Goal: Transaction & Acquisition: Purchase product/service

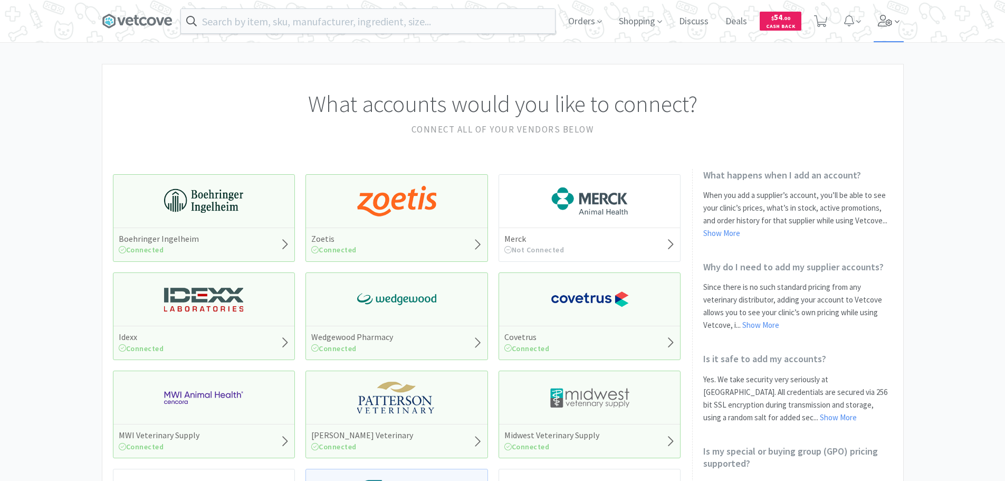
click at [884, 21] on icon at bounding box center [885, 21] width 15 height 12
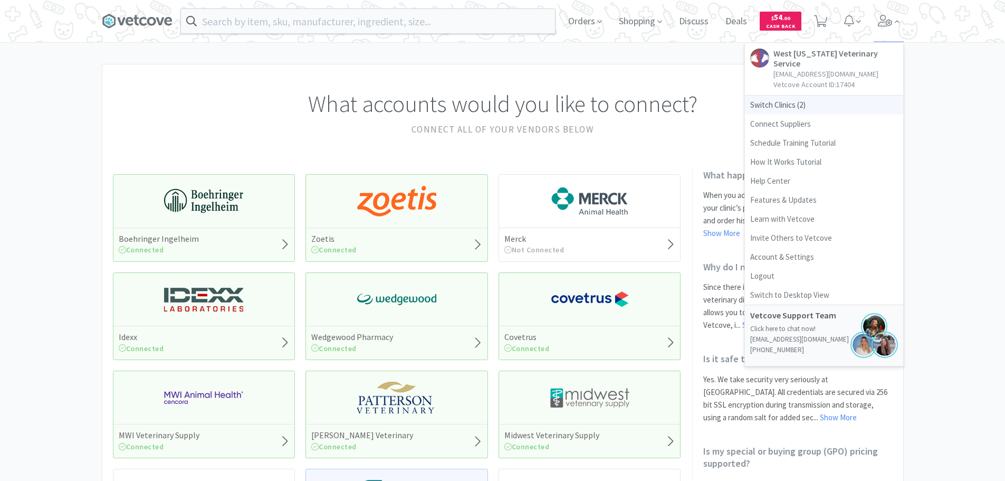
click at [803, 95] on span "Switch Clinics ( 2 )" at bounding box center [824, 104] width 158 height 19
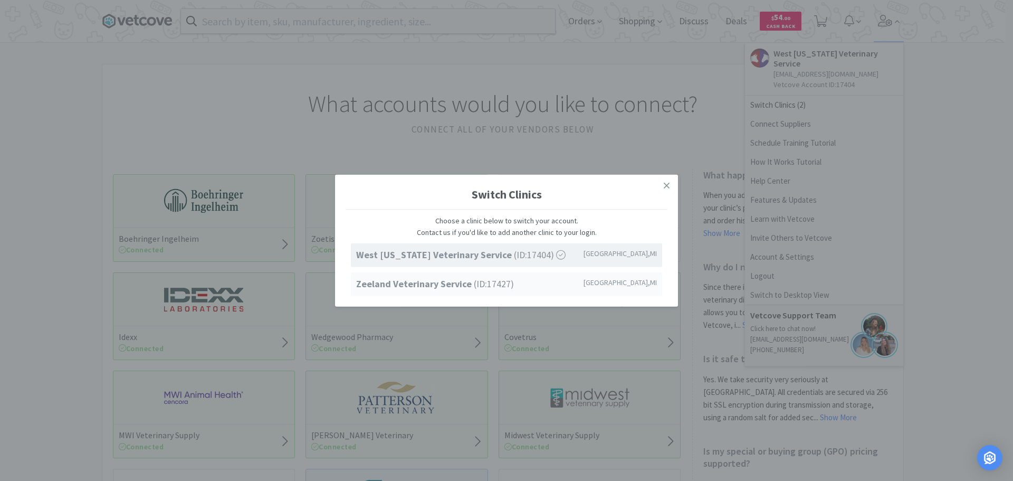
click at [418, 279] on strong "Zeeland Veterinary Service" at bounding box center [415, 284] width 118 height 12
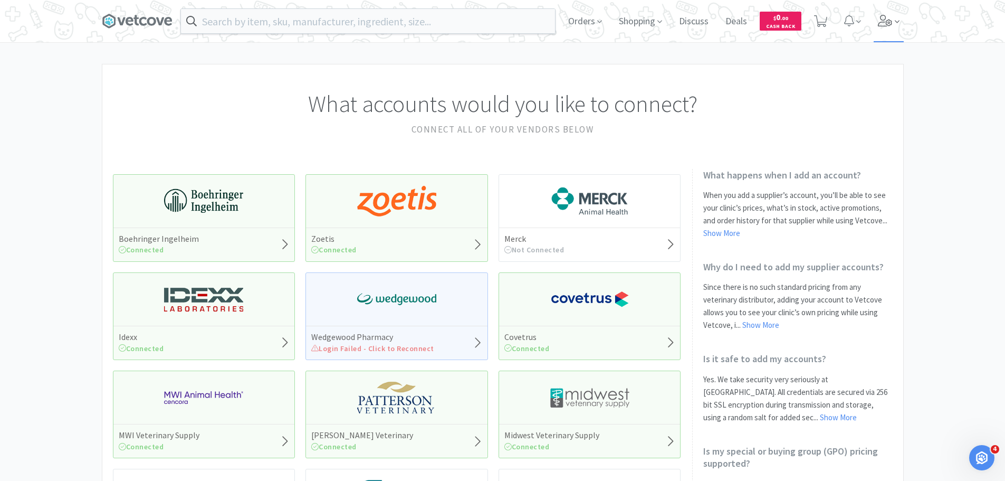
click at [883, 17] on icon at bounding box center [885, 21] width 15 height 12
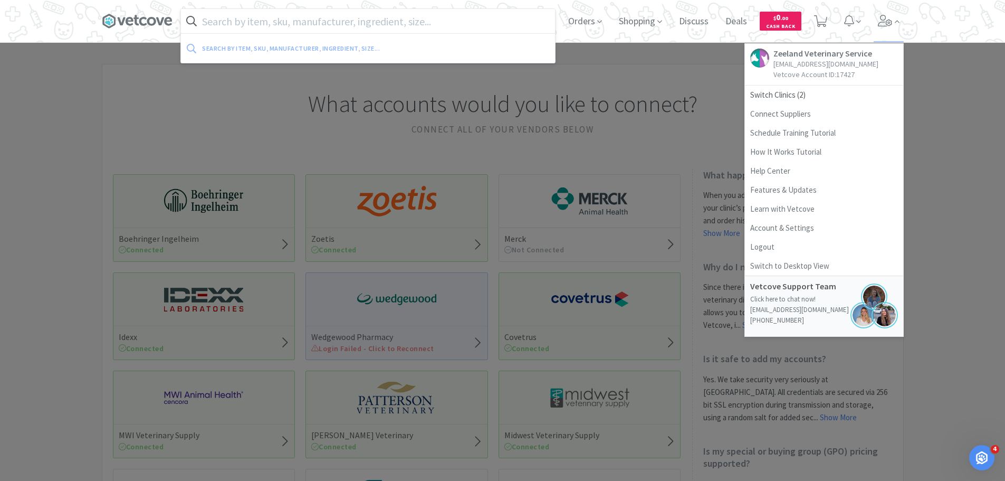
click at [331, 25] on input "text" at bounding box center [368, 21] width 374 height 24
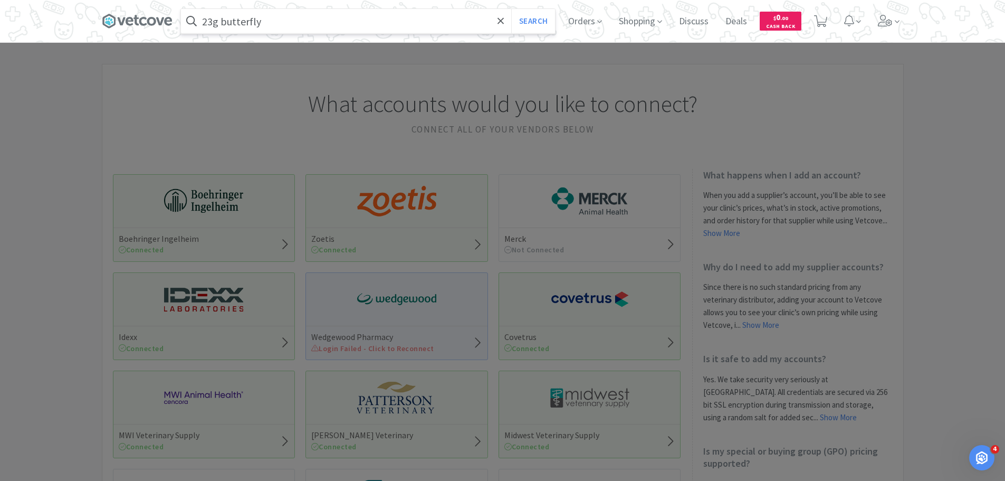
type input "23g butterfly"
click at [511, 9] on button "Search" at bounding box center [533, 21] width 44 height 24
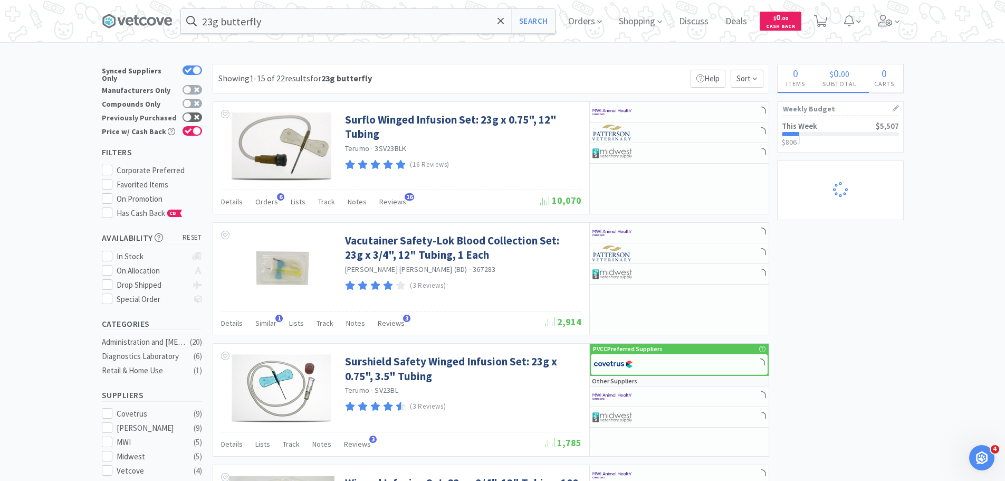
click at [192, 114] on icon at bounding box center [188, 117] width 7 height 6
checkbox input "true"
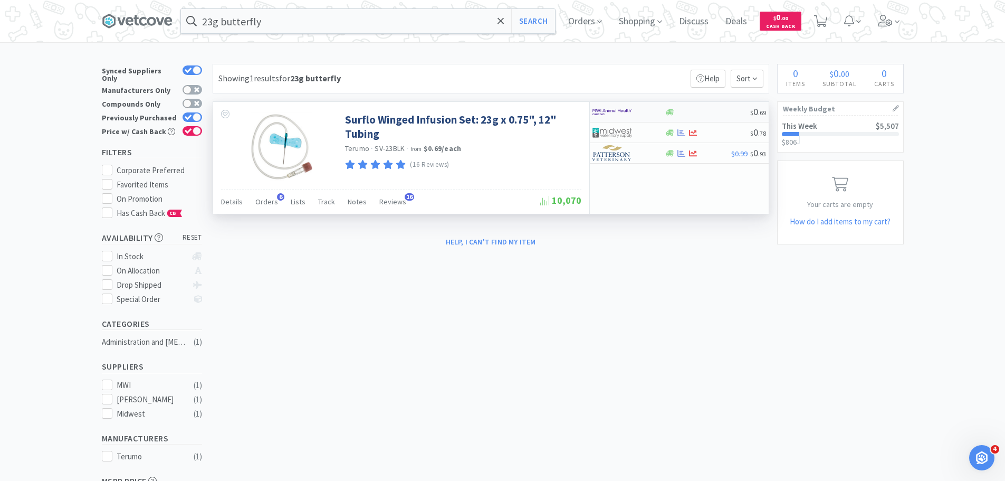
click at [627, 109] on img at bounding box center [612, 112] width 40 height 16
select select "50"
click at [628, 129] on img at bounding box center [612, 133] width 40 height 16
select select "1"
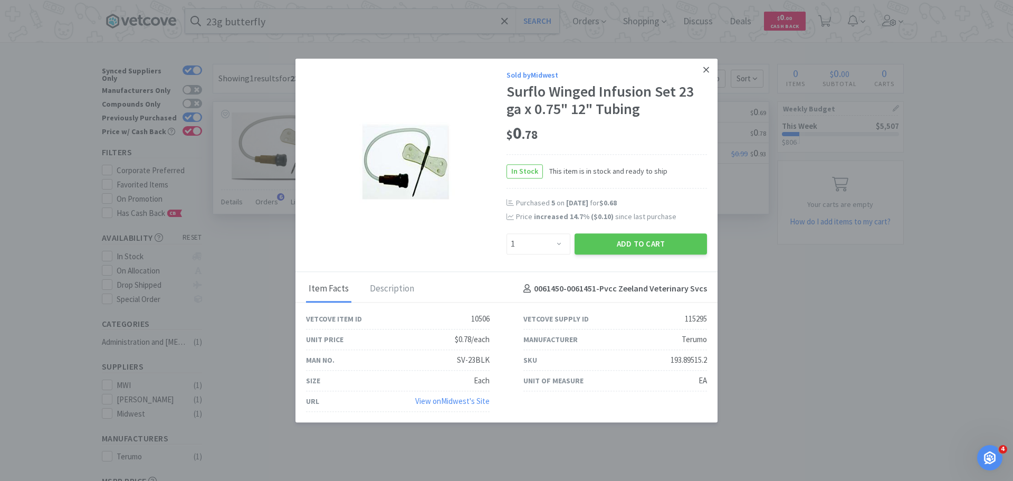
click at [700, 67] on link at bounding box center [706, 70] width 18 height 23
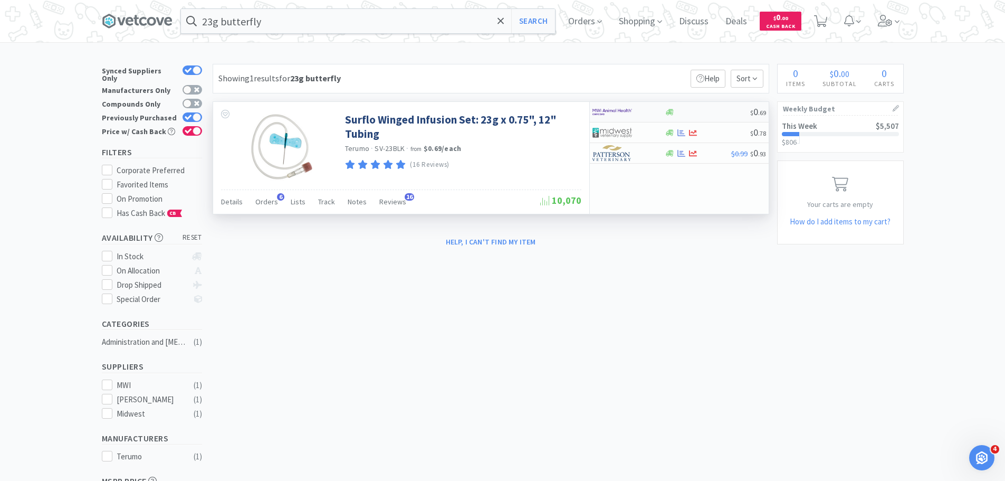
click at [644, 118] on div at bounding box center [621, 112] width 58 height 18
select select "50"
click at [620, 125] on img at bounding box center [612, 133] width 40 height 16
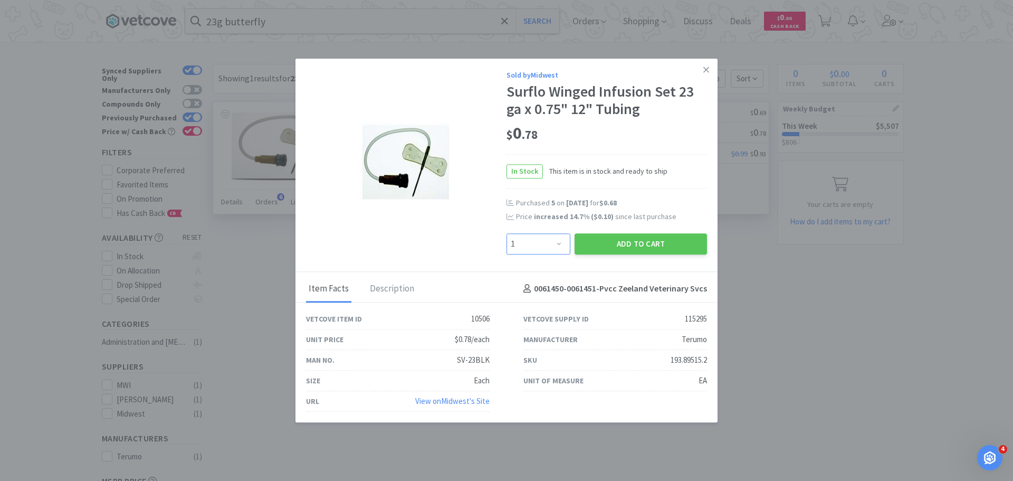
click at [537, 236] on select "Enter Quantity 1 2 3 4 5 6 7 8 9 10 11 12 13 14 15 16 17 18 19 20 Enter Quantity" at bounding box center [538, 243] width 64 height 21
select select "6"
click at [506, 233] on select "Enter Quantity 1 2 3 4 5 6 7 8 9 10 11 12 13 14 15 16 17 18 19 20 Enter Quantity" at bounding box center [538, 243] width 64 height 21
click at [598, 238] on button "Add to Cart" at bounding box center [641, 243] width 132 height 21
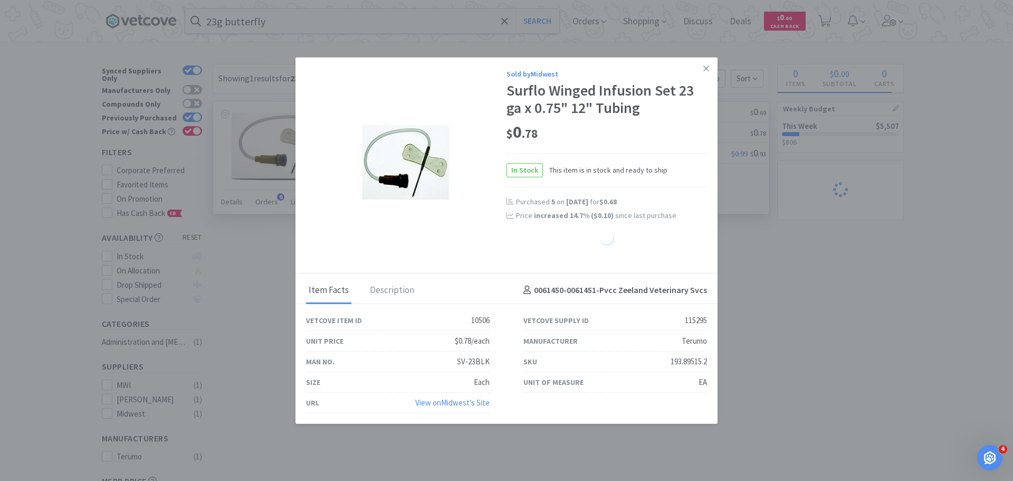
select select "6"
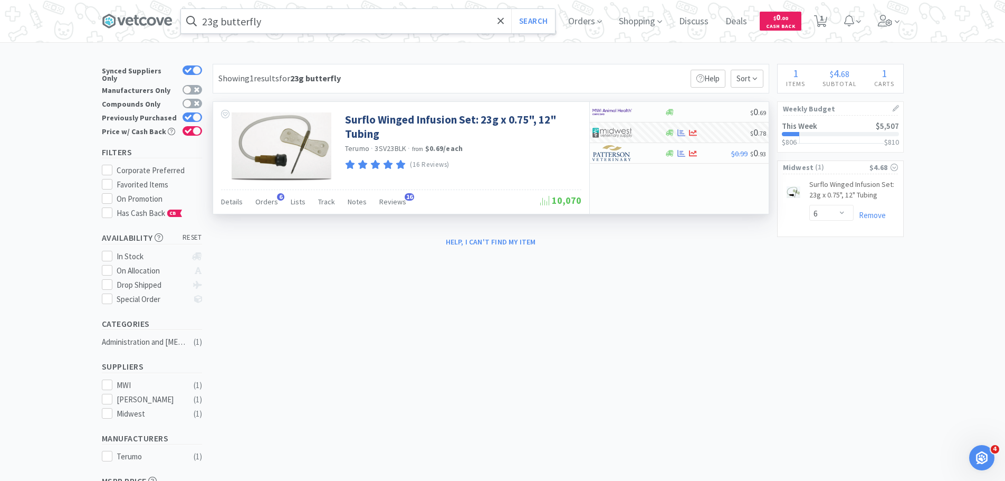
click at [378, 17] on input "23g butterfly" at bounding box center [368, 21] width 374 height 24
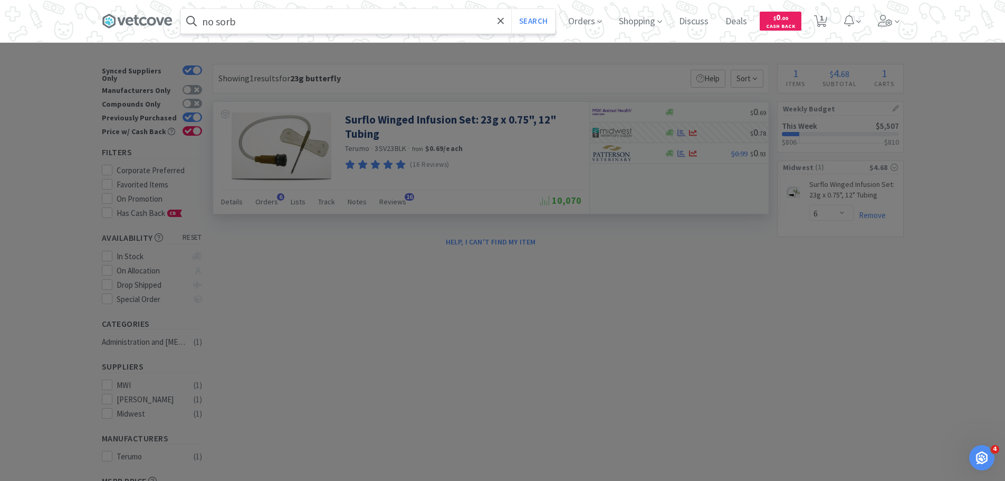
type input "no sorb"
click at [511, 9] on button "Search" at bounding box center [533, 21] width 44 height 24
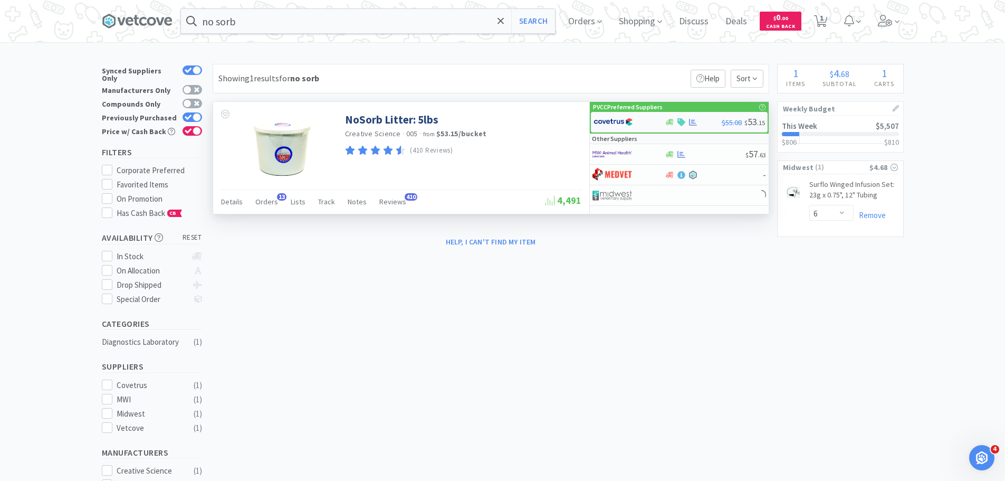
click at [649, 118] on div at bounding box center [623, 122] width 58 height 18
select select "1"
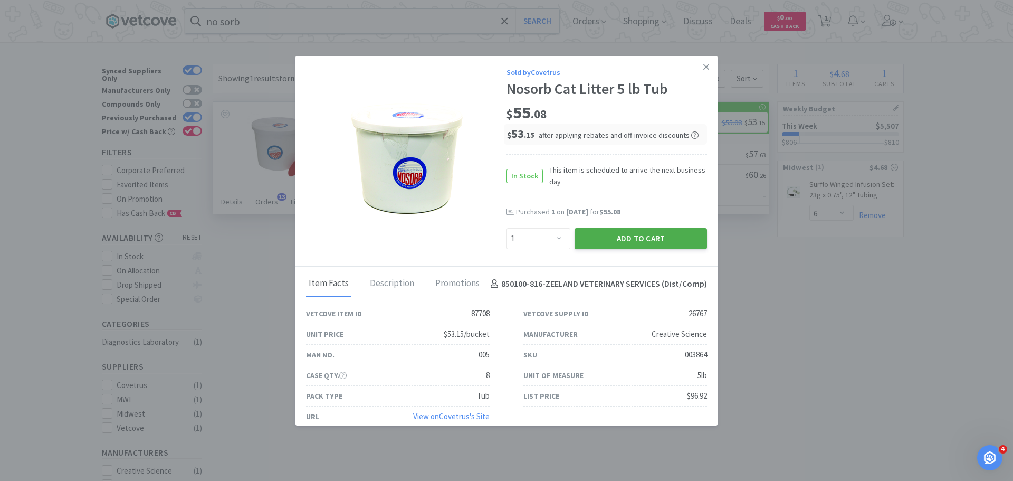
click at [622, 238] on button "Add to Cart" at bounding box center [641, 238] width 132 height 21
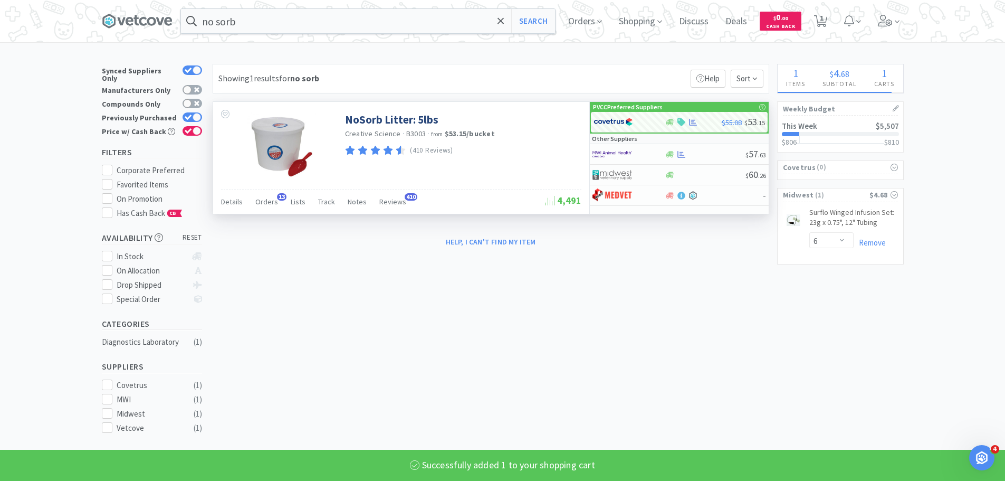
select select "1"
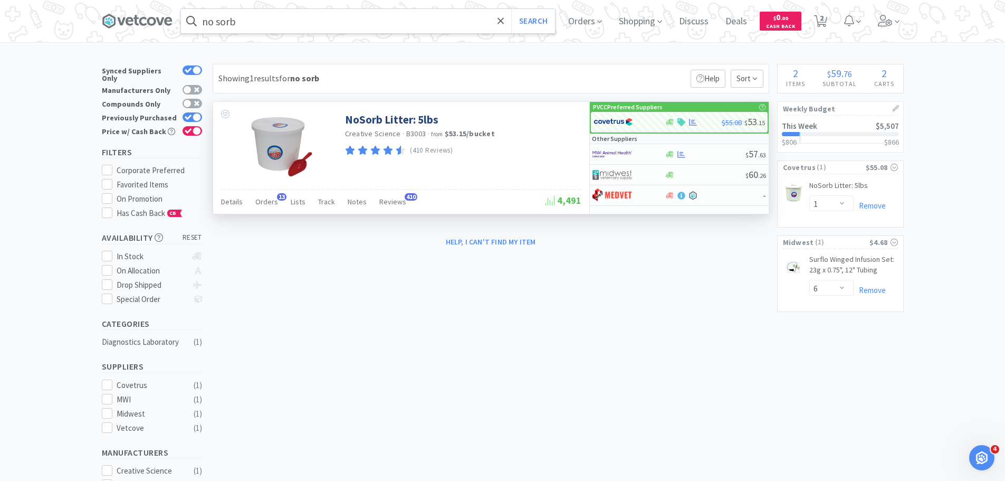
click at [319, 24] on input "no sorb" at bounding box center [368, 21] width 374 height 24
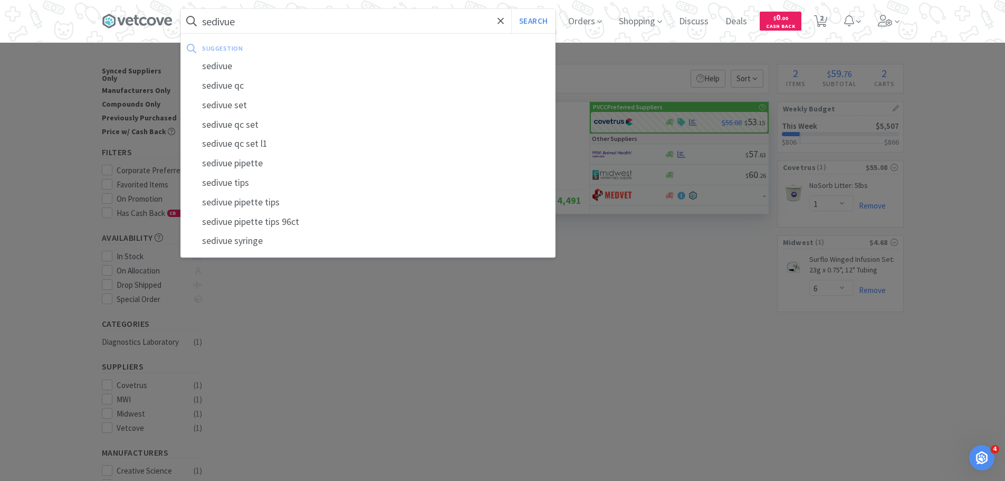
click at [511, 9] on button "Search" at bounding box center [533, 21] width 44 height 24
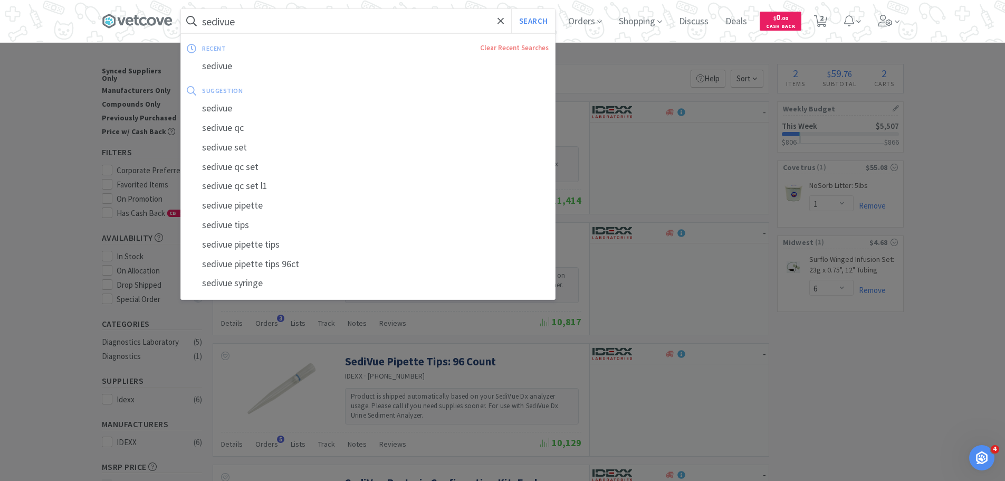
click at [256, 14] on input "sedivue" at bounding box center [368, 21] width 374 height 24
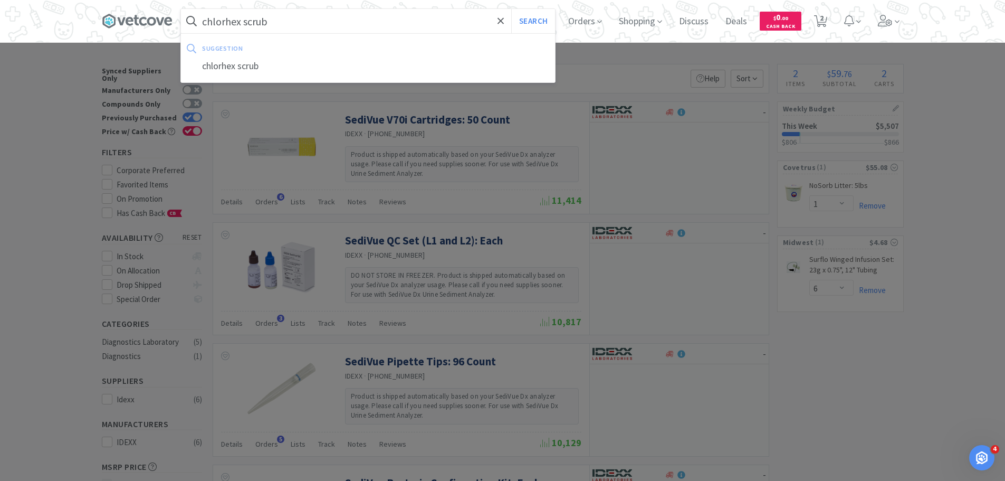
type input "chlorhex scrub"
click at [511, 9] on button "Search" at bounding box center [533, 21] width 44 height 24
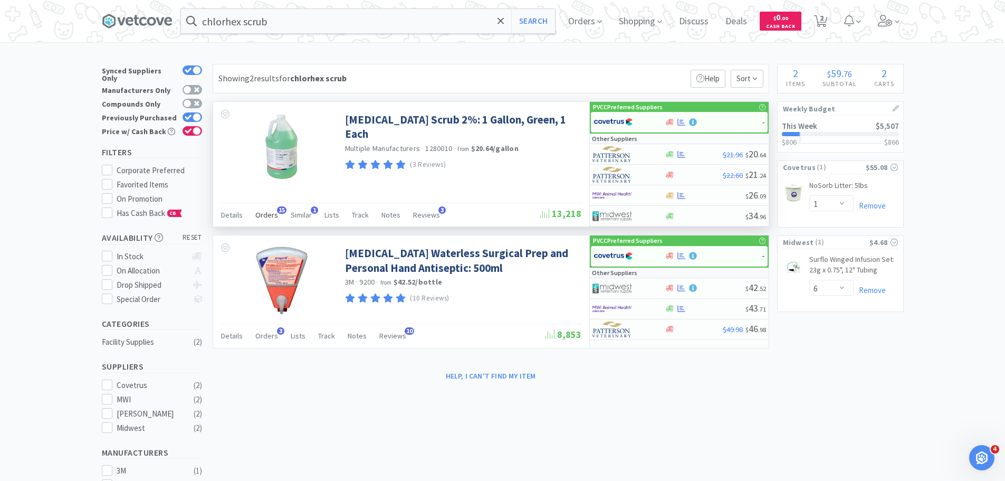
click at [268, 216] on span "Orders" at bounding box center [266, 214] width 23 height 9
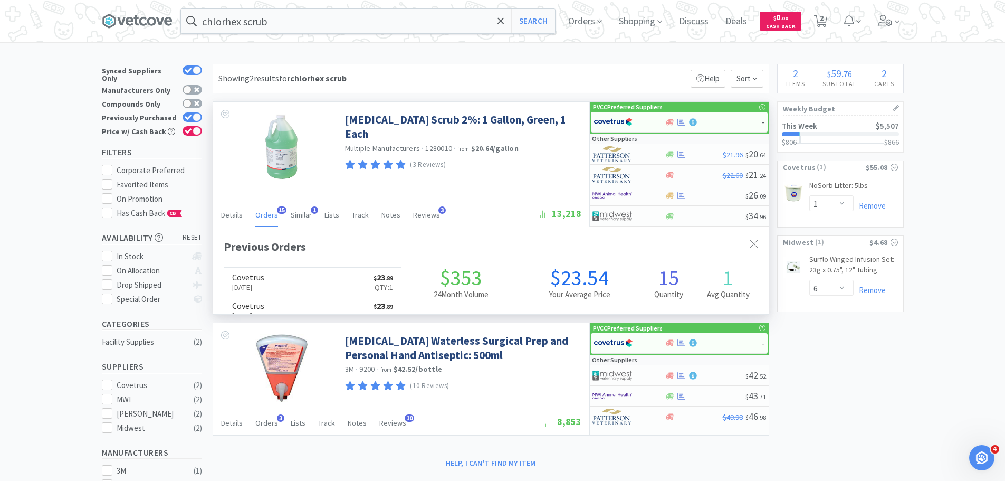
scroll to position [283, 556]
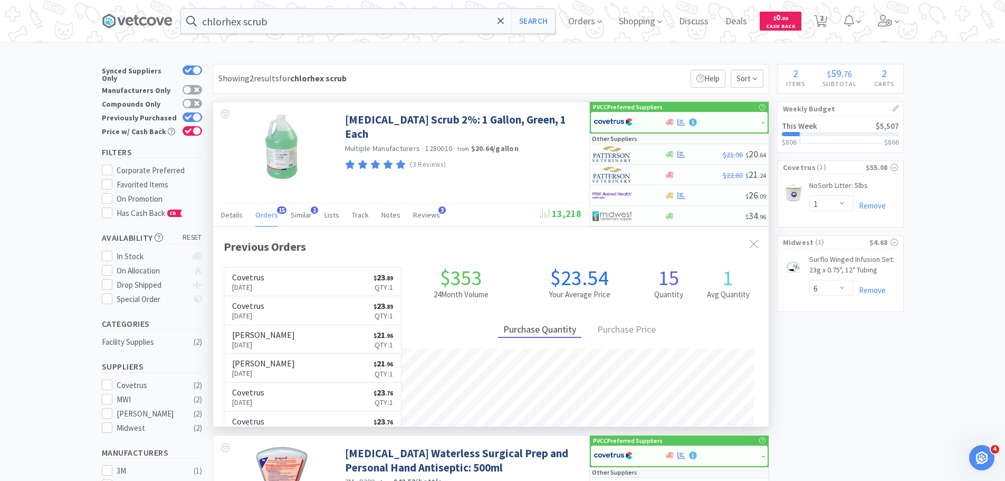
click at [268, 216] on span "Orders" at bounding box center [266, 214] width 23 height 9
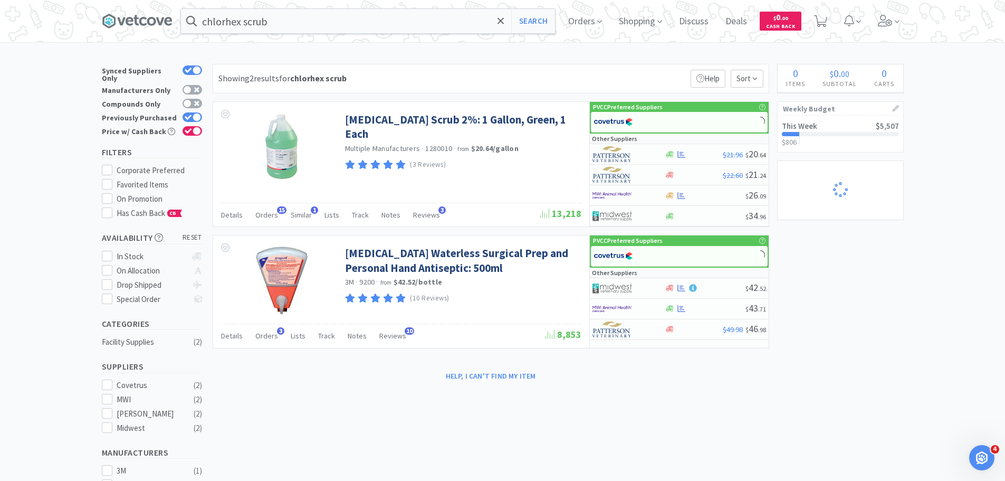
select select "1"
select select "6"
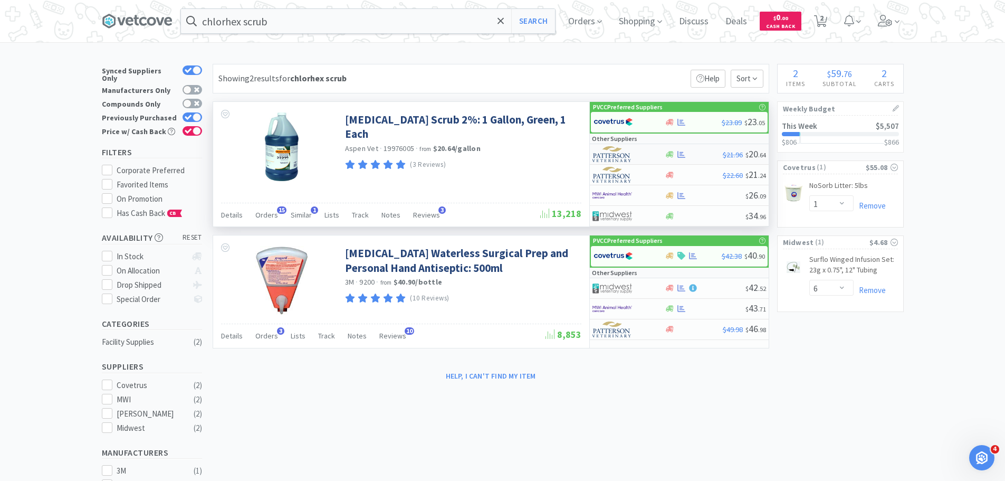
click at [639, 152] on div at bounding box center [621, 154] width 58 height 18
select select "1"
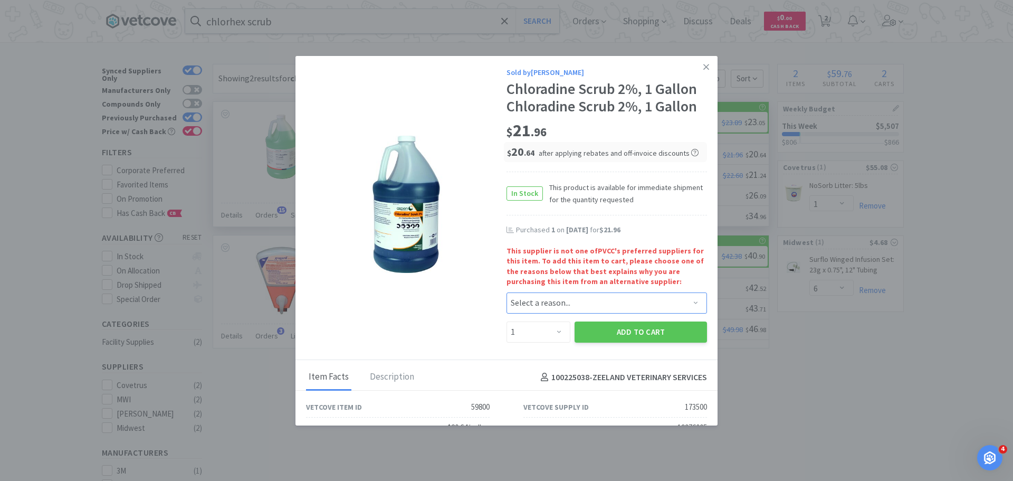
click at [534, 300] on select "Select a reason... Availability - This item is out of stock at the preferred su…" at bounding box center [606, 302] width 200 height 21
select select "availability"
click at [506, 292] on select "Select a reason... Availability - This item is out of stock at the preferred su…" at bounding box center [606, 302] width 200 height 21
click at [580, 329] on button "Add to Cart" at bounding box center [641, 331] width 132 height 21
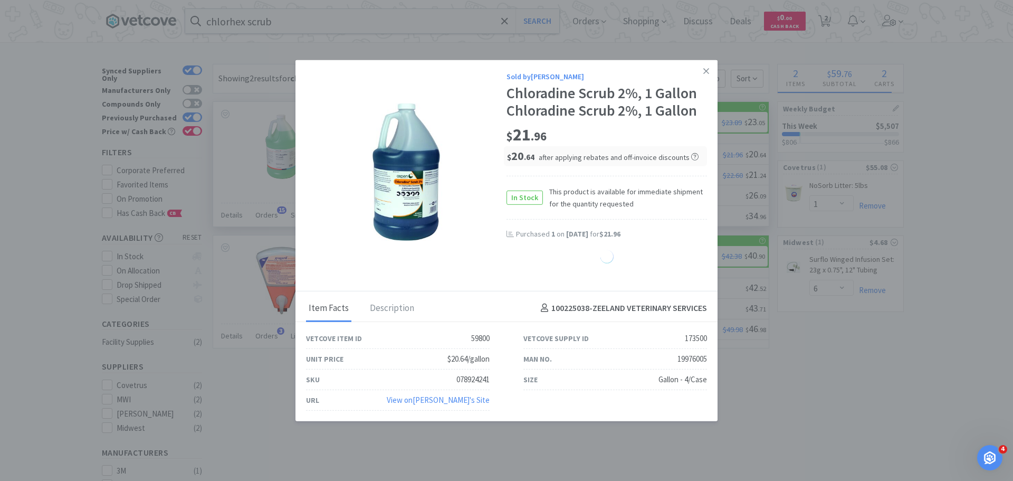
select select "1"
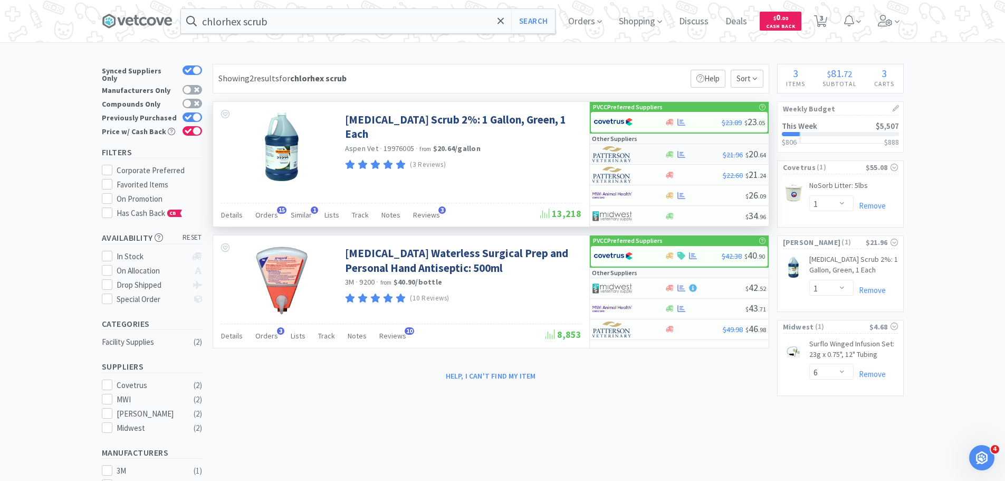
click at [633, 156] on div at bounding box center [621, 154] width 58 height 18
select select "1"
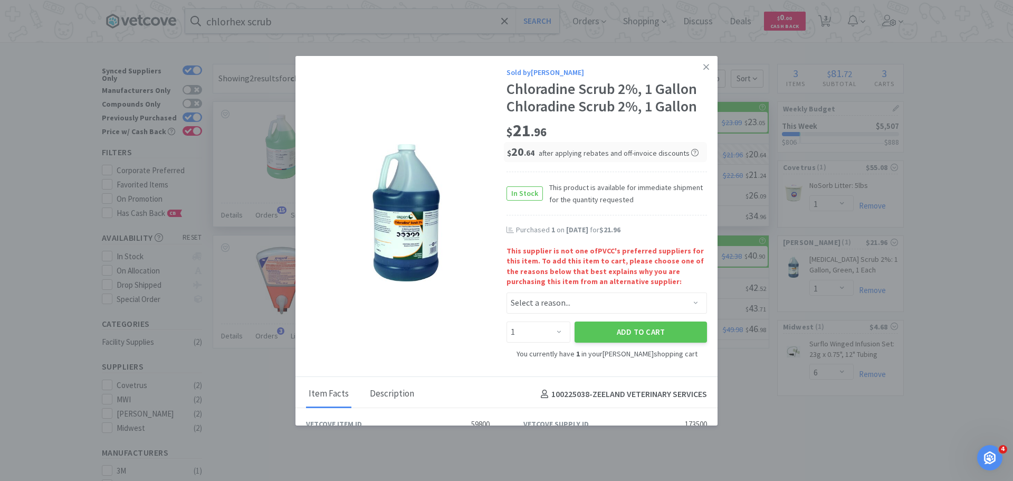
click at [390, 395] on div "Description" at bounding box center [392, 394] width 50 height 26
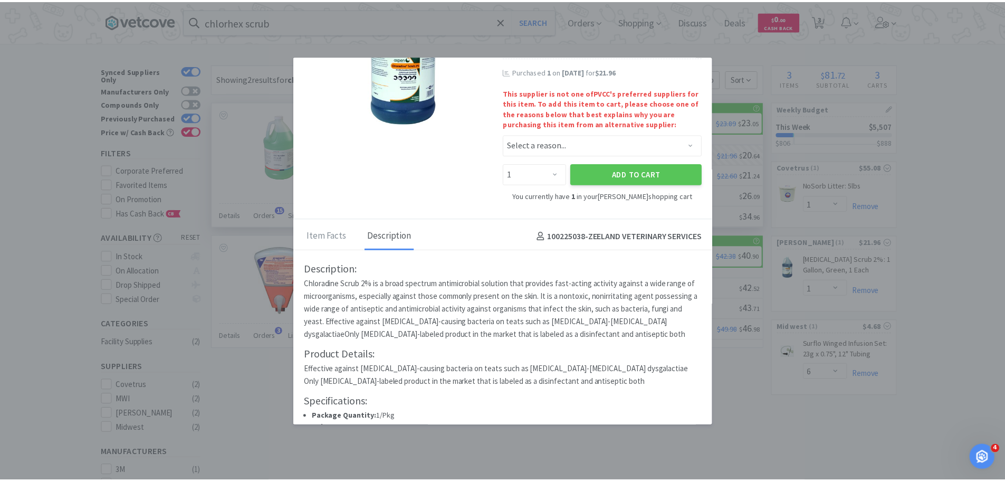
scroll to position [213, 0]
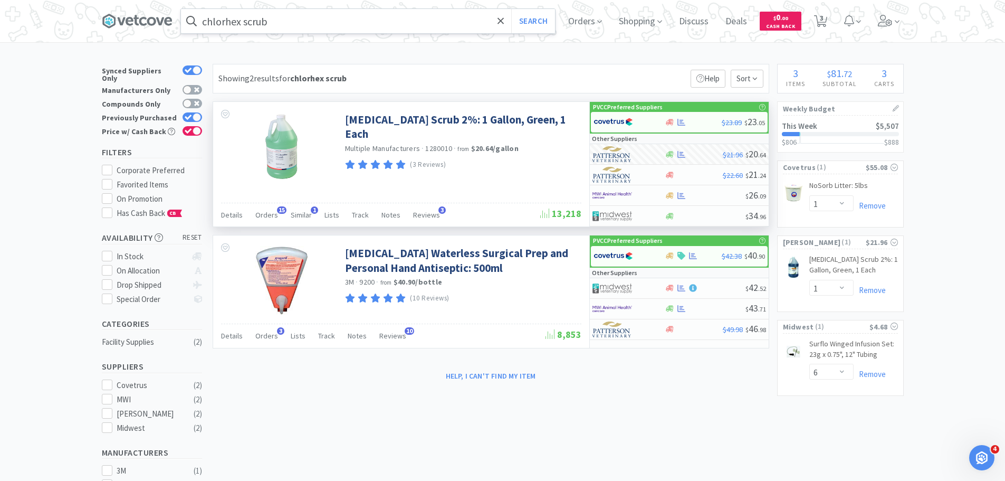
click at [287, 22] on input "chlorhex scrub" at bounding box center [368, 21] width 374 height 24
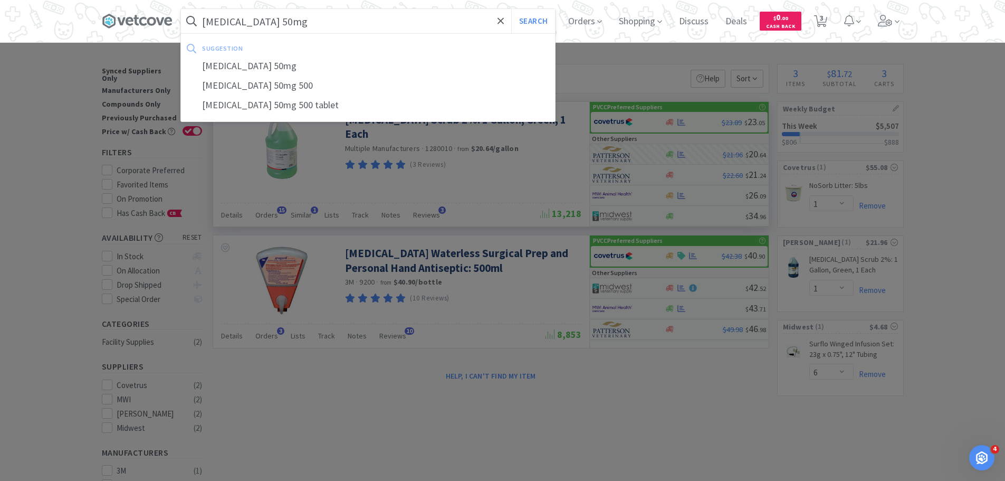
type input "trazodone 50mg"
click at [511, 9] on button "Search" at bounding box center [533, 21] width 44 height 24
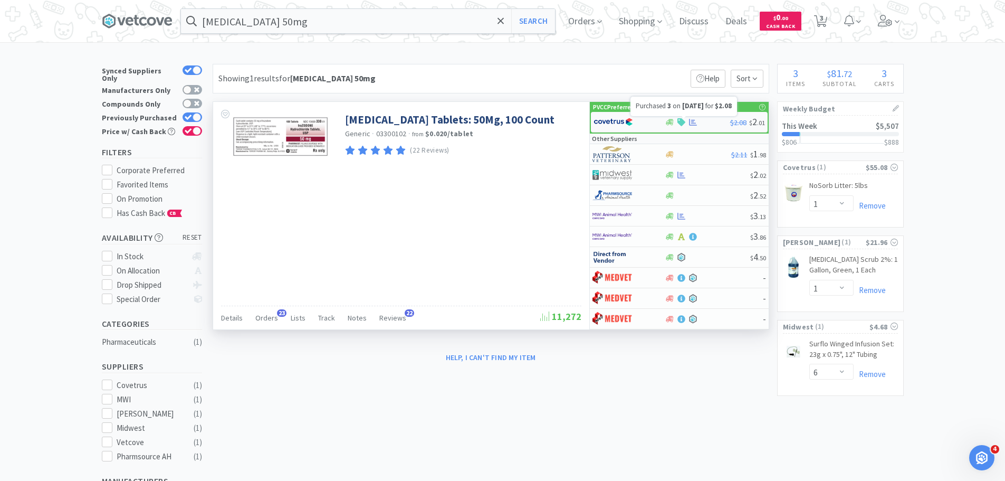
click at [692, 125] on icon at bounding box center [693, 122] width 8 height 7
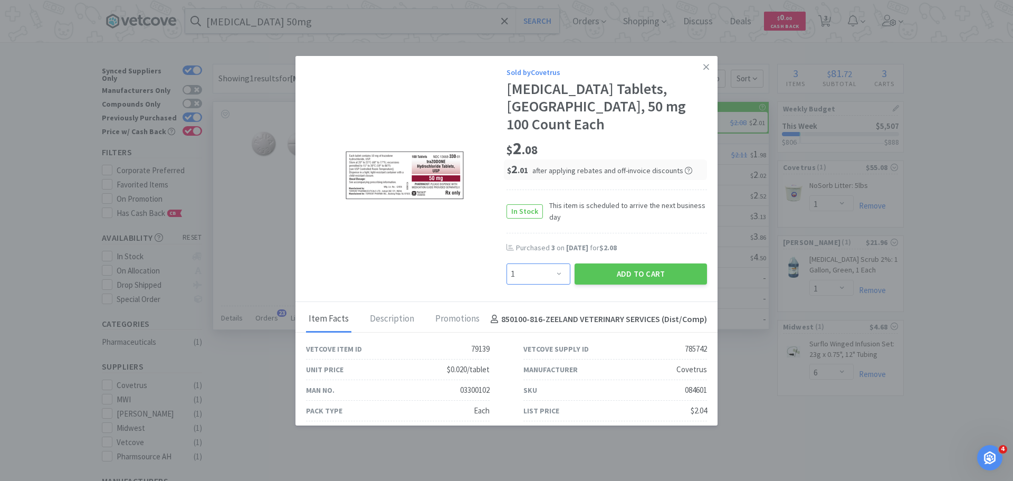
click at [550, 272] on select "Enter Quantity 1 2 3 4 5 6 7 8 9 10 11 12 13 14 15 16 17 18 19 20 Enter Quantity" at bounding box center [538, 273] width 64 height 21
select select "3"
click at [506, 263] on select "Enter Quantity 1 2 3 4 5 6 7 8 9 10 11 12 13 14 15 16 17 18 19 20 Enter Quantity" at bounding box center [538, 273] width 64 height 21
click at [611, 279] on button "Add to Cart" at bounding box center [641, 273] width 132 height 21
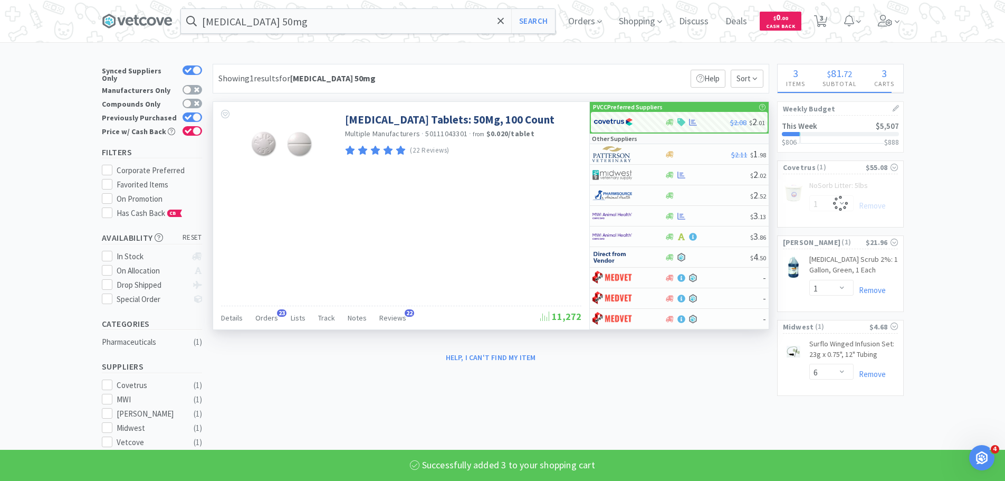
select select "3"
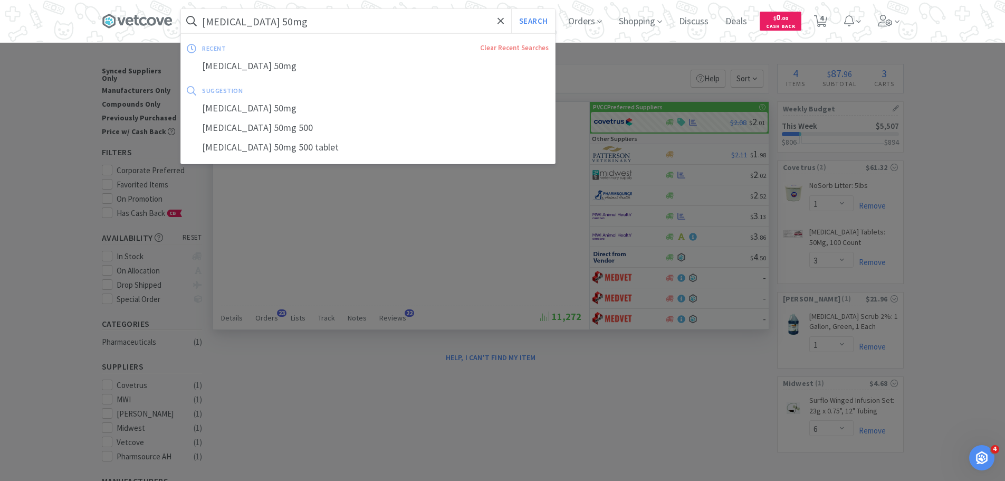
click at [307, 17] on input "trazodone 50mg" at bounding box center [368, 21] width 374 height 24
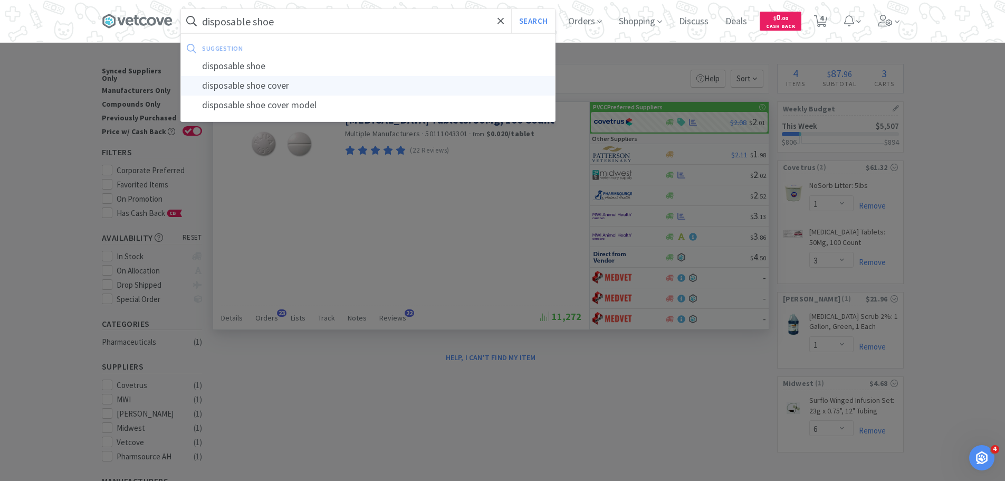
click at [312, 87] on div "disposable shoe cover" at bounding box center [368, 86] width 374 height 20
type input "disposable shoe cover"
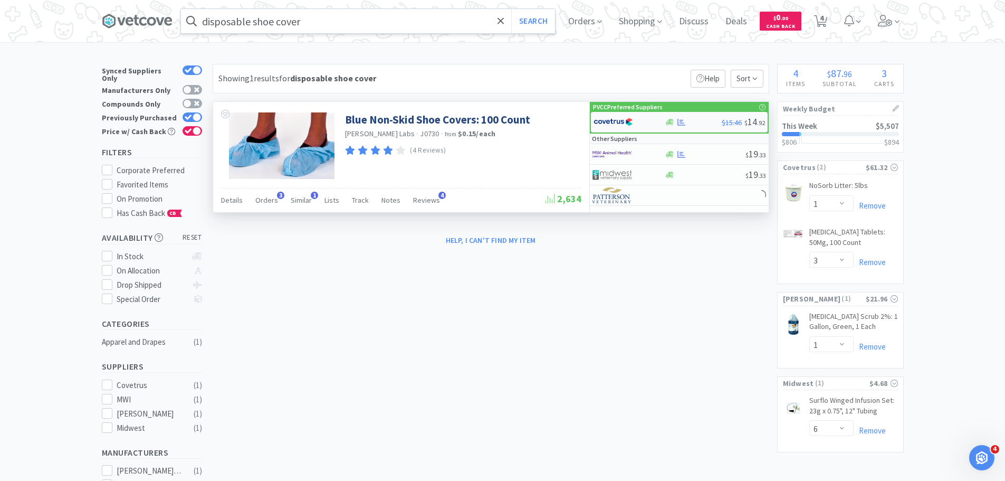
click at [642, 126] on div at bounding box center [623, 122] width 58 height 18
select select "1"
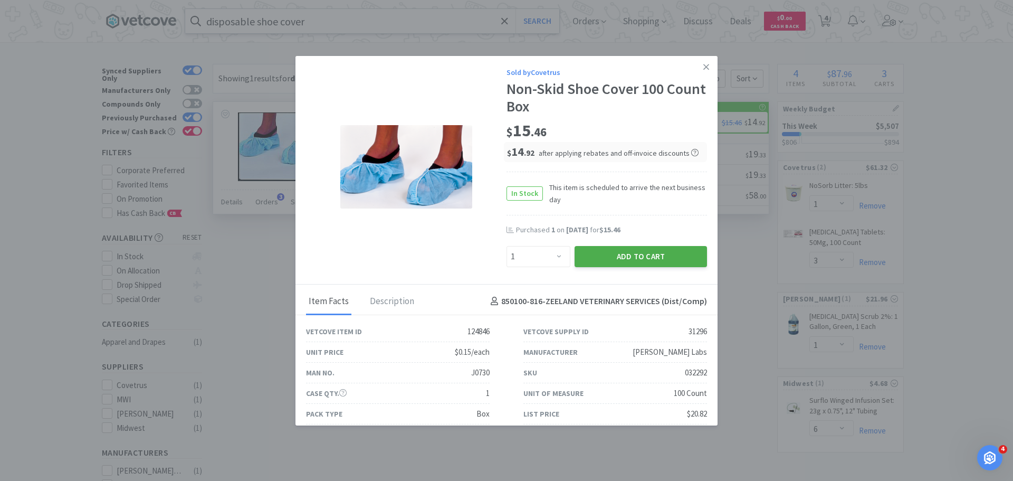
click at [648, 257] on button "Add to Cart" at bounding box center [641, 256] width 132 height 21
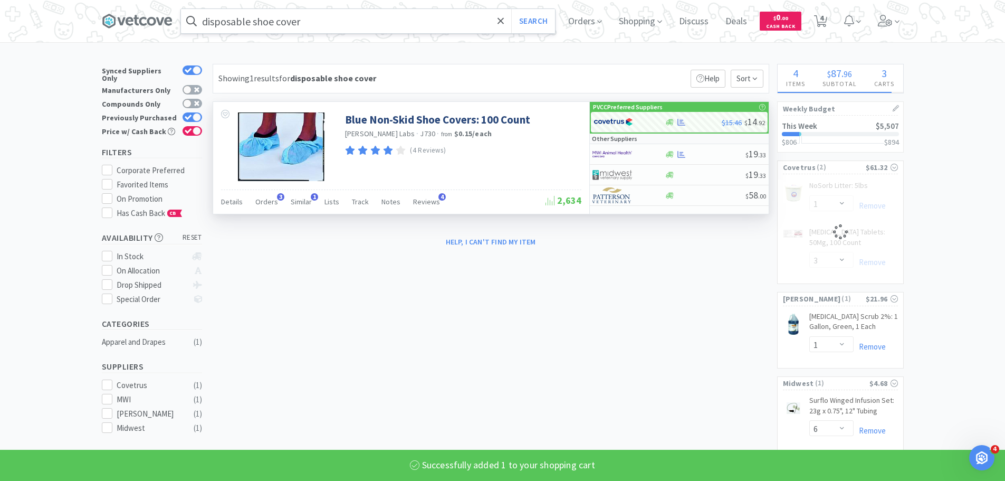
select select "1"
select select "3"
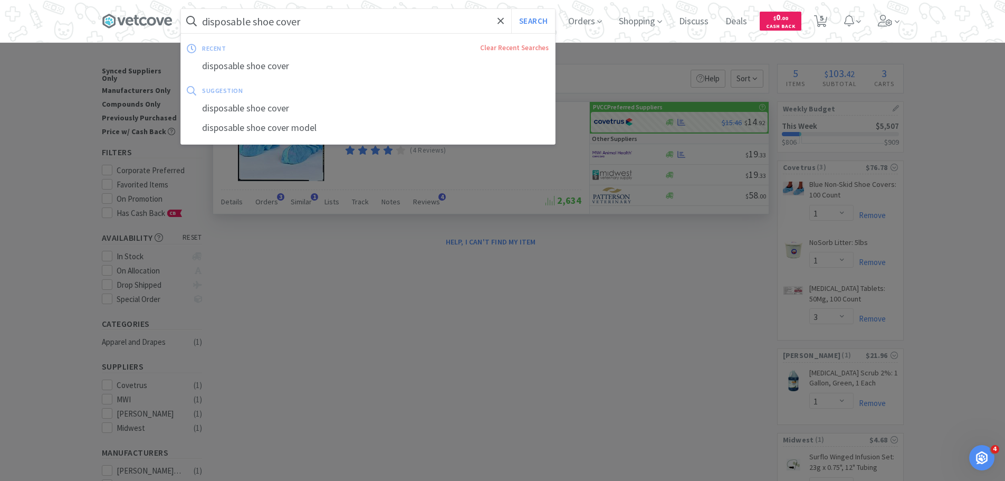
click at [314, 20] on input "disposable shoe cover" at bounding box center [368, 21] width 374 height 24
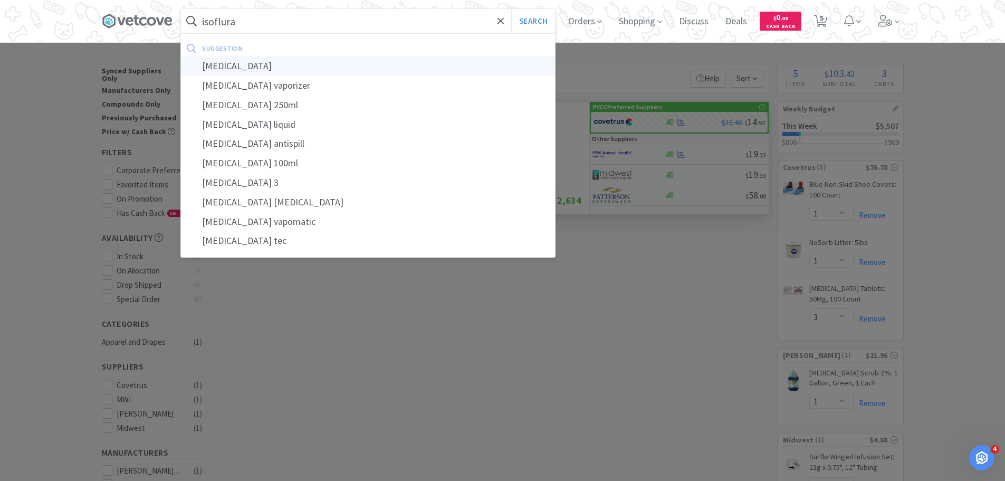
click at [439, 64] on div "isoflurane" at bounding box center [368, 66] width 374 height 20
type input "isoflurane"
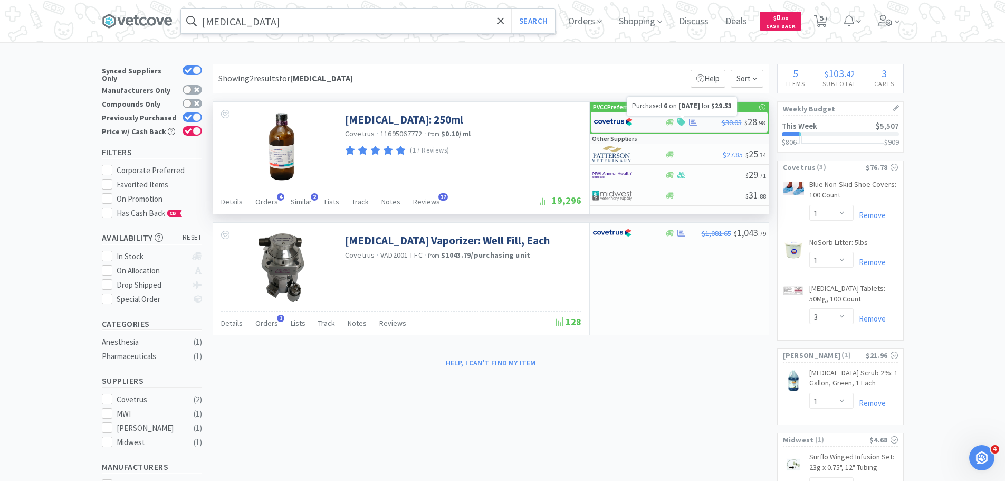
click at [690, 123] on icon at bounding box center [693, 122] width 8 height 7
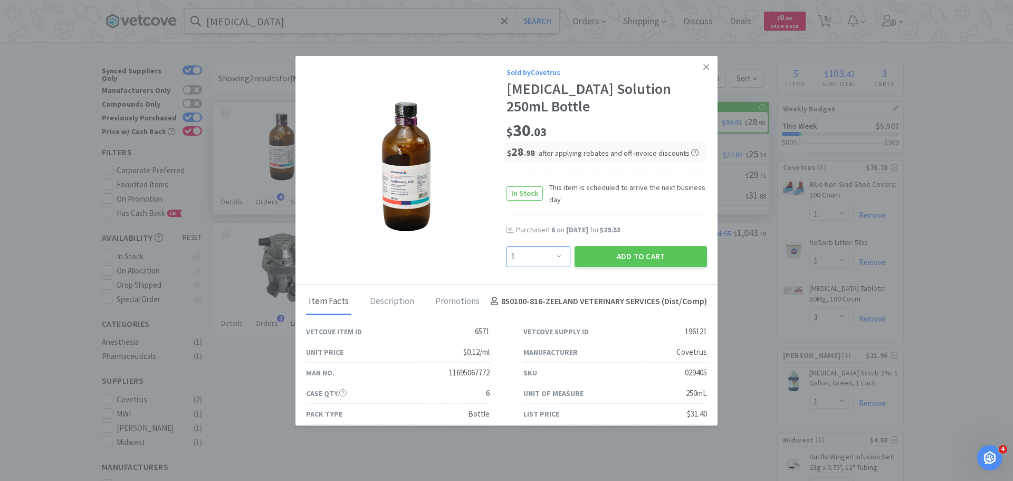
drag, startPoint x: 538, startPoint y: 259, endPoint x: 538, endPoint y: 248, distance: 10.6
click at [538, 259] on select "Enter Quantity 1 2 3 4 5 6 7 8 9 10 11 12 13 14 15 16 17 18 19 20 Enter Quantity" at bounding box center [538, 256] width 64 height 21
select select "6"
click at [506, 246] on select "Enter Quantity 1 2 3 4 5 6 7 8 9 10 11 12 13 14 15 16 17 18 19 20 Enter Quantity" at bounding box center [538, 256] width 64 height 21
click at [625, 256] on button "Add to Cart" at bounding box center [641, 256] width 132 height 21
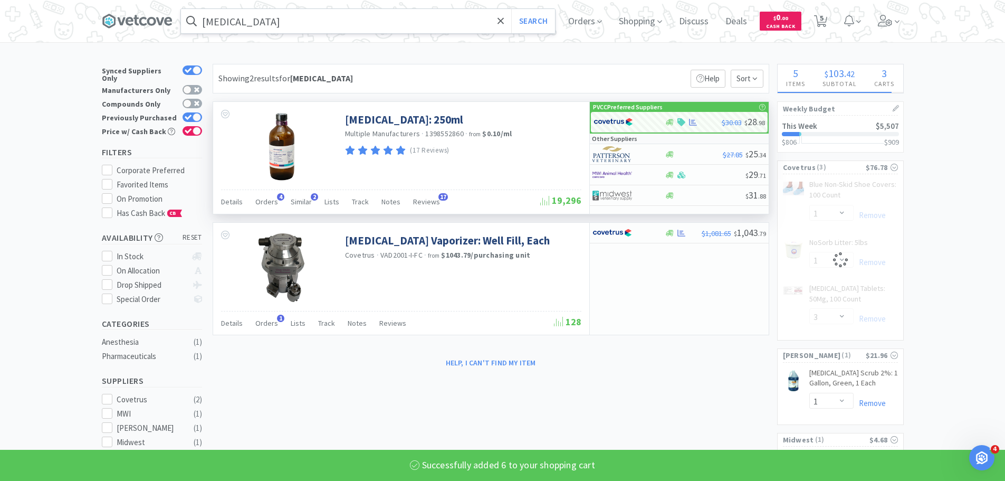
select select "6"
select select "1"
select select "3"
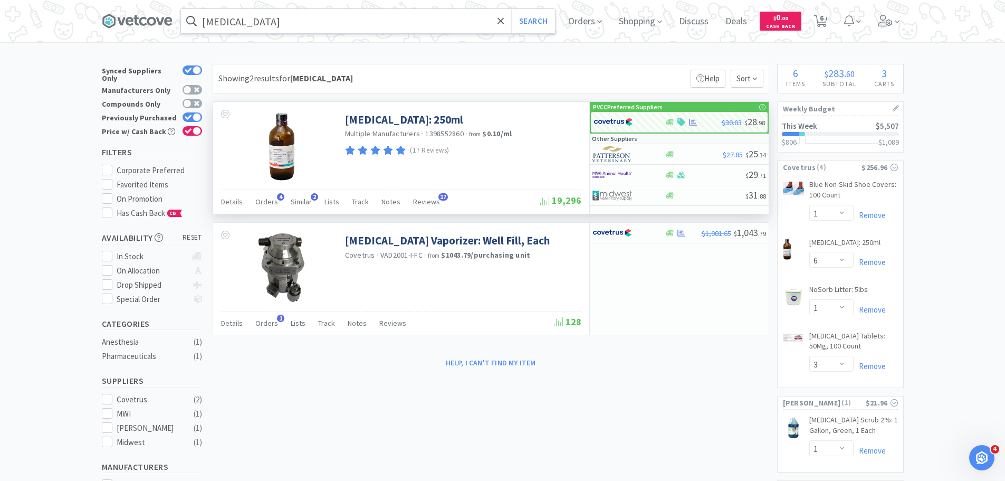
click at [340, 25] on input "isoflurane" at bounding box center [368, 21] width 374 height 24
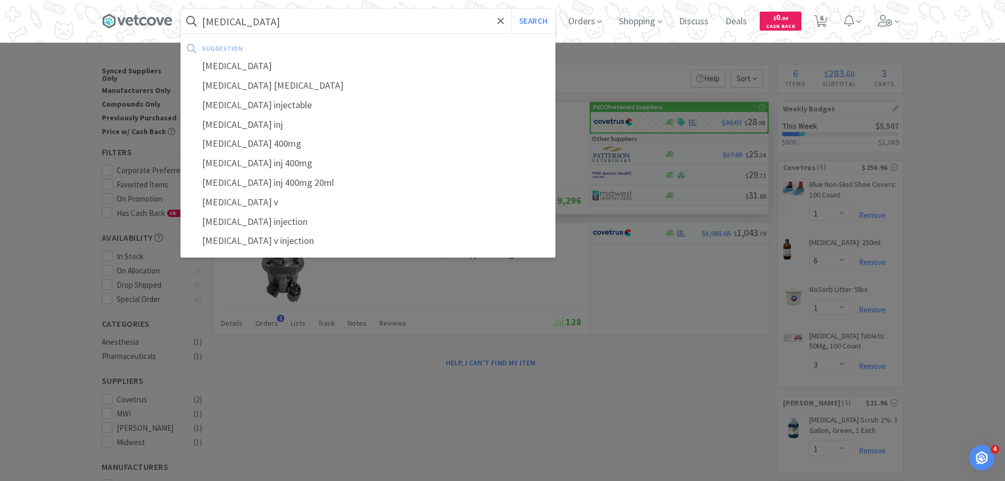
type input "dopram"
click at [511, 9] on button "Search" at bounding box center [533, 21] width 44 height 24
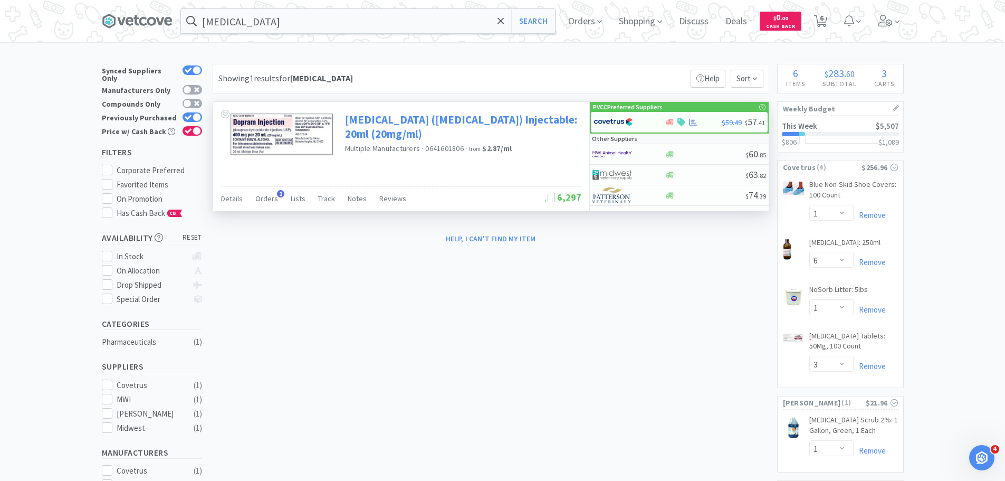
click at [520, 123] on link "Doxapram (Dopram) Injectable: 20ml (20mg/ml)" at bounding box center [462, 126] width 234 height 29
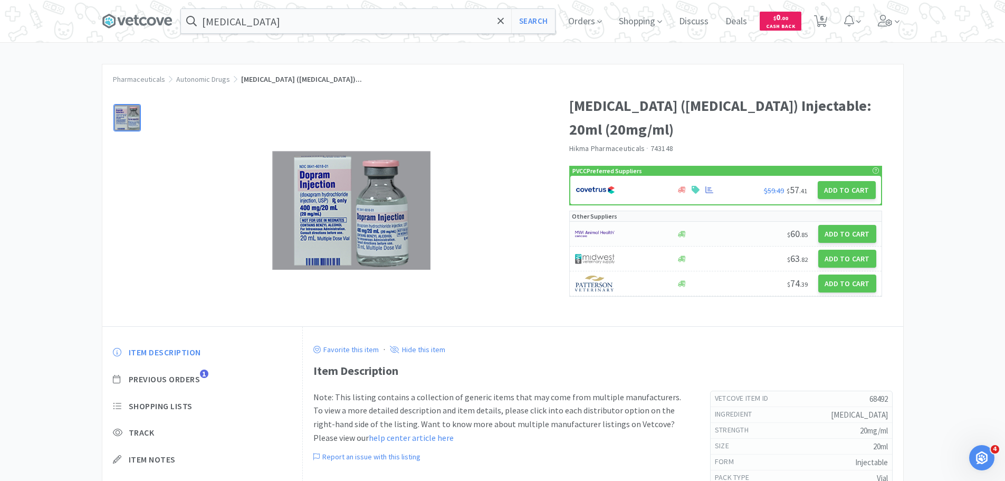
click at [720, 222] on div "$ 60 . 85 Add to Cart" at bounding box center [726, 234] width 312 height 25
select select "1"
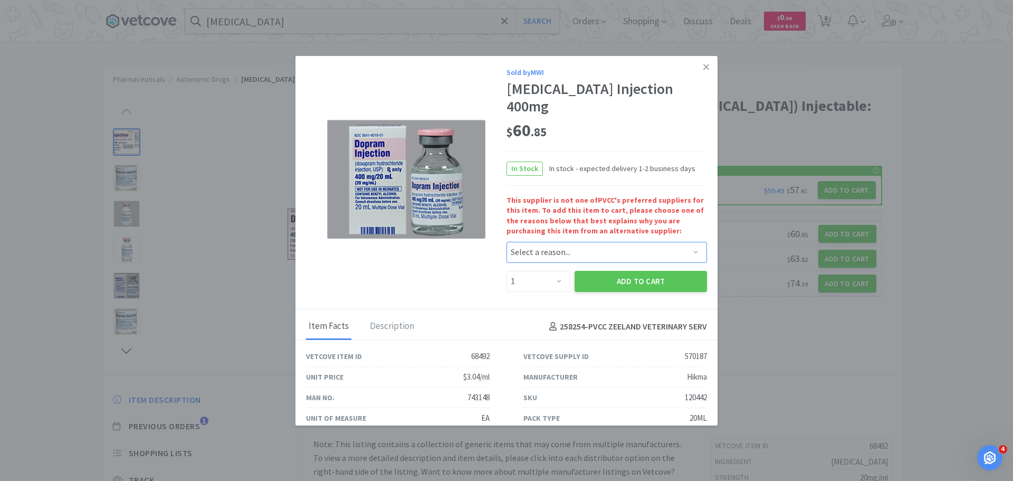
drag, startPoint x: 598, startPoint y: 234, endPoint x: 588, endPoint y: 236, distance: 10.2
click at [598, 242] on select "Select a reason... Availability - This item is out of stock at the preferred su…" at bounding box center [606, 252] width 200 height 21
select select "availability"
click at [506, 242] on select "Select a reason... Availability - This item is out of stock at the preferred su…" at bounding box center [606, 252] width 200 height 21
click at [596, 271] on button "Add to Cart" at bounding box center [641, 281] width 132 height 21
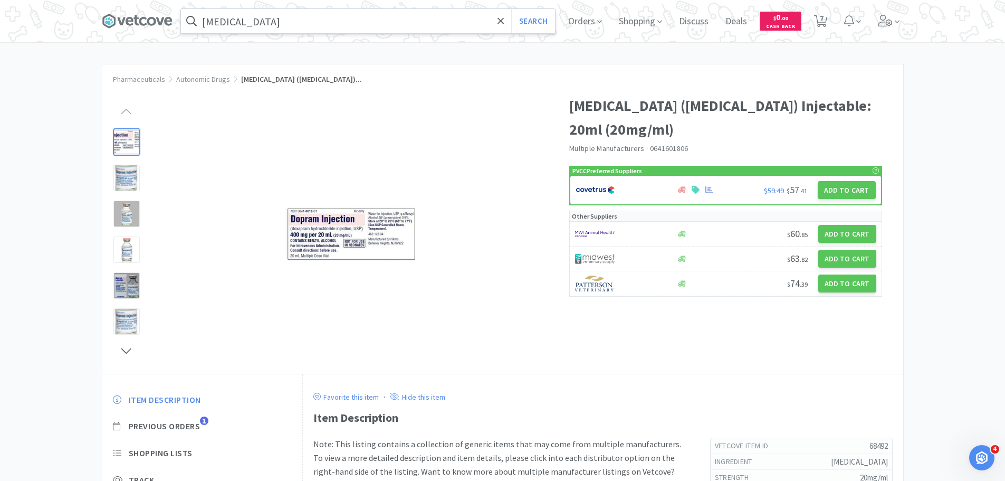
click at [293, 17] on input "dopram" at bounding box center [368, 21] width 374 height 24
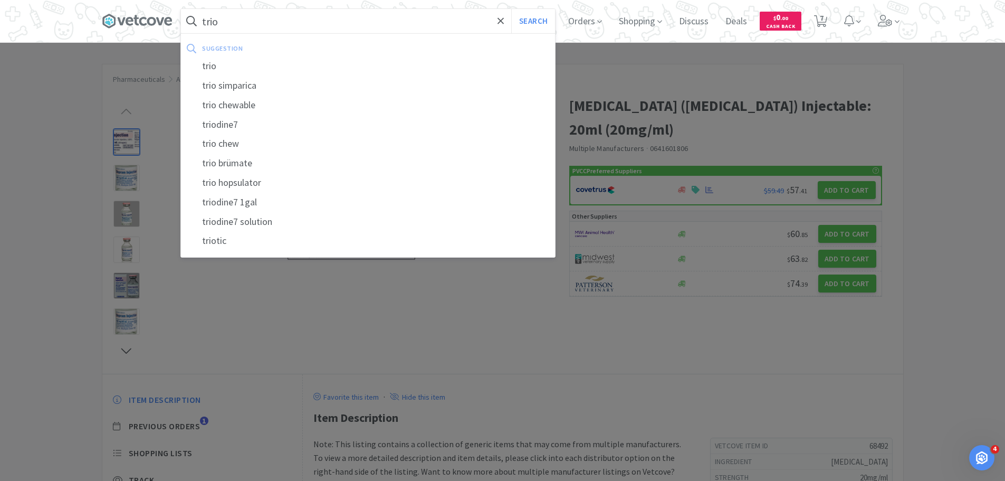
type input "trio"
click at [511, 9] on button "Search" at bounding box center [533, 21] width 44 height 24
select select "1"
select select "6"
select select "1"
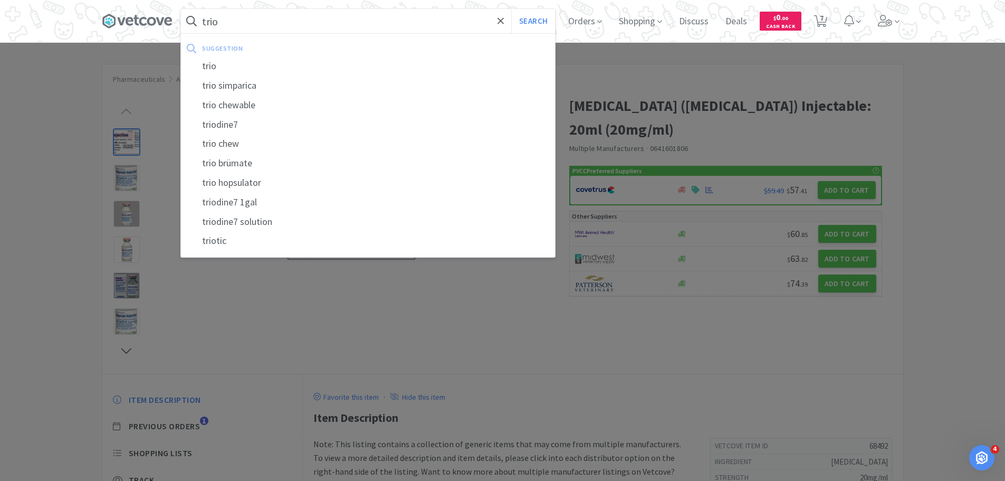
select select "3"
select select "1"
select select "6"
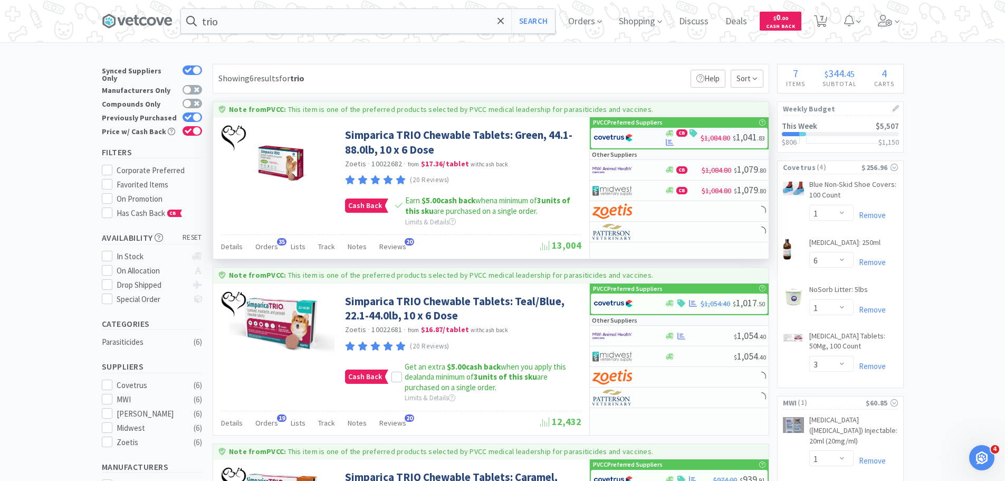
click at [607, 137] on img at bounding box center [614, 138] width 40 height 16
select select "2"
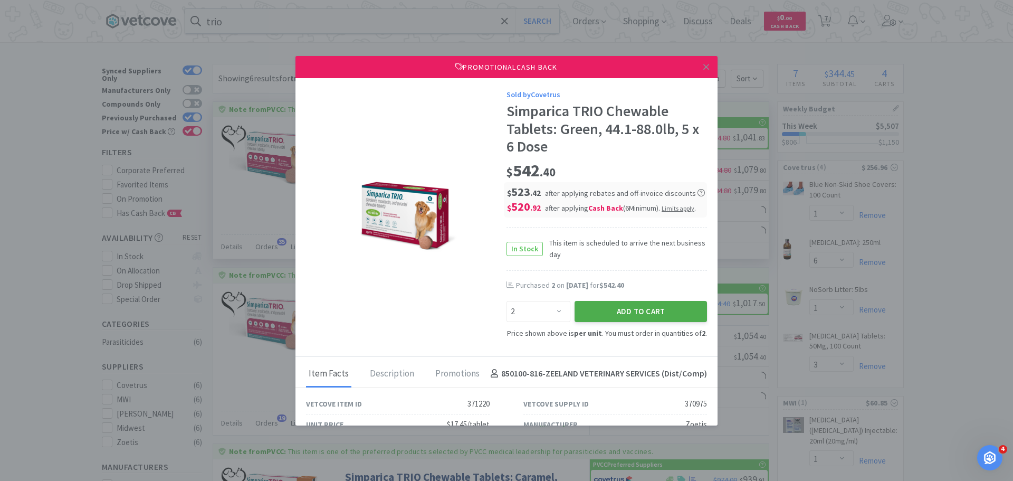
click at [613, 313] on button "Add to Cart" at bounding box center [641, 311] width 132 height 21
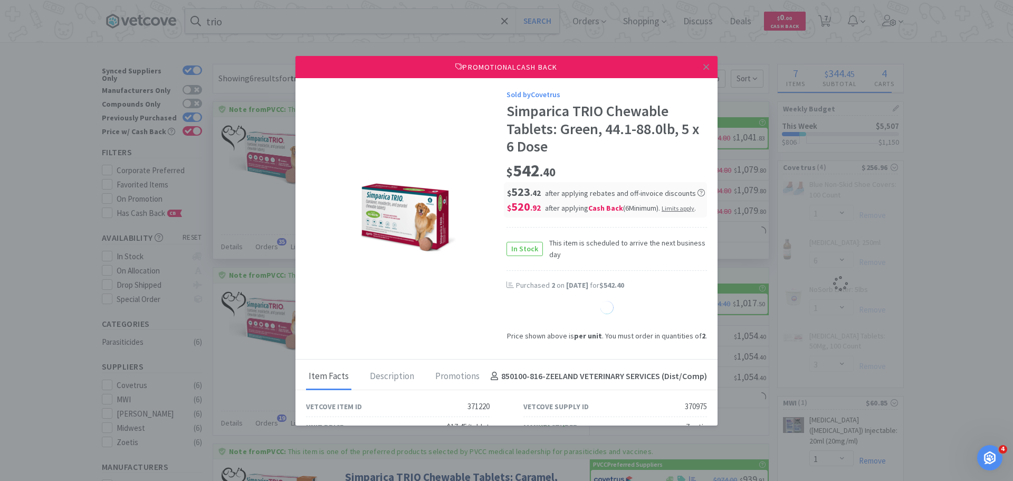
select select "1"
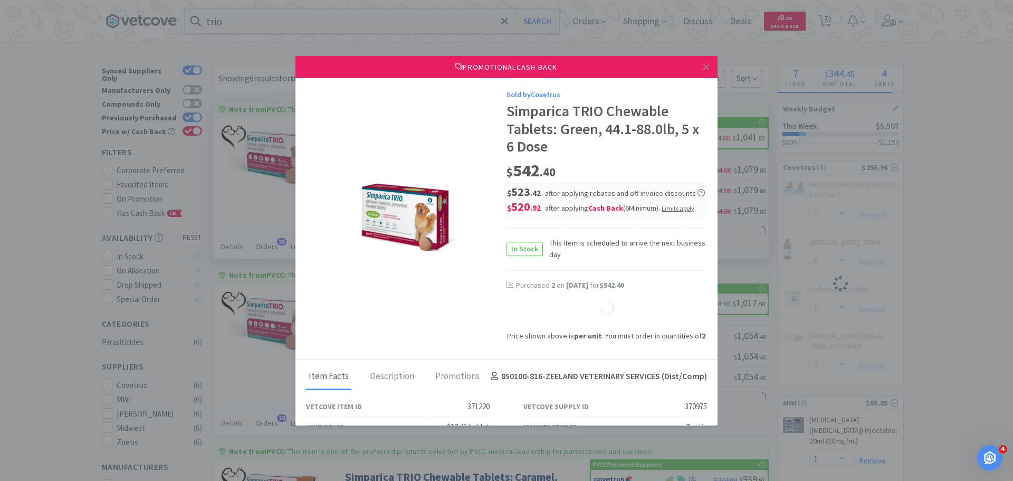
select select "1"
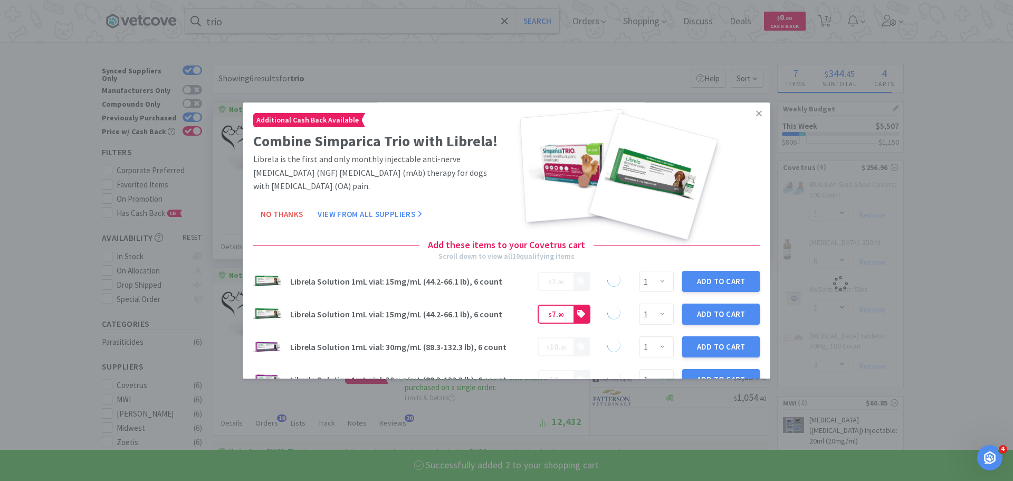
select select "2"
select select "3"
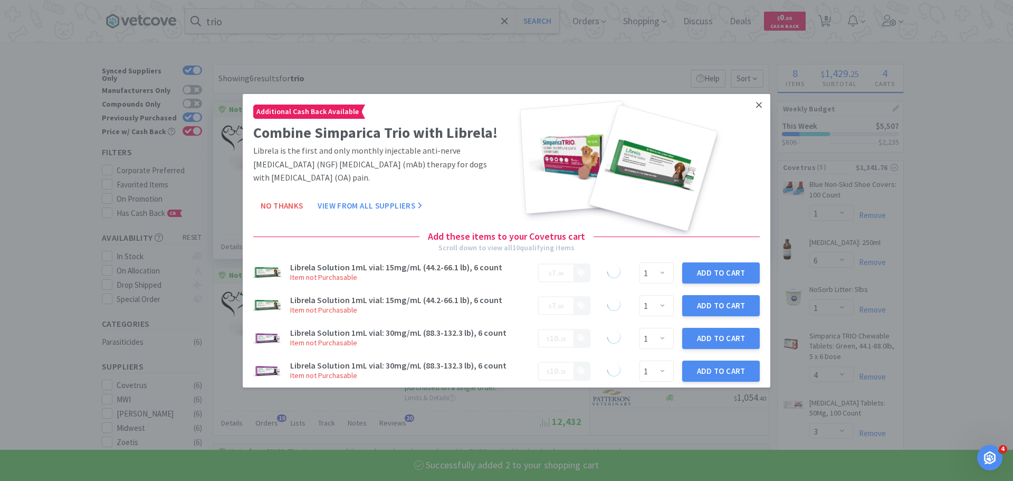
click at [756, 102] on icon at bounding box center [759, 104] width 6 height 9
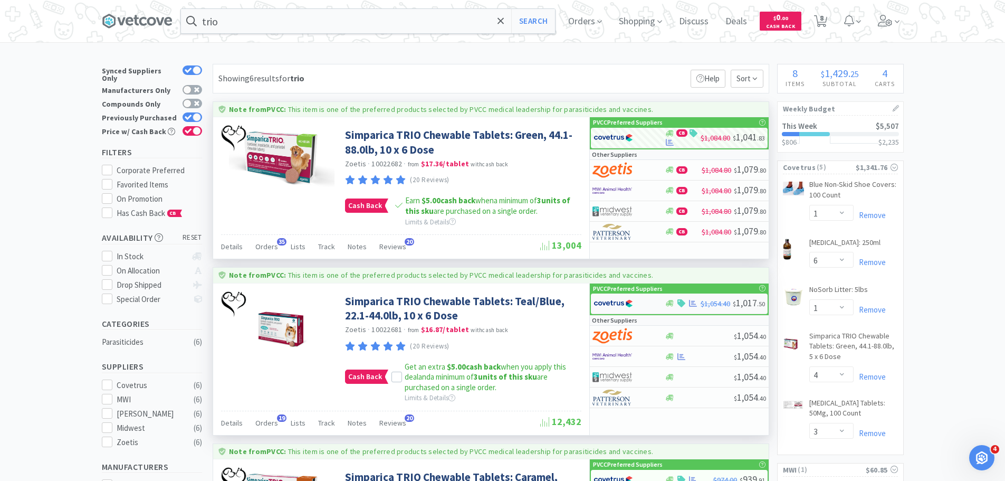
click at [630, 306] on img at bounding box center [614, 303] width 40 height 16
select select "2"
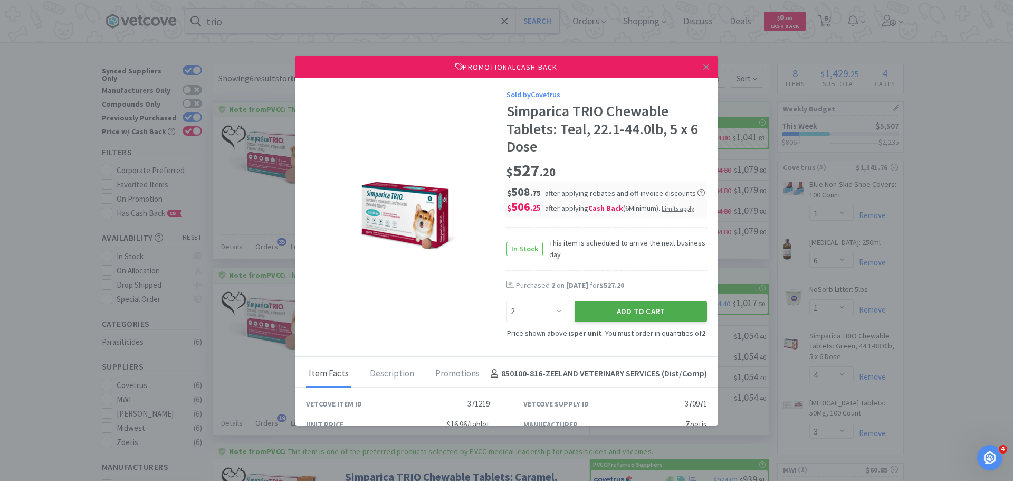
click at [632, 308] on button "Add to Cart" at bounding box center [641, 311] width 132 height 21
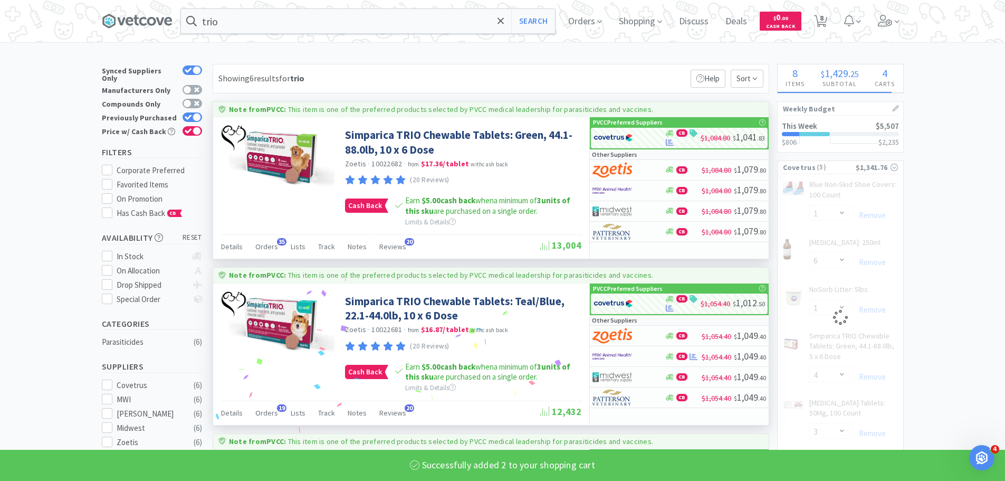
select select "2"
select select "3"
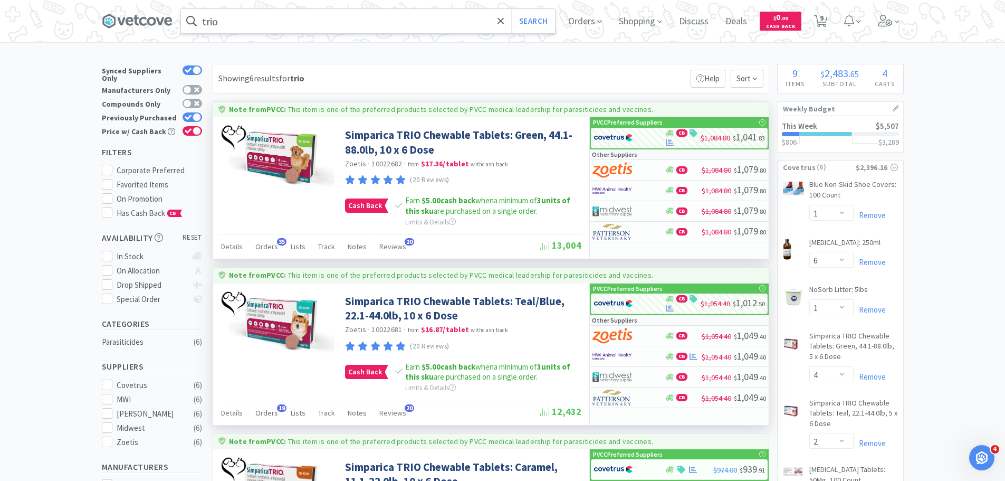
click at [304, 31] on input "trio" at bounding box center [368, 21] width 374 height 24
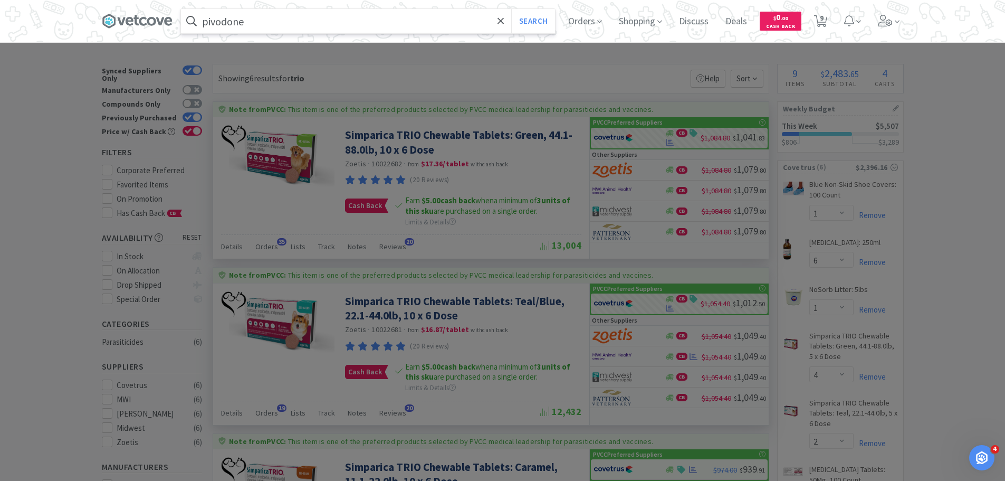
type input "pivodone"
click at [511, 9] on button "Search" at bounding box center [533, 21] width 44 height 24
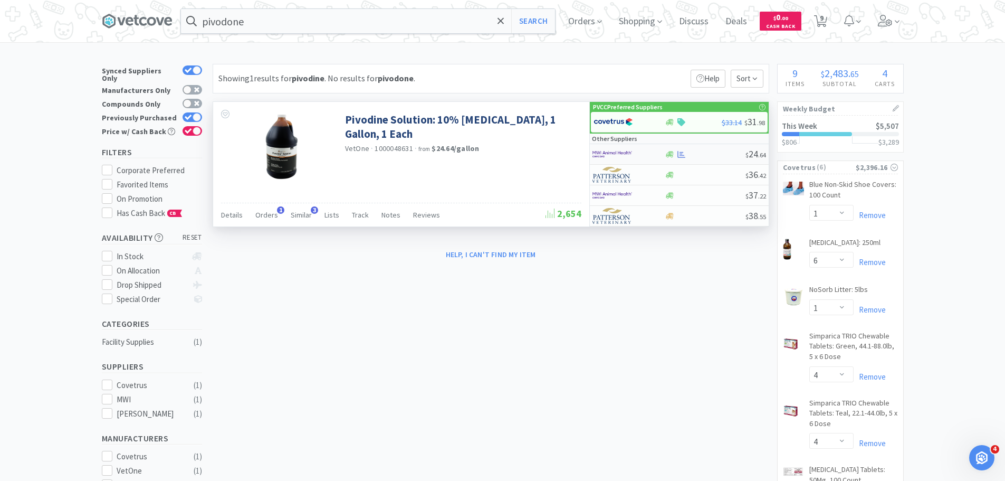
click at [646, 159] on div at bounding box center [621, 154] width 58 height 18
select select "1"
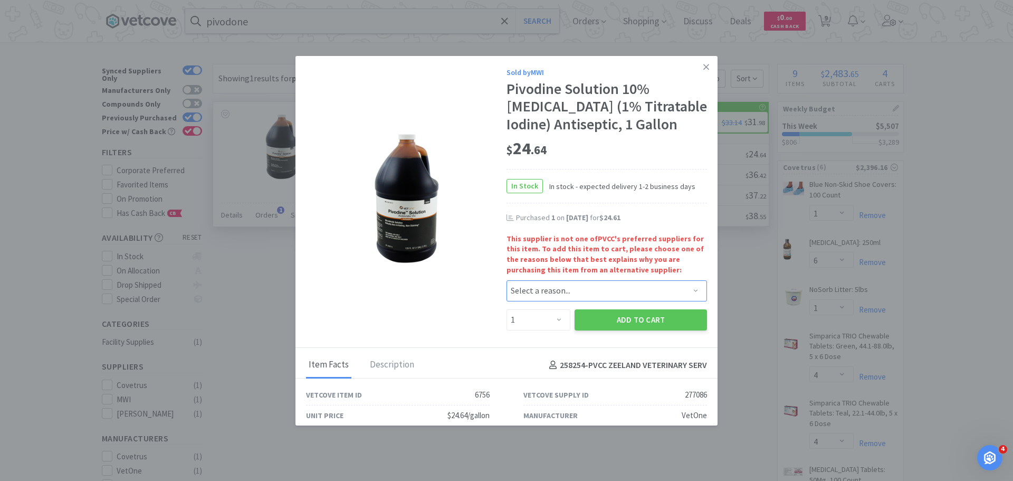
click at [549, 295] on select "Select a reason... Availability - This item is out of stock at the preferred su…" at bounding box center [606, 290] width 200 height 21
select select "pricing"
click at [506, 280] on select "Select a reason... Availability - This item is out of stock at the preferred su…" at bounding box center [606, 290] width 200 height 21
click at [592, 322] on button "Add to Cart" at bounding box center [641, 319] width 132 height 21
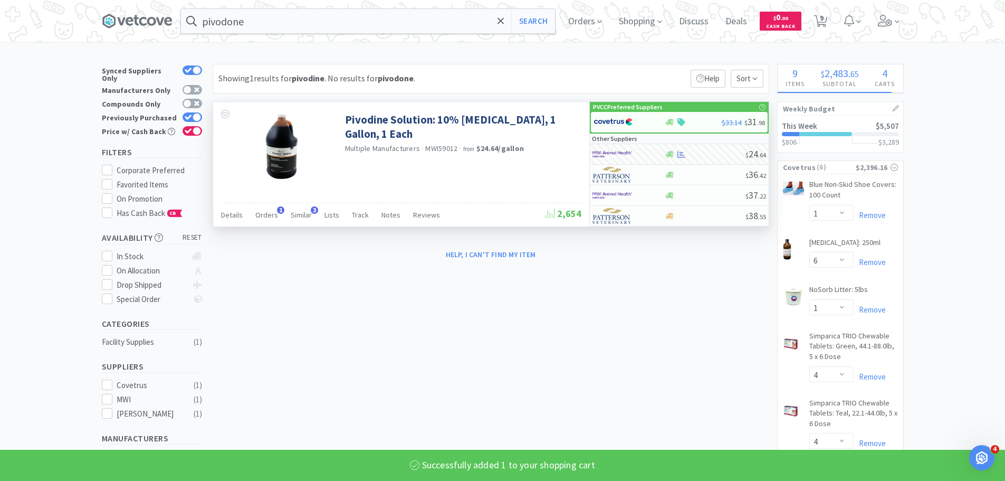
select select "1"
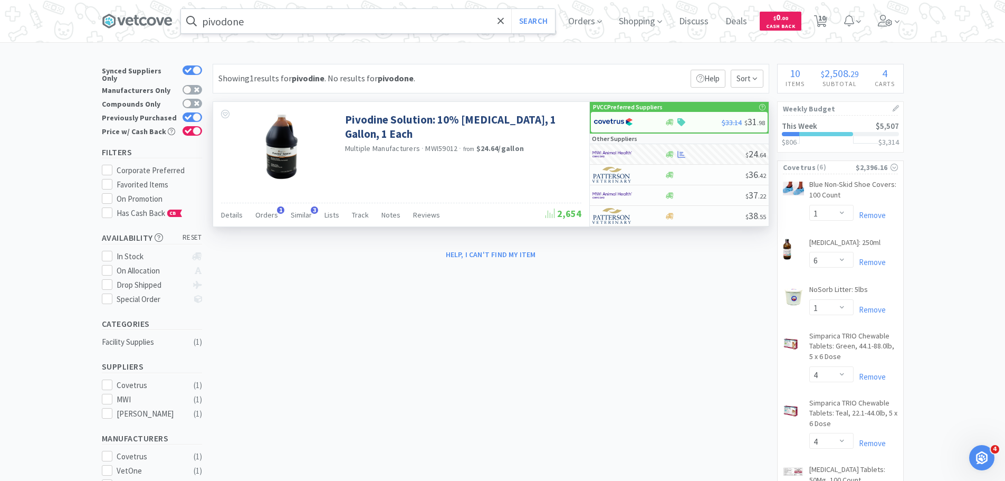
click at [248, 33] on input "pivodone" at bounding box center [368, 21] width 374 height 24
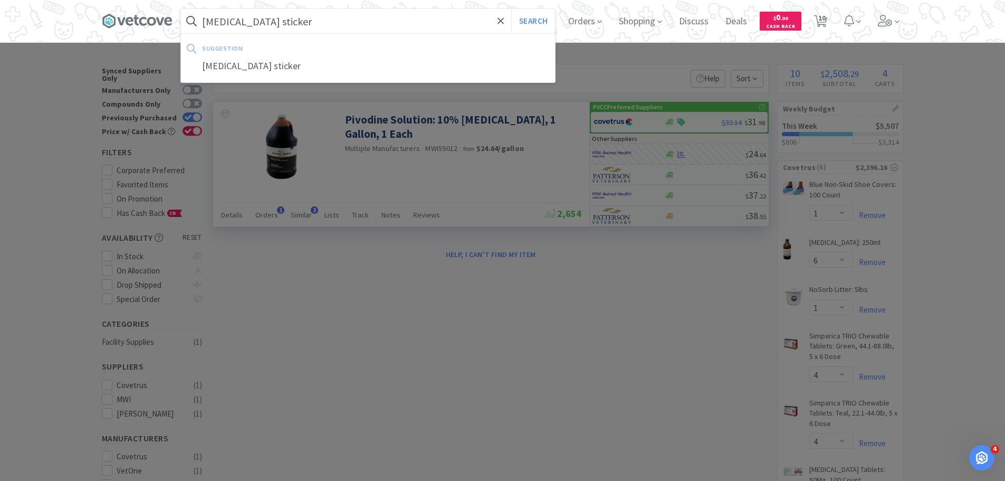
type input "heartworm sticker"
click at [511, 9] on button "Search" at bounding box center [533, 21] width 44 height 24
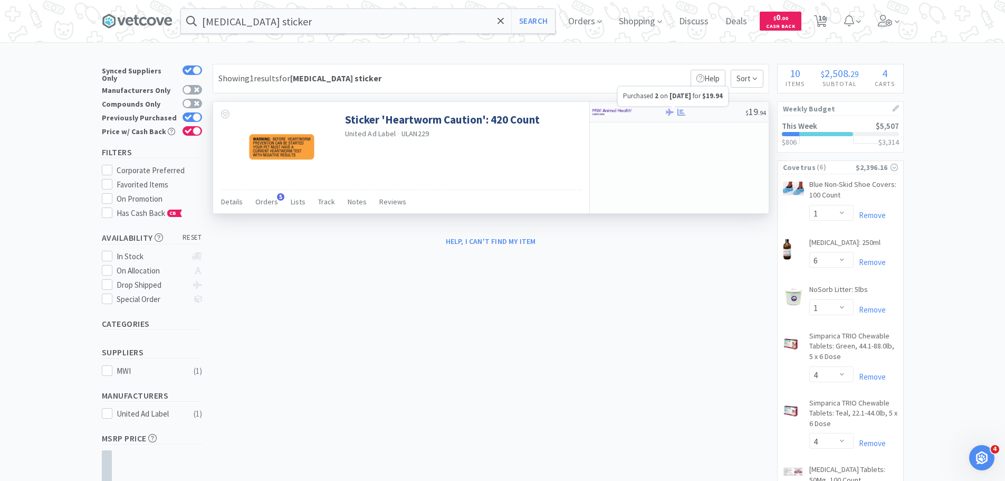
click at [678, 112] on icon at bounding box center [681, 112] width 8 height 8
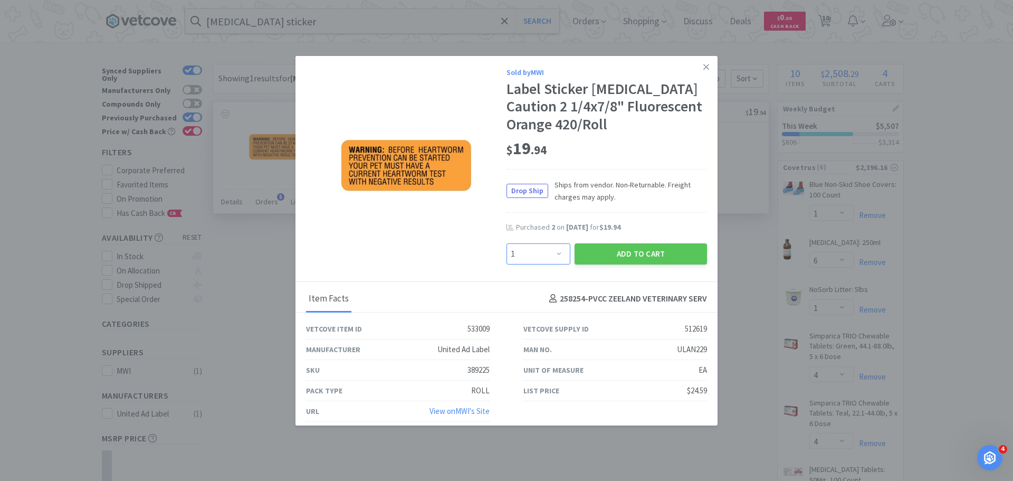
drag, startPoint x: 553, startPoint y: 252, endPoint x: 479, endPoint y: 207, distance: 87.1
click at [553, 252] on select "Enter Quantity 1 2 3 4 5 6 7 8 9 10 11 12 13 14 15 16 17 18 19 20 Enter Quantity" at bounding box center [538, 253] width 64 height 21
select select "2"
click at [506, 243] on select "Enter Quantity 1 2 3 4 5 6 7 8 9 10 11 12 13 14 15 16 17 18 19 20 Enter Quantity" at bounding box center [538, 253] width 64 height 21
click at [629, 254] on button "Add to Cart" at bounding box center [641, 253] width 132 height 21
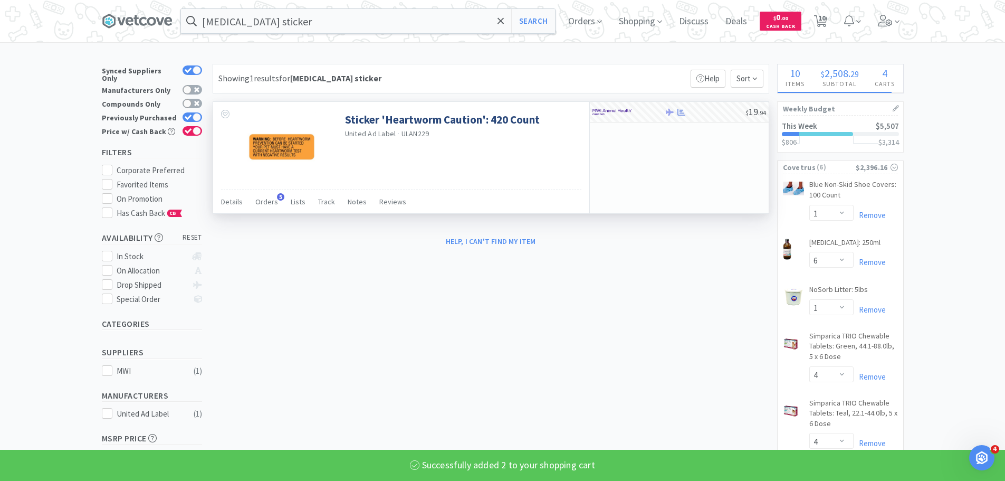
select select "2"
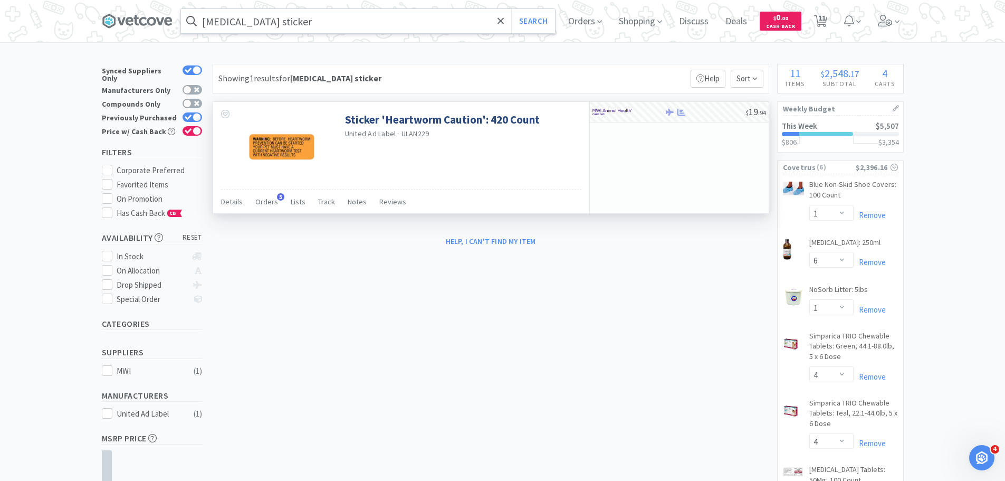
click at [347, 17] on input "heartworm sticker" at bounding box center [368, 21] width 374 height 24
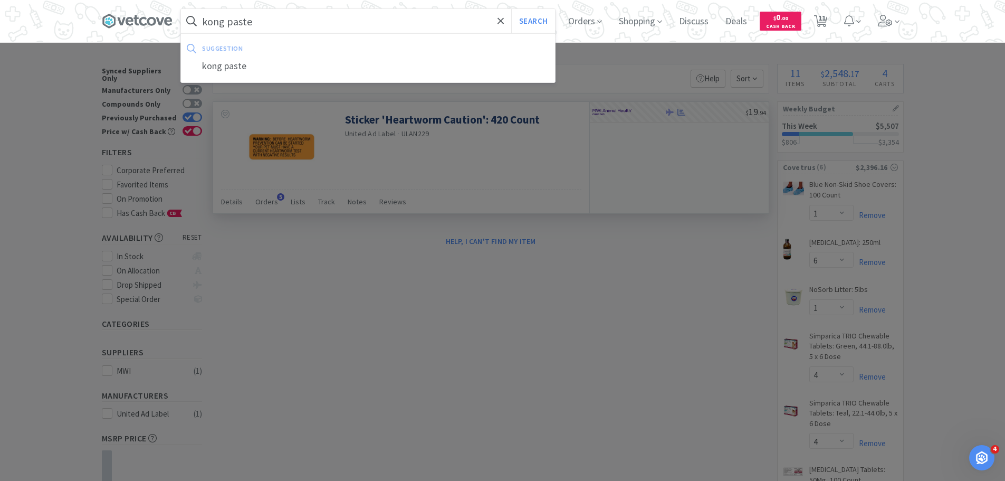
type input "kong paste"
click at [511, 9] on button "Search" at bounding box center [533, 21] width 44 height 24
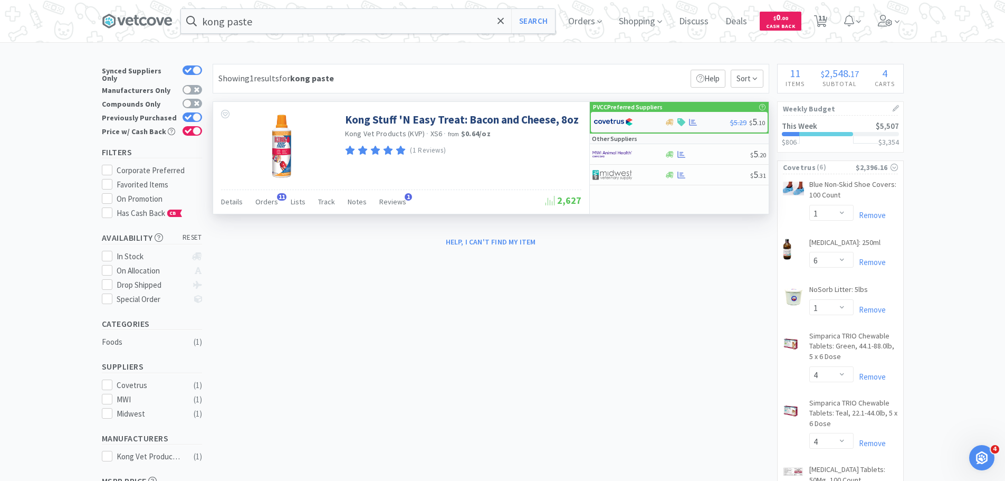
click at [611, 122] on img at bounding box center [614, 122] width 40 height 16
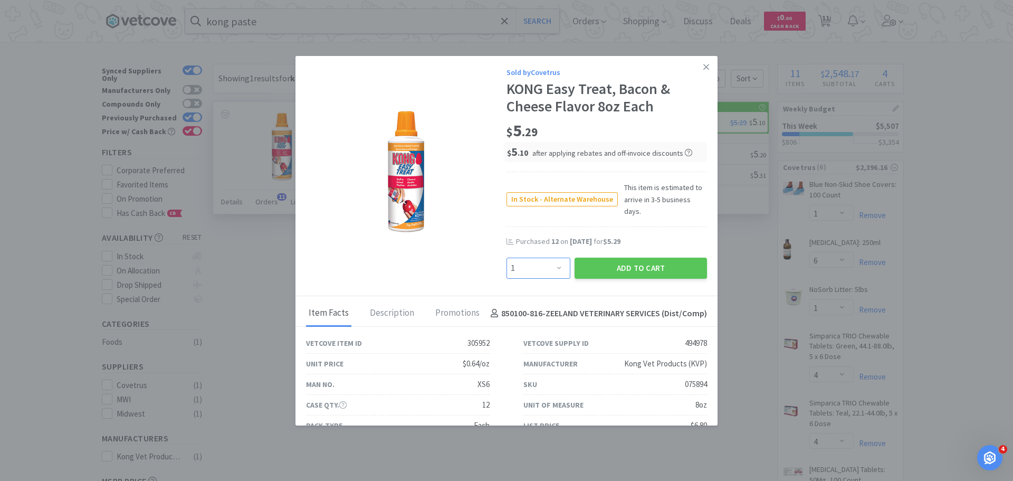
click at [548, 257] on select "Enter Quantity 1 2 3 4 5 6 7 8 9 10 11 12 13 14 15 16 17 18 19 20 Enter Quantity" at bounding box center [538, 267] width 64 height 21
select select "12"
click at [506, 257] on select "Enter Quantity 1 2 3 4 5 6 7 8 9 10 11 12 13 14 15 16 17 18 19 20 Enter Quantity" at bounding box center [538, 267] width 64 height 21
click at [610, 261] on button "Add to Cart" at bounding box center [641, 267] width 132 height 21
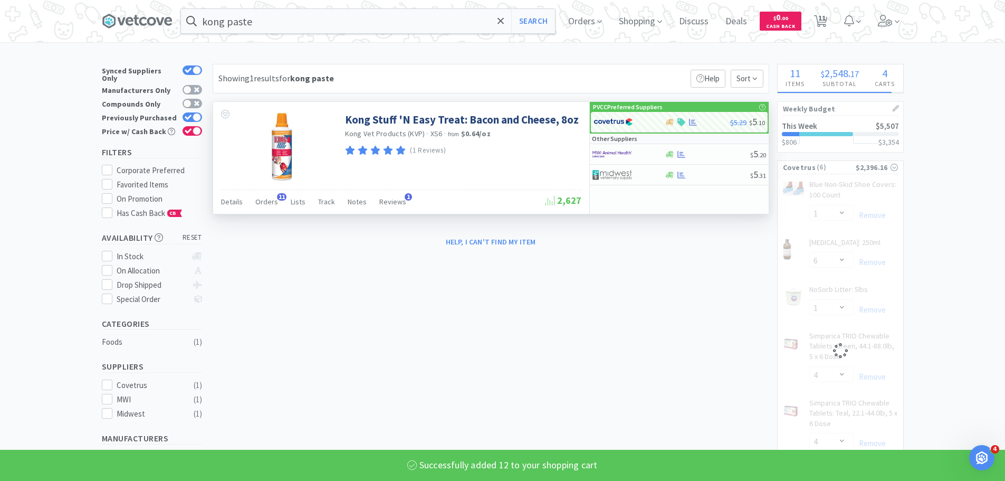
select select "12"
select select "2"
select select "1"
select select "3"
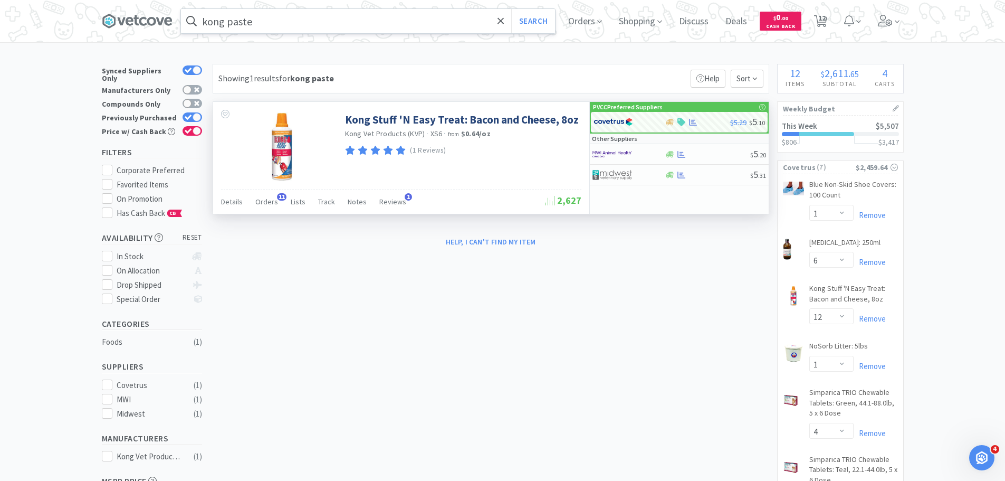
click at [320, 14] on input "kong paste" at bounding box center [368, 21] width 374 height 24
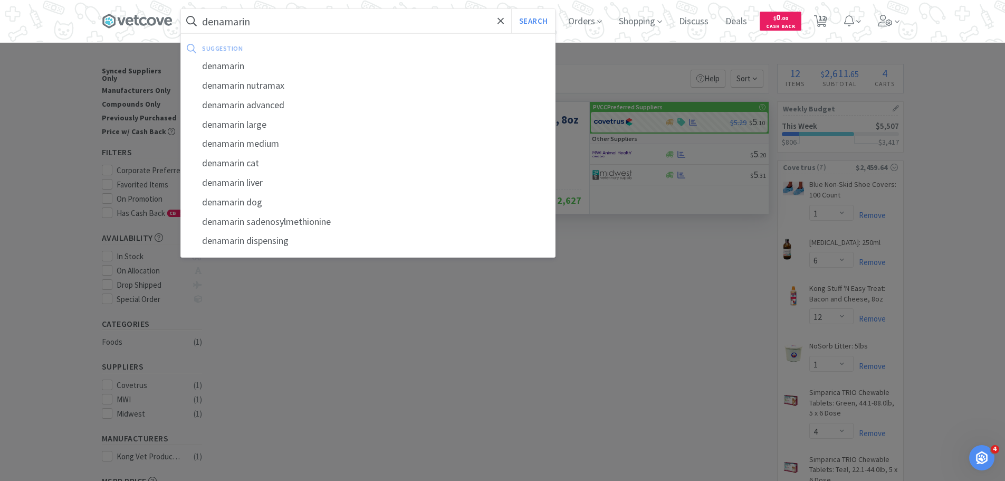
type input "denamarin"
click at [511, 9] on button "Search" at bounding box center [533, 21] width 44 height 24
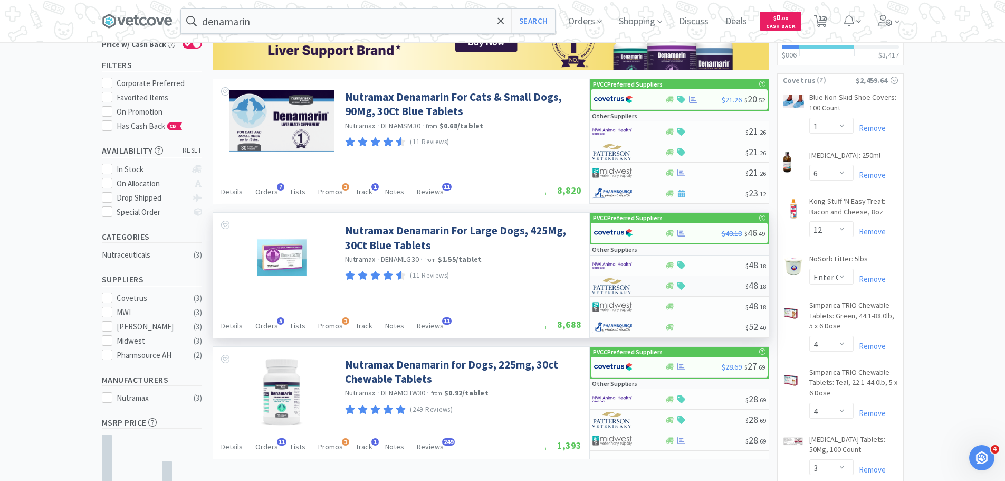
scroll to position [158, 0]
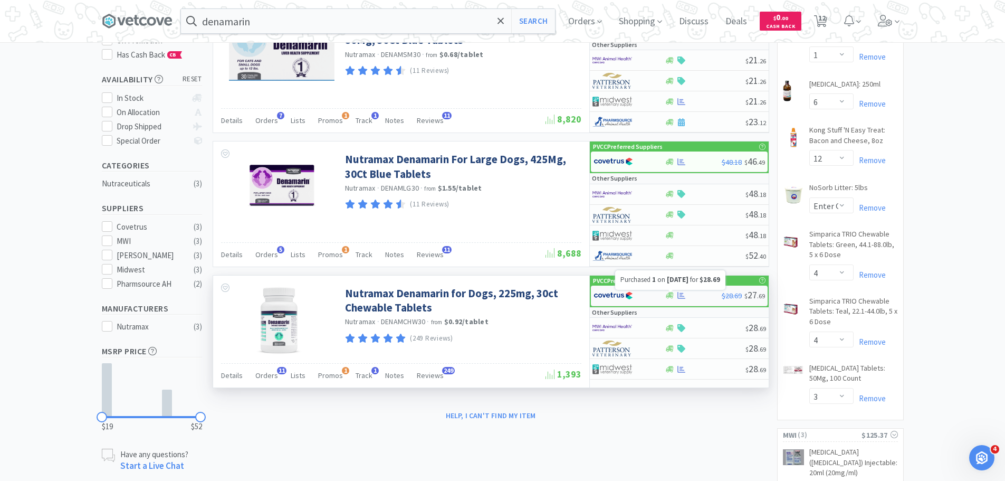
click at [681, 294] on icon at bounding box center [681, 295] width 8 height 7
select select "1"
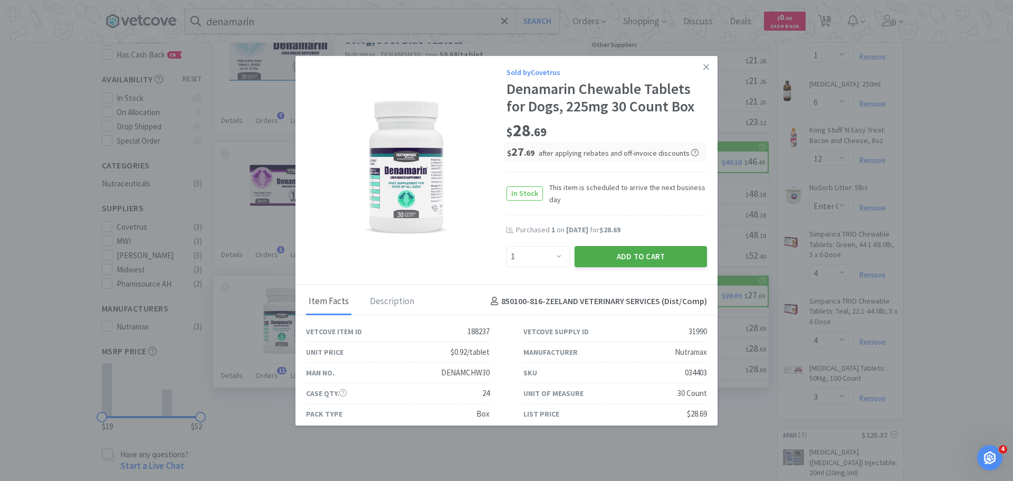
click at [680, 250] on button "Add to Cart" at bounding box center [641, 256] width 132 height 21
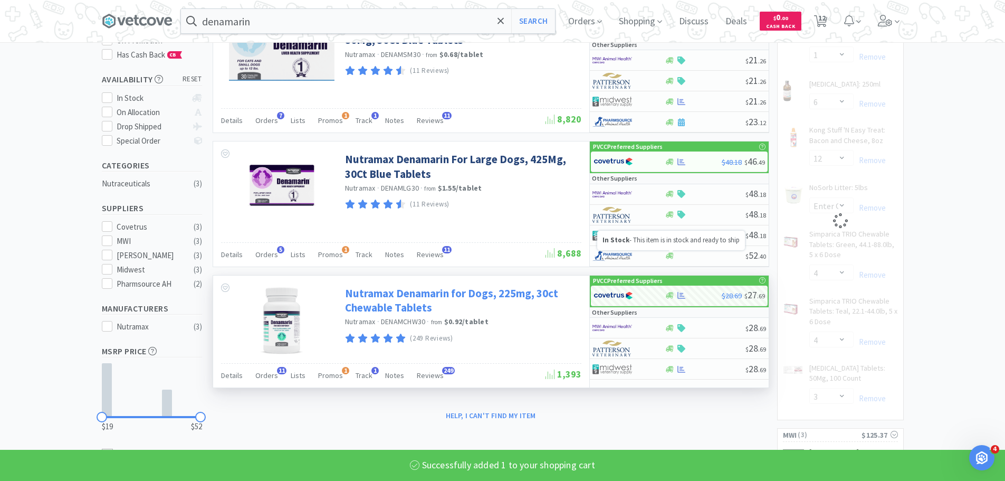
select select "2"
select select "1"
select select "3"
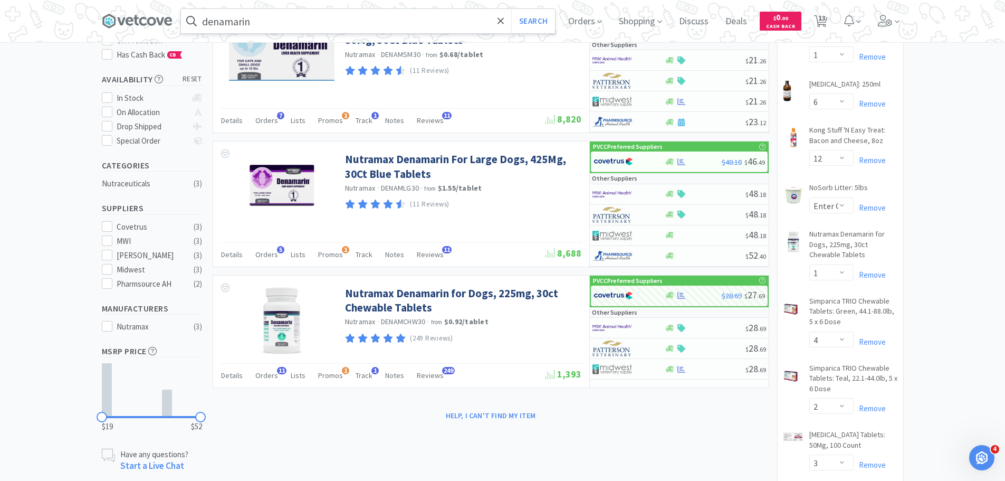
click at [316, 20] on input "denamarin" at bounding box center [368, 21] width 374 height 24
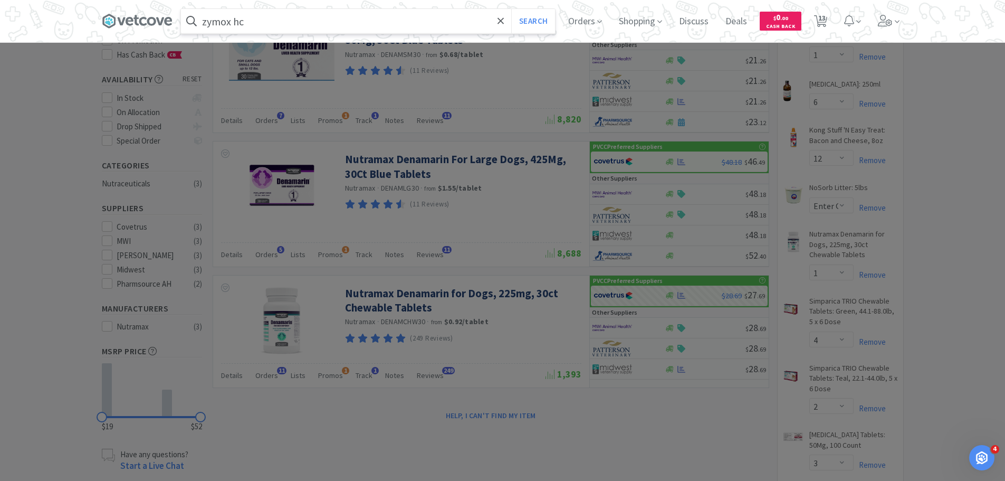
type input "zymox hc"
click at [511, 9] on button "Search" at bounding box center [533, 21] width 44 height 24
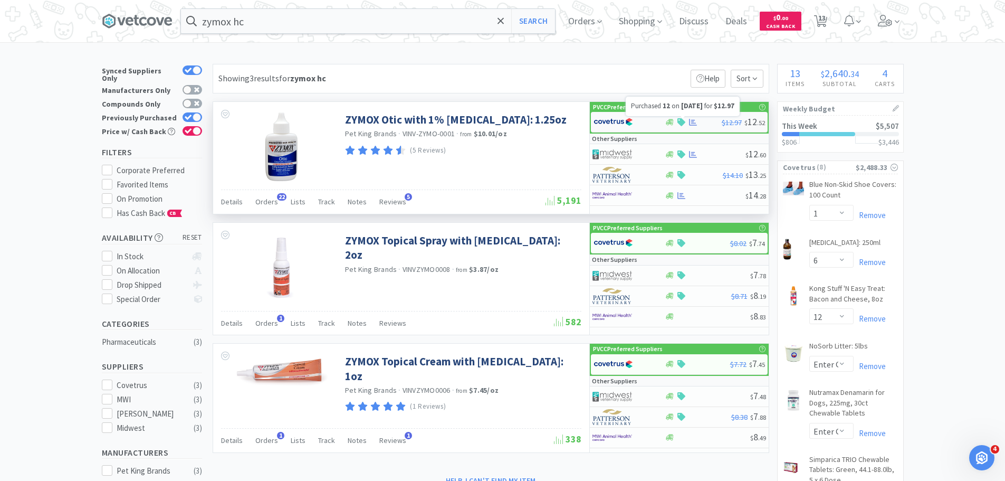
click at [694, 121] on icon at bounding box center [693, 122] width 8 height 7
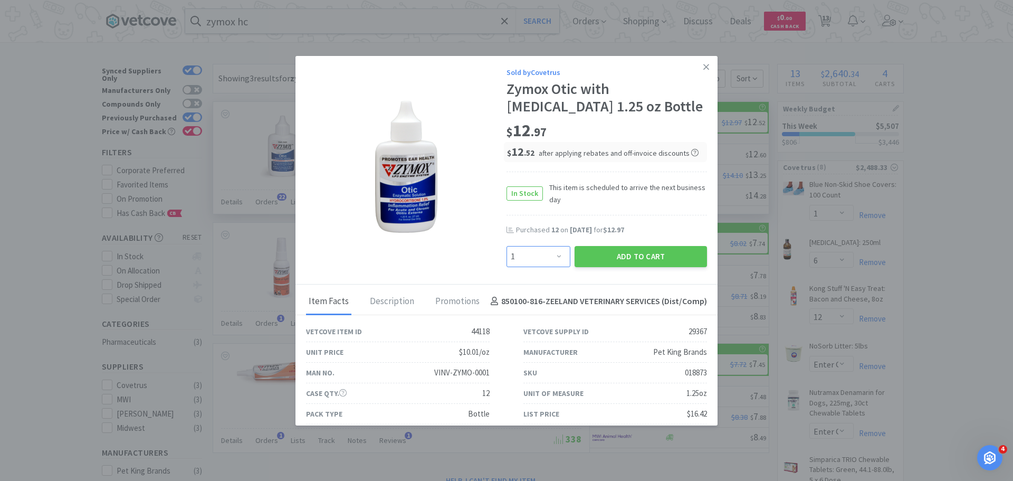
click at [534, 253] on select "Enter Quantity 1 2 3 4 5 6 7 8 9 10 11 12 13 14 15 16 17 18 19 20 Enter Quantity" at bounding box center [538, 256] width 64 height 21
select select "12"
click at [506, 246] on select "Enter Quantity 1 2 3 4 5 6 7 8 9 10 11 12 13 14 15 16 17 18 19 20 Enter Quantity" at bounding box center [538, 256] width 64 height 21
click at [615, 267] on div "Add to Cart" at bounding box center [640, 256] width 137 height 25
click at [622, 257] on button "Add to Cart" at bounding box center [641, 256] width 132 height 21
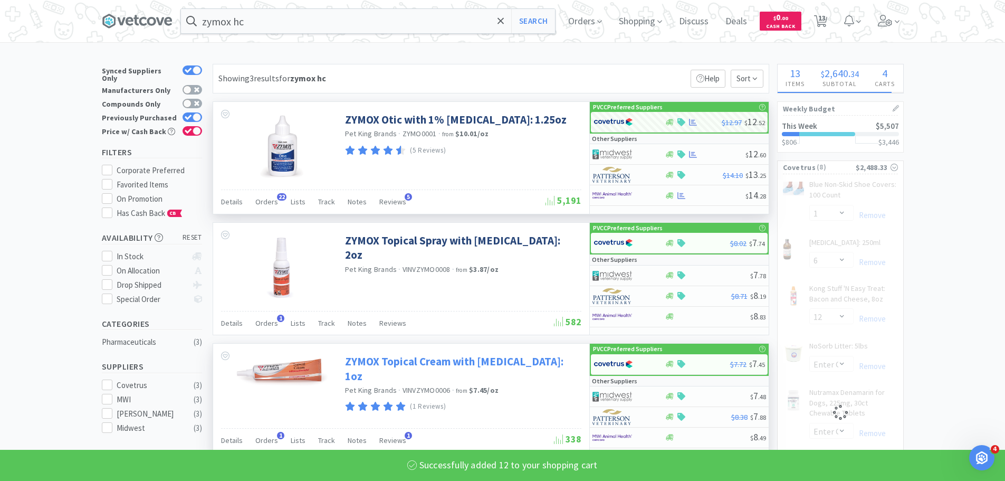
select select "12"
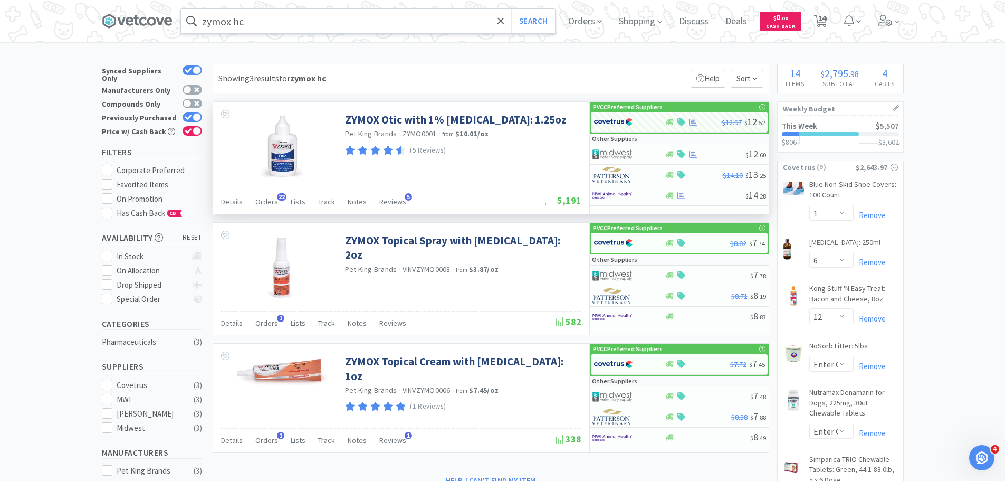
click at [313, 14] on input "zymox hc" at bounding box center [368, 21] width 374 height 24
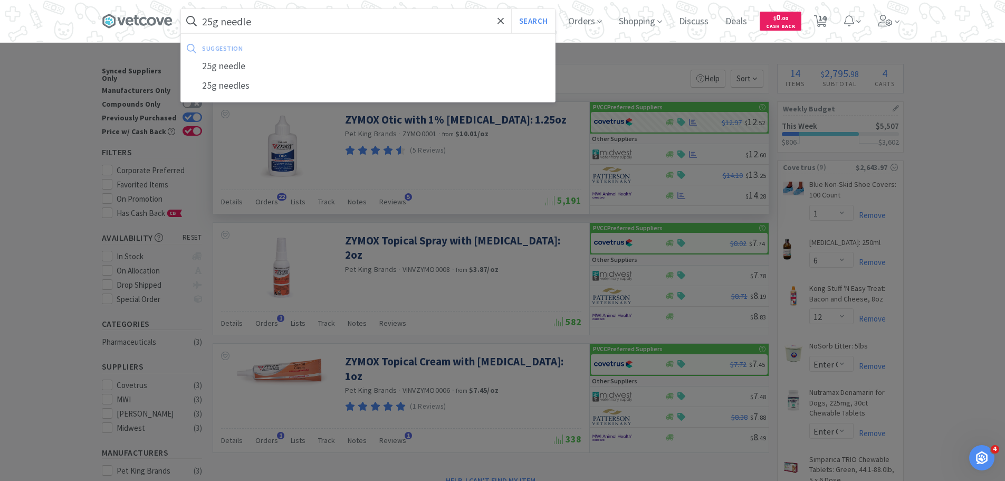
type input "25g needle"
click at [511, 9] on button "Search" at bounding box center [533, 21] width 44 height 24
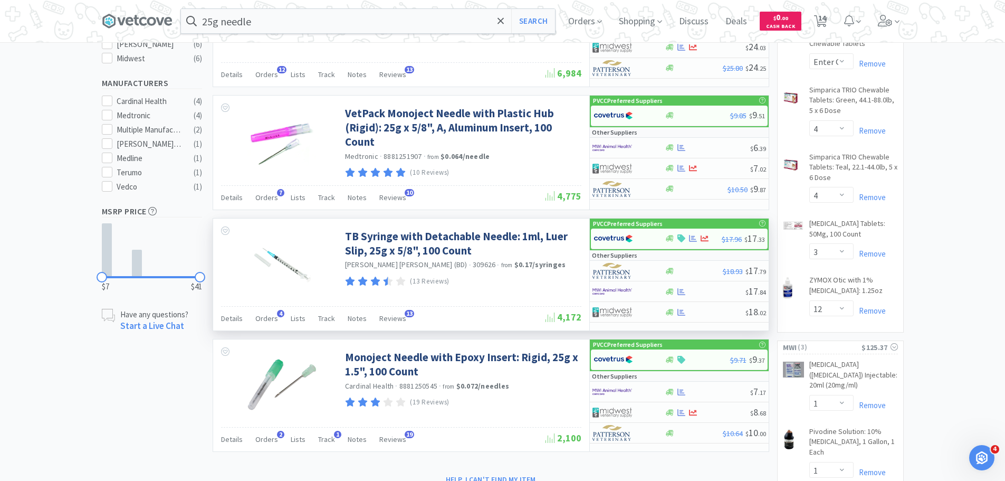
scroll to position [264, 0]
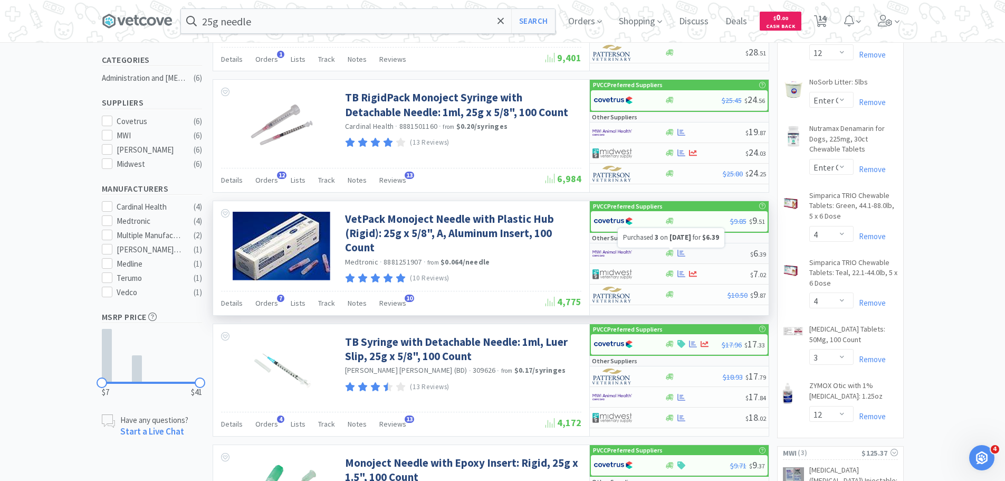
click at [683, 252] on icon at bounding box center [681, 253] width 8 height 8
select select "1"
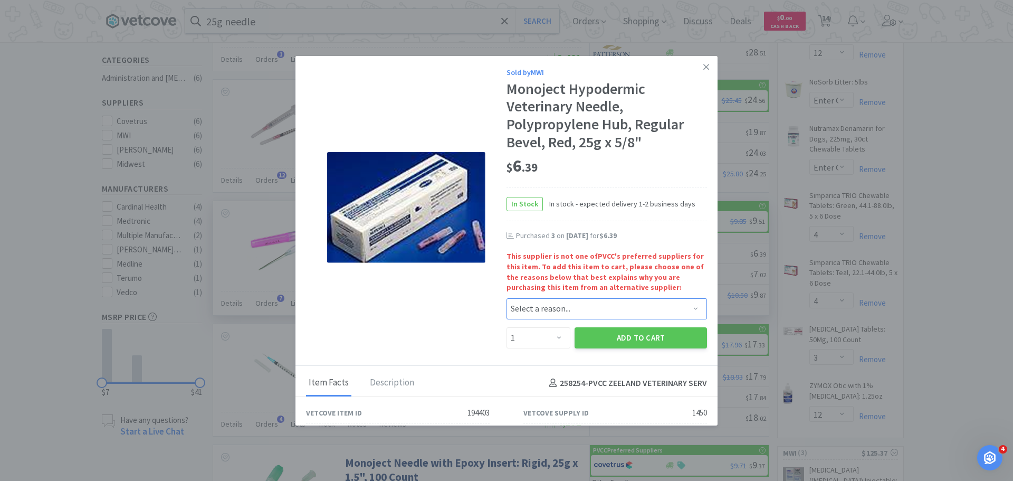
click at [541, 313] on select "Select a reason... Availability - This item is out of stock at the preferred su…" at bounding box center [606, 308] width 200 height 21
select select "pricing"
click at [506, 298] on select "Select a reason... Availability - This item is out of stock at the preferred su…" at bounding box center [606, 308] width 200 height 21
click at [533, 339] on select "Enter Quantity 1 2 3 4 5 6 7 8 9 10 11 12 13 14 15 16 17 18 19 20 Enter Quantity" at bounding box center [538, 337] width 64 height 21
select select "3"
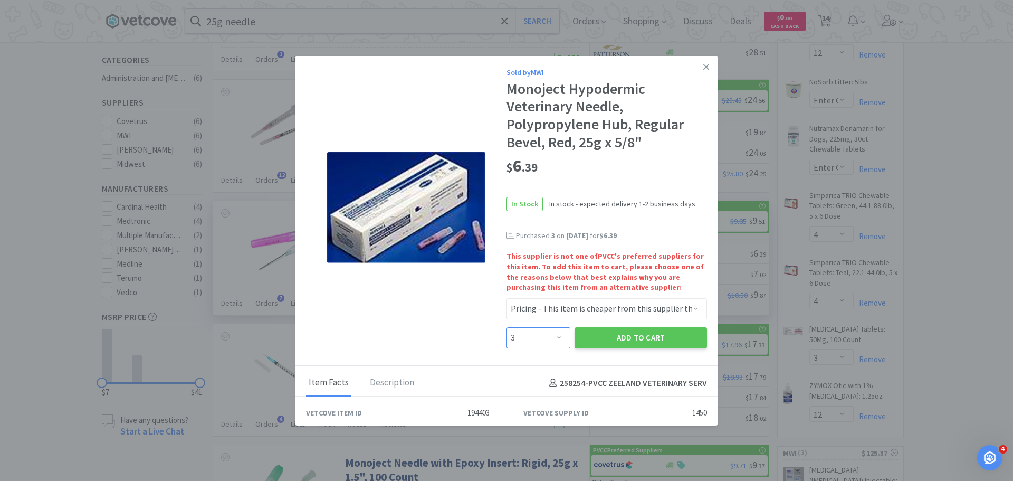
click at [506, 327] on select "Enter Quantity 1 2 3 4 5 6 7 8 9 10 11 12 13 14 15 16 17 18 19 20 Enter Quantity" at bounding box center [538, 337] width 64 height 21
click at [635, 342] on button "Add to Cart" at bounding box center [641, 337] width 132 height 21
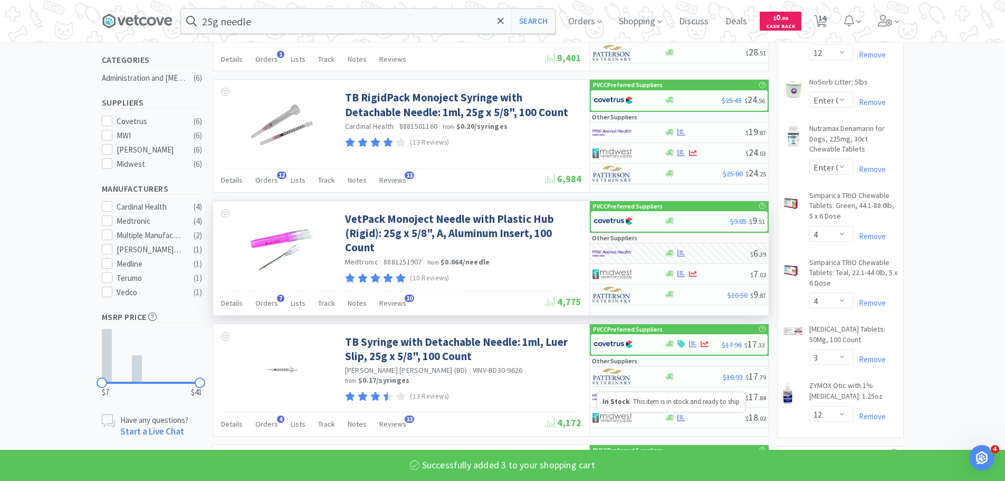
select select "3"
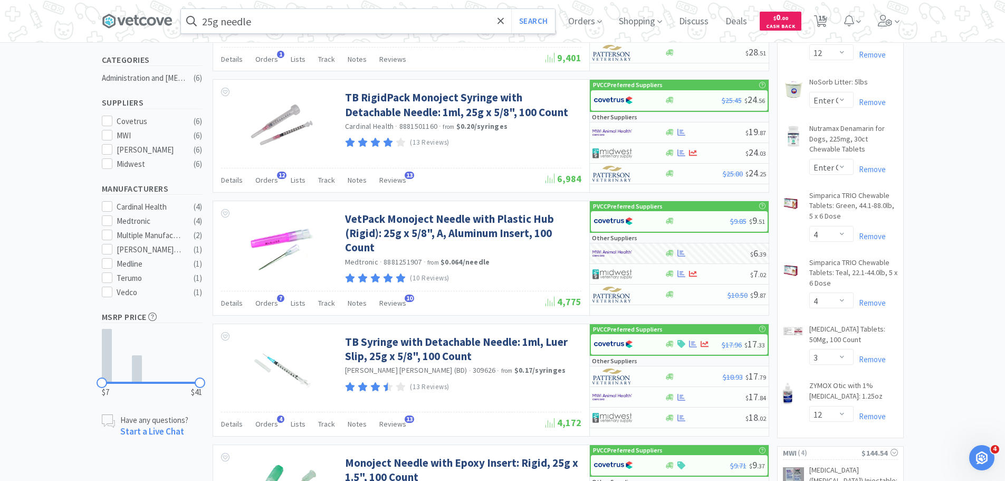
click at [381, 20] on input "25g needle" at bounding box center [368, 21] width 374 height 24
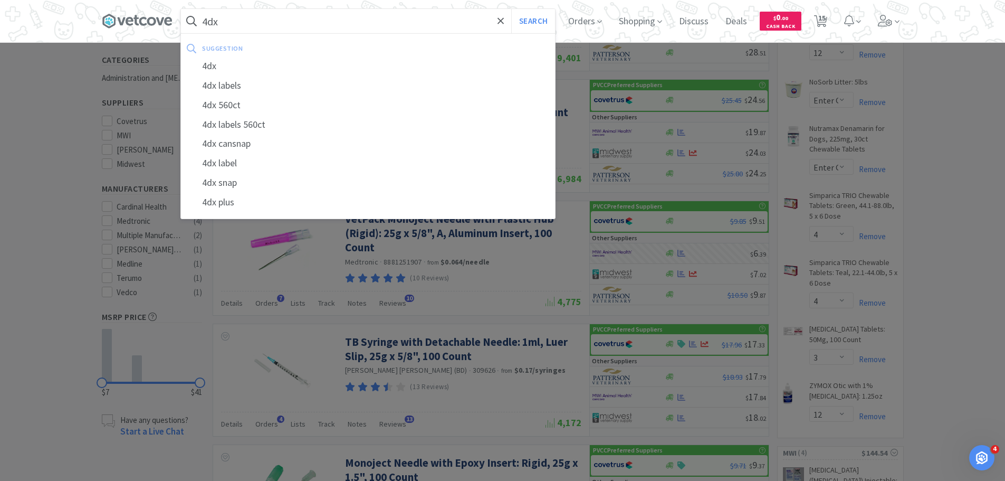
type input "4dx"
click at [511, 9] on button "Search" at bounding box center [533, 21] width 44 height 24
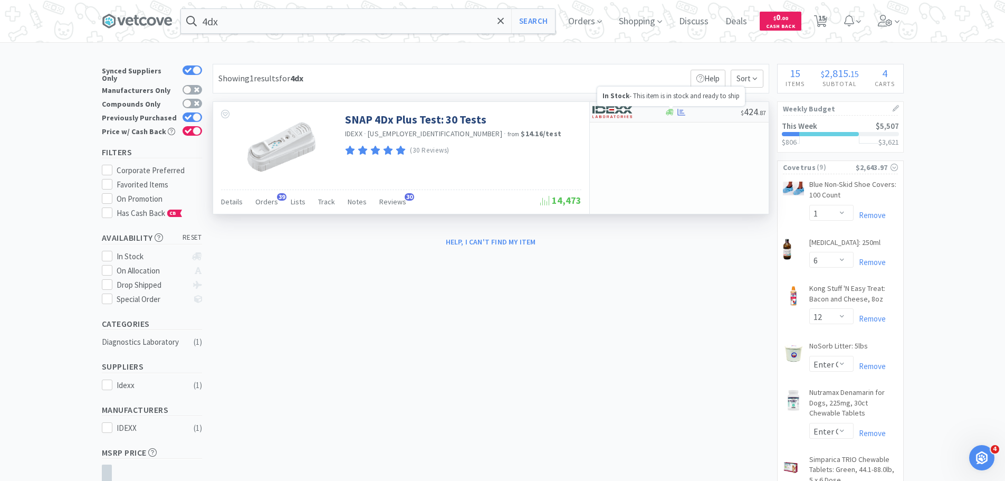
click at [671, 111] on icon at bounding box center [670, 112] width 8 height 6
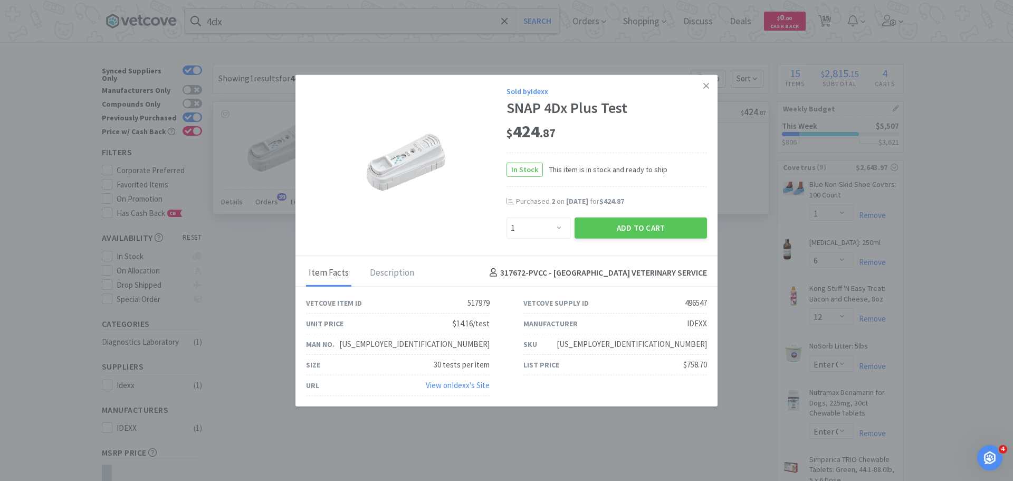
click at [533, 215] on div "Enter Quantity 1 2 3 4 5 6 7 8 9 10 11 12 13 14 15 16 17 18 19 20 Enter Quantity" at bounding box center [538, 227] width 68 height 25
click at [538, 224] on select "Enter Quantity 1 2 3 4 5 6 7 8 9 10 11 12 13 14 15 16 17 18 19 20 Enter Quantity" at bounding box center [538, 227] width 64 height 21
select select "2"
click at [506, 217] on select "Enter Quantity 1 2 3 4 5 6 7 8 9 10 11 12 13 14 15 16 17 18 19 20 Enter Quantity" at bounding box center [538, 227] width 64 height 21
click at [610, 223] on button "Add to Cart" at bounding box center [641, 227] width 132 height 21
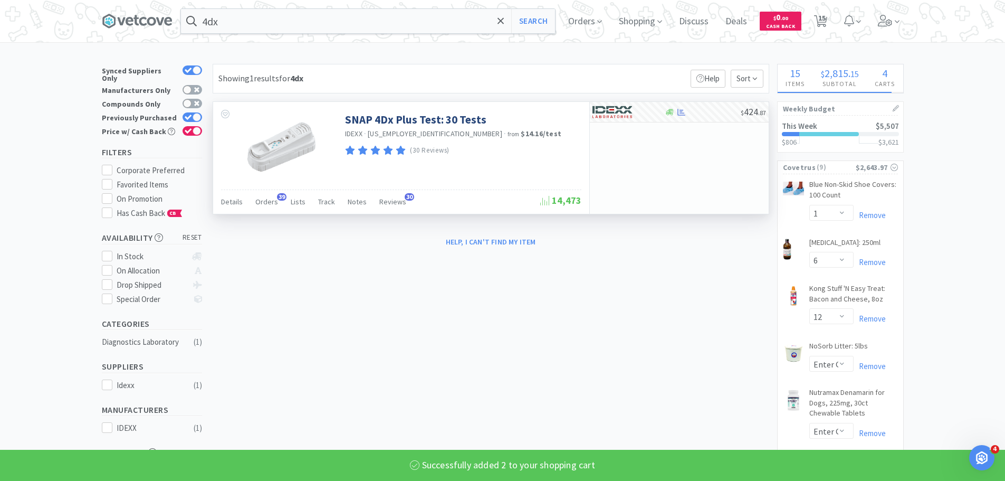
select select "2"
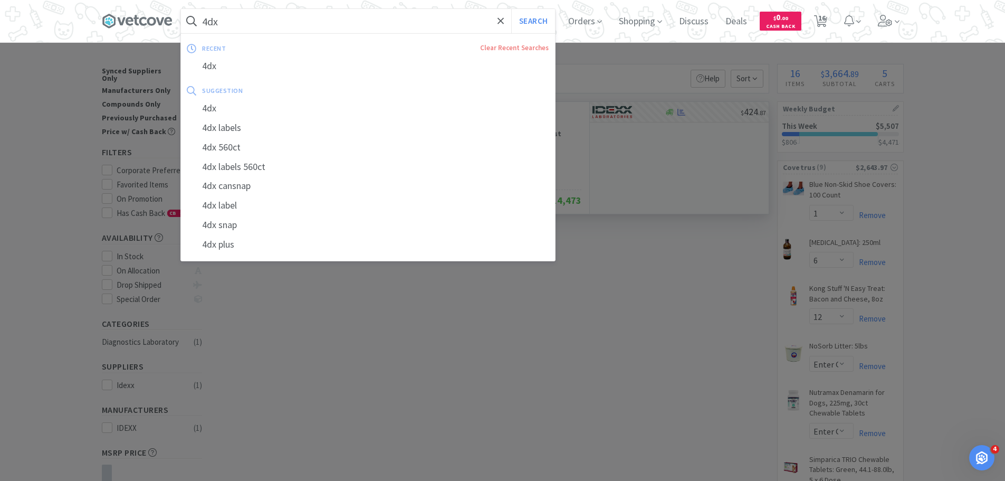
click at [377, 23] on input "4dx" at bounding box center [368, 21] width 374 height 24
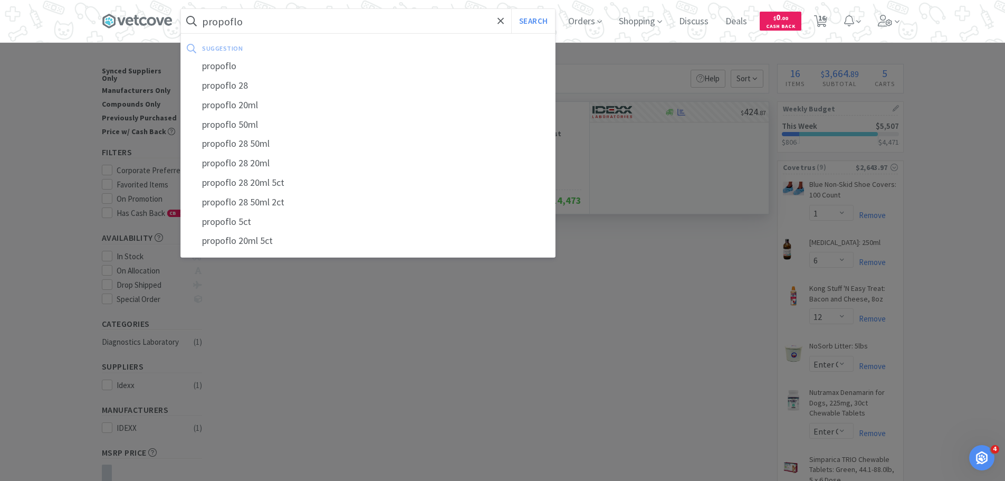
type input "propoflo"
click at [511, 9] on button "Search" at bounding box center [533, 21] width 44 height 24
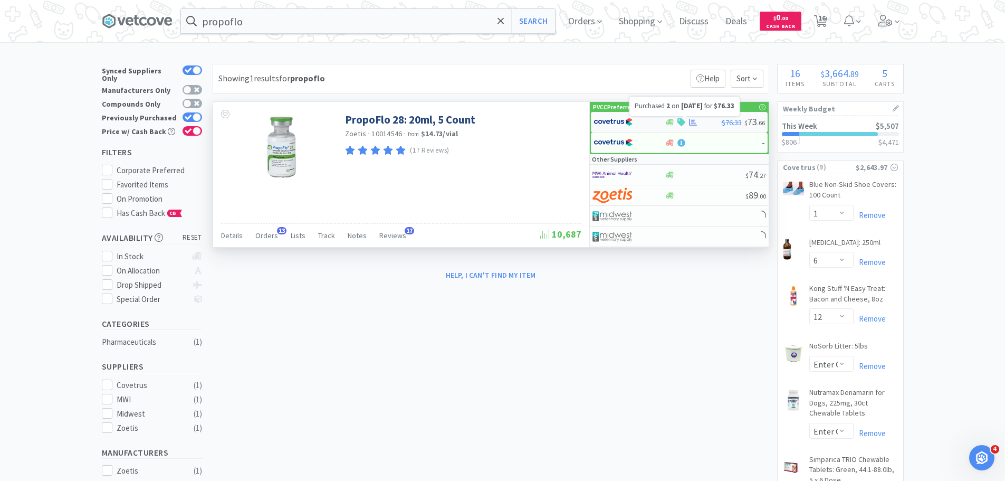
click at [692, 123] on icon at bounding box center [693, 122] width 8 height 8
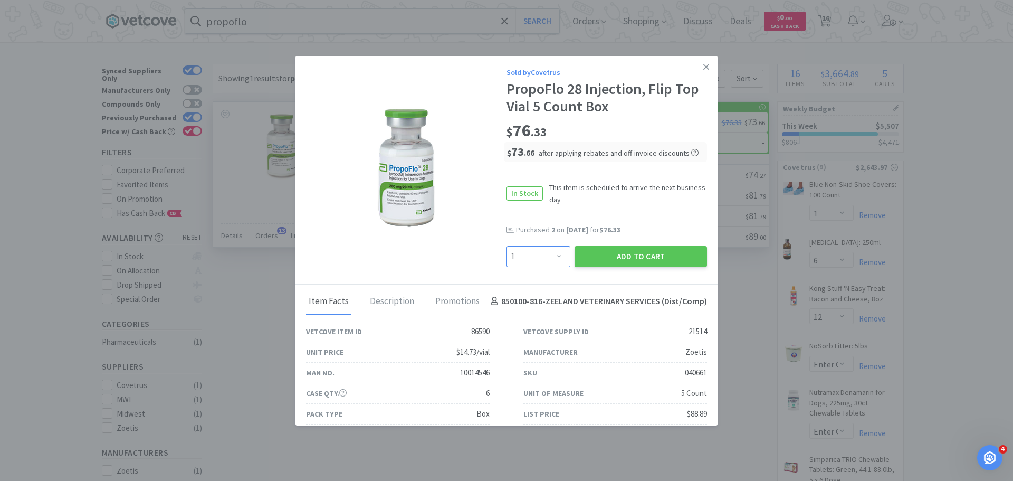
click at [544, 252] on select "Enter Quantity 1 2 3 4 5 6 7 8 9 10 11 12 13 14 15 16 17 18 19 20 Enter Quantity" at bounding box center [538, 256] width 64 height 21
select select "2"
click at [506, 246] on select "Enter Quantity 1 2 3 4 5 6 7 8 9 10 11 12 13 14 15 16 17 18 19 20 Enter Quantity" at bounding box center [538, 256] width 64 height 21
click at [614, 255] on button "Add to Cart" at bounding box center [641, 256] width 132 height 21
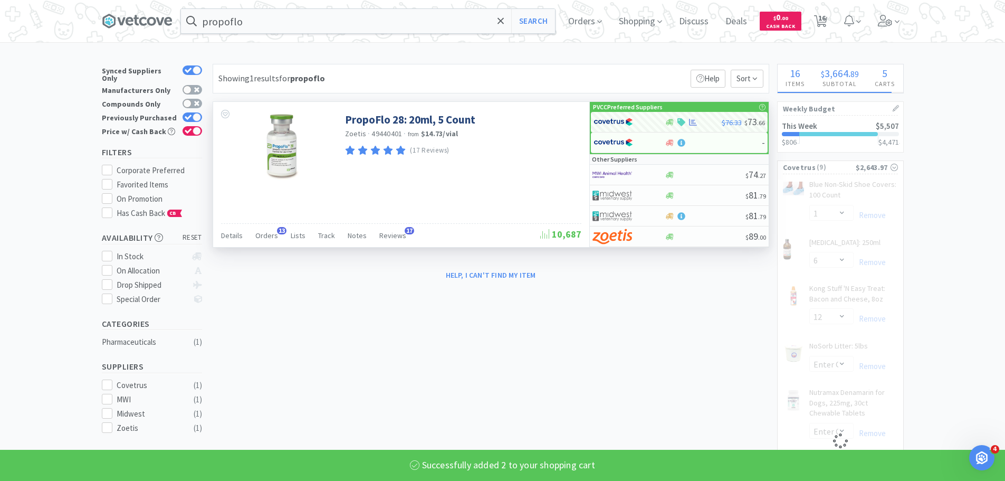
select select "2"
select select "3"
select select "12"
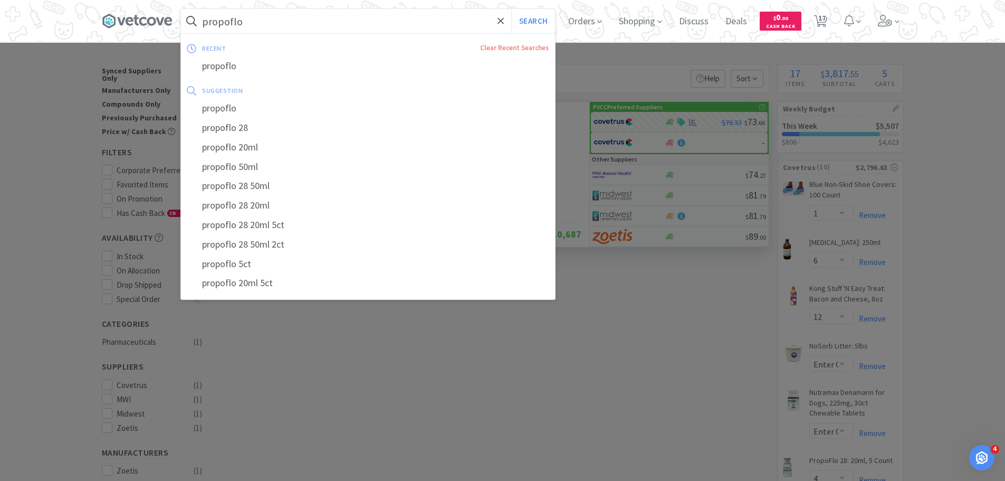
click at [360, 9] on input "propoflo" at bounding box center [368, 21] width 374 height 24
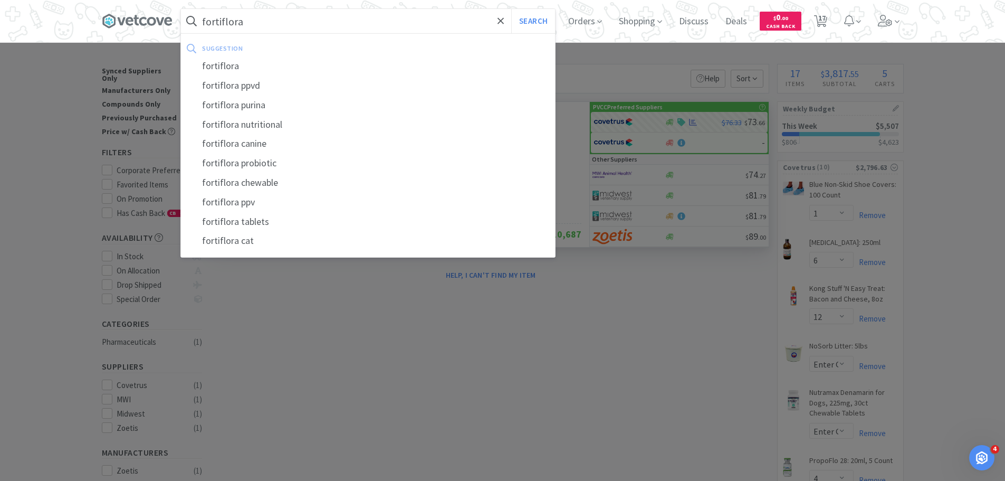
type input "fortiflora"
click at [511, 9] on button "Search" at bounding box center [533, 21] width 44 height 24
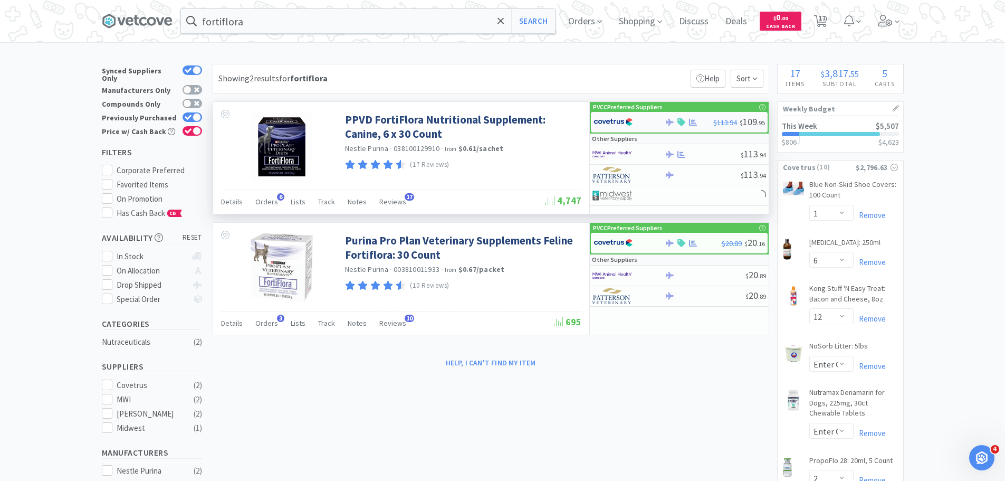
click at [613, 118] on img at bounding box center [614, 122] width 40 height 16
select select "1"
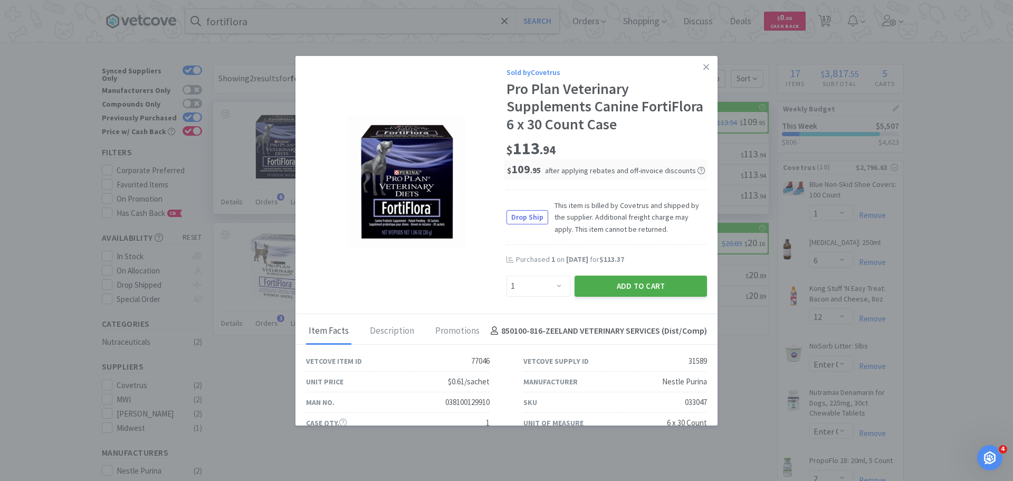
click at [632, 286] on button "Add to Cart" at bounding box center [641, 285] width 132 height 21
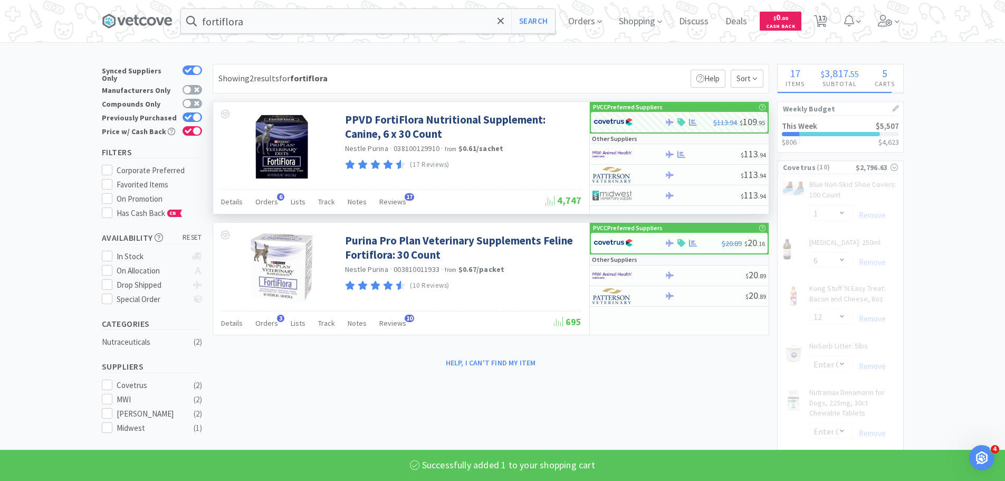
select select "1"
select select "2"
select select "3"
select select "12"
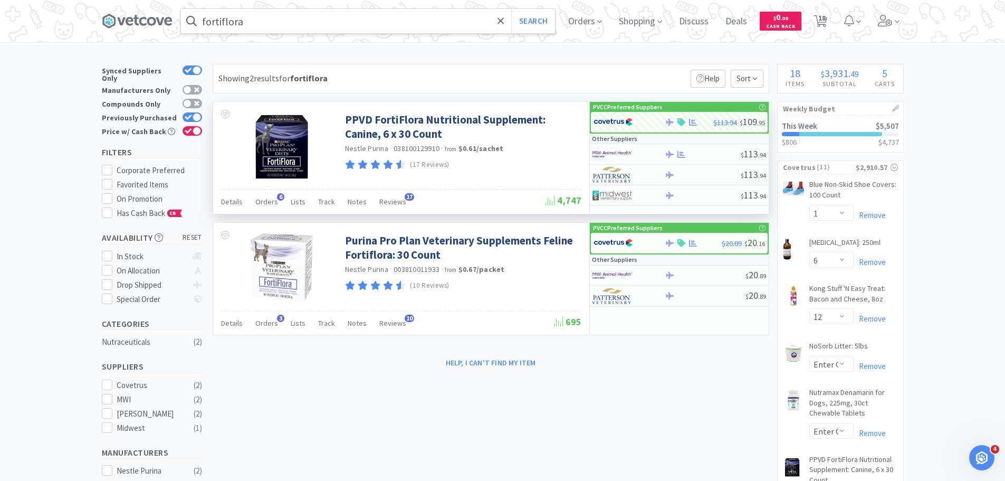
click at [318, 22] on input "fortiflora" at bounding box center [368, 21] width 374 height 24
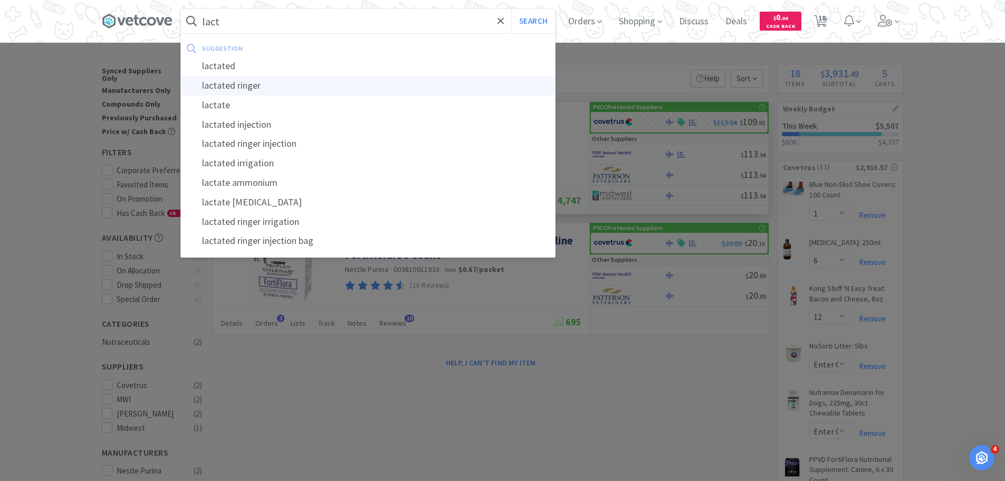
click at [303, 94] on div "lactated ringer" at bounding box center [368, 86] width 374 height 20
type input "lactated ringer"
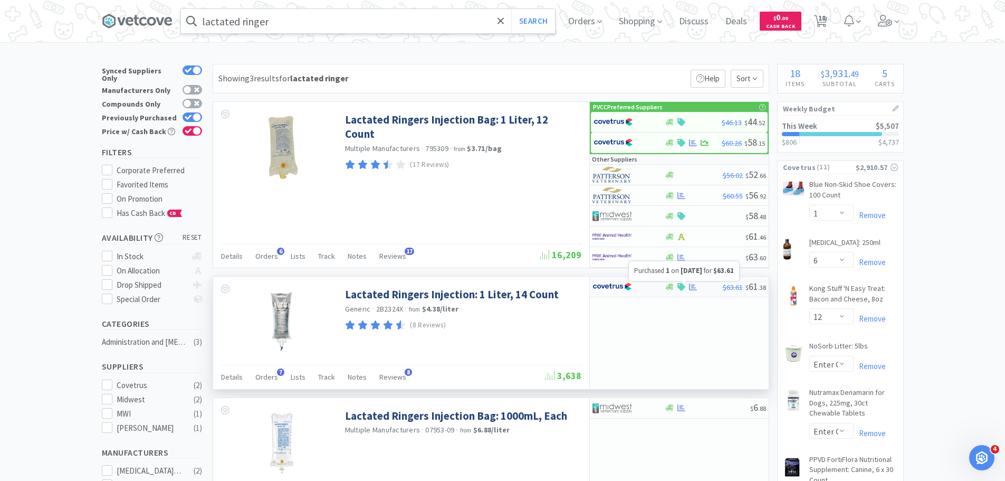
click at [693, 288] on icon at bounding box center [693, 287] width 8 height 8
select select "1"
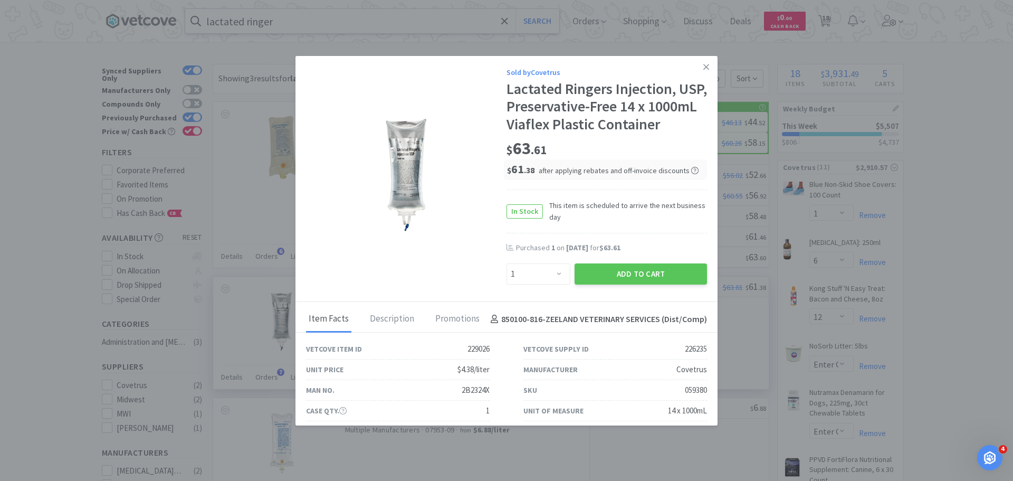
click at [693, 284] on button "Add to Cart" at bounding box center [641, 273] width 132 height 21
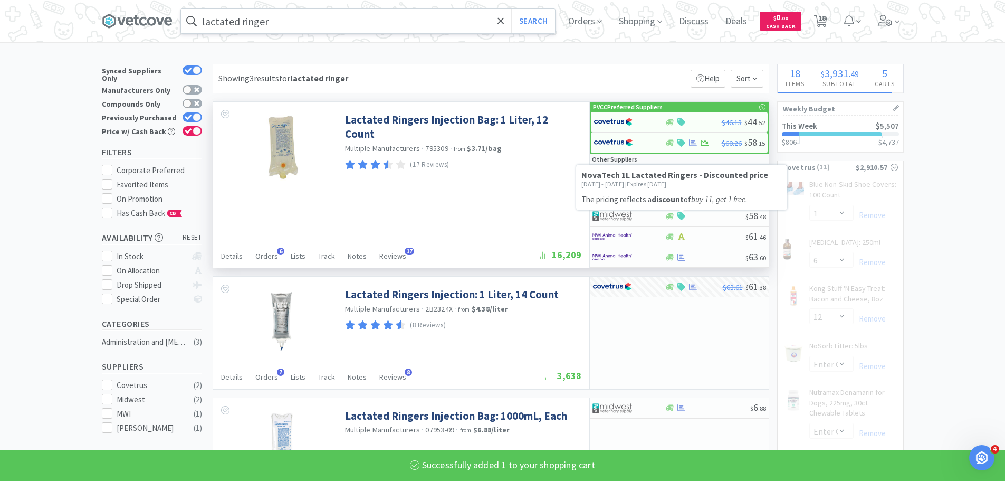
select select "1"
select select "2"
select select "3"
select select "12"
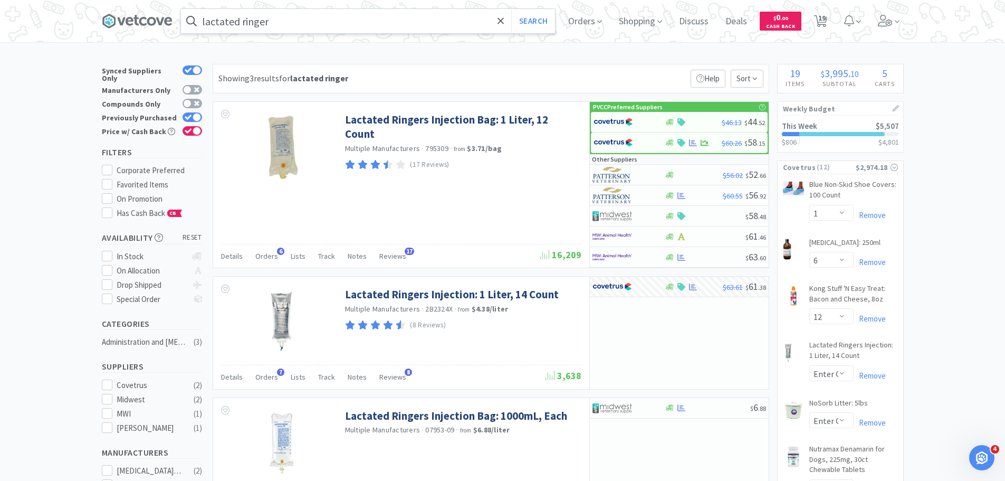
click at [331, 16] on input "lactated ringer" at bounding box center [368, 21] width 374 height 24
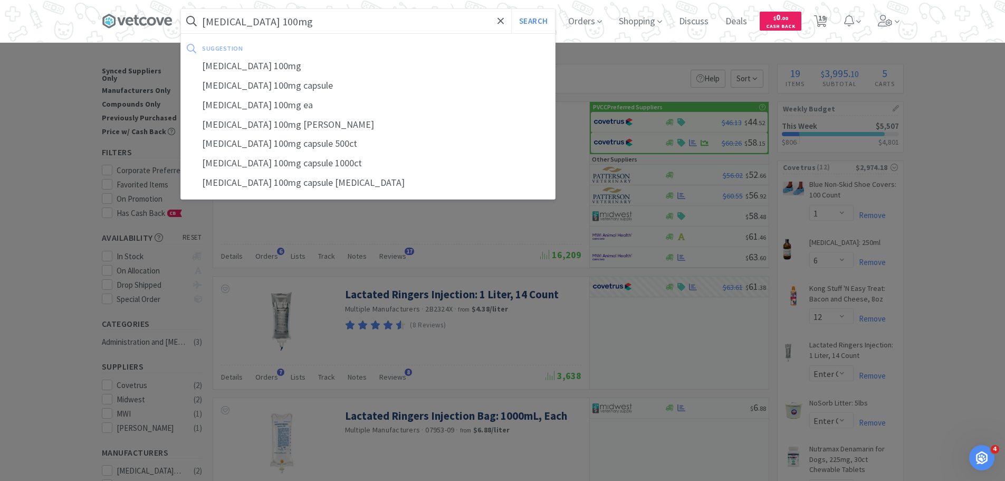
type input "gabapentin 100mg"
click at [511, 9] on button "Search" at bounding box center [533, 21] width 44 height 24
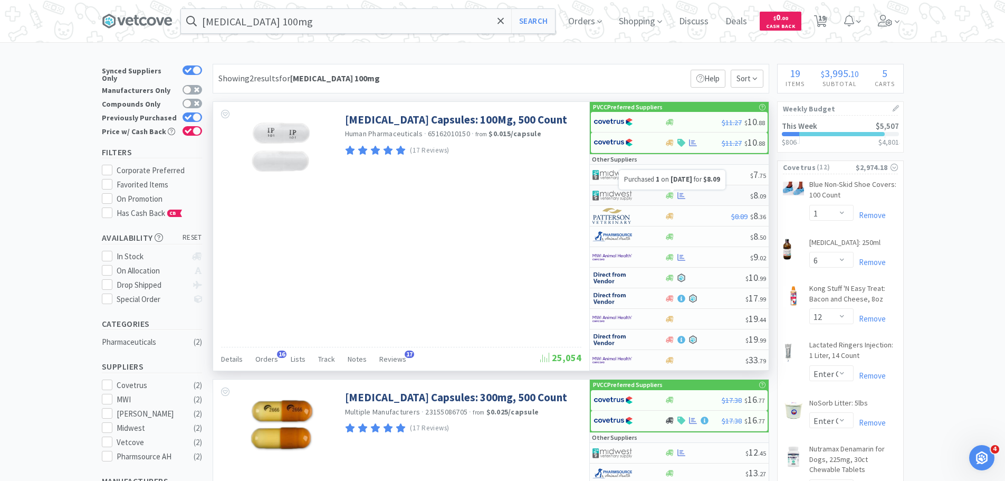
click at [680, 196] on icon at bounding box center [681, 196] width 8 height 8
select select "1"
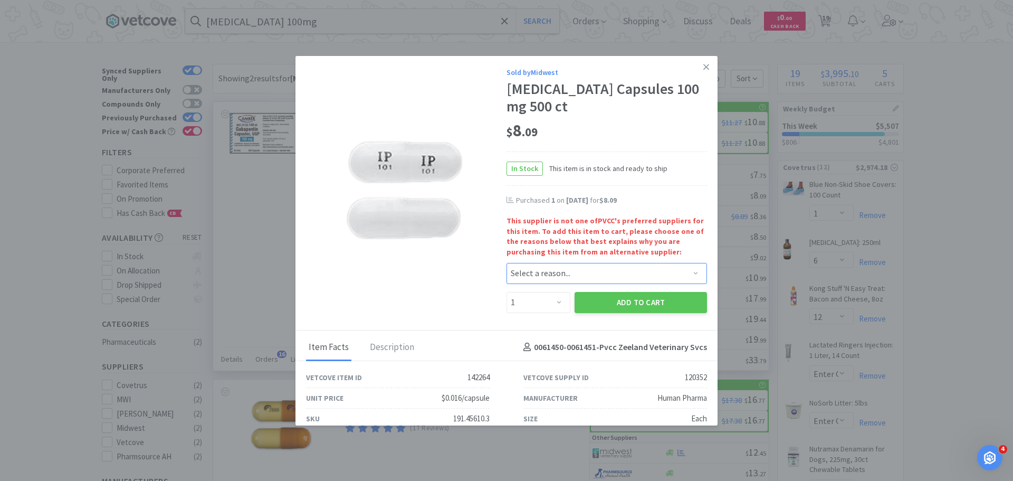
drag, startPoint x: 651, startPoint y: 274, endPoint x: 645, endPoint y: 276, distance: 5.7
click at [651, 274] on select "Select a reason... Availability - This item is out of stock at the preferred su…" at bounding box center [606, 273] width 200 height 21
select select "pricing"
click at [506, 263] on select "Select a reason... Availability - This item is out of stock at the preferred su…" at bounding box center [606, 273] width 200 height 21
click at [629, 303] on button "Add to Cart" at bounding box center [641, 302] width 132 height 21
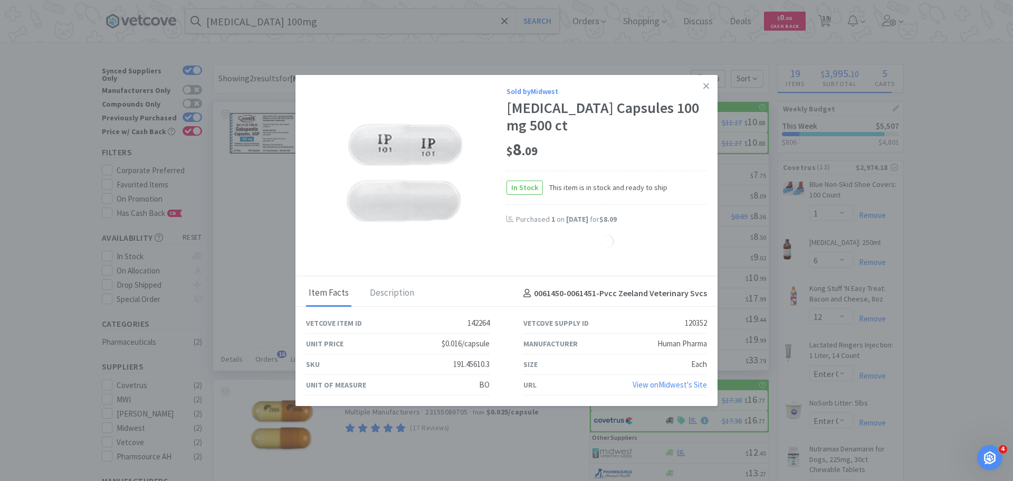
select select "1"
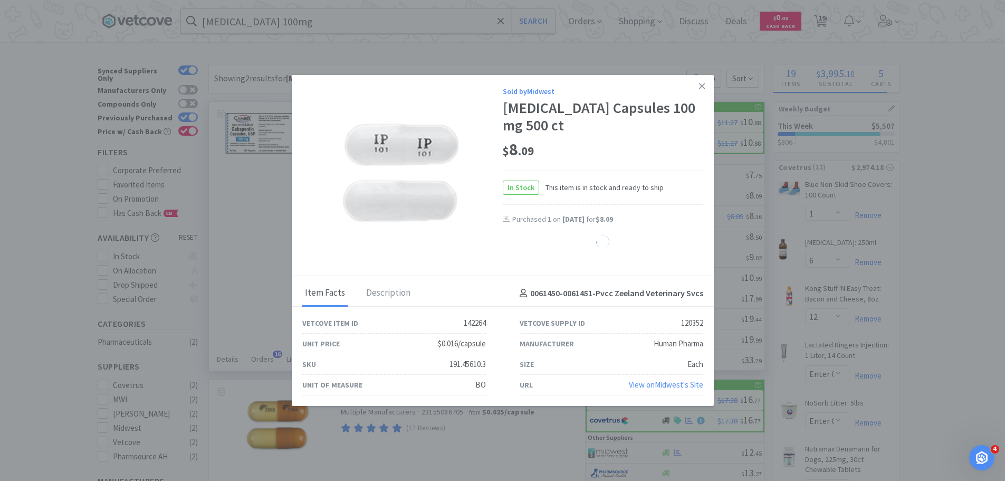
select select "6"
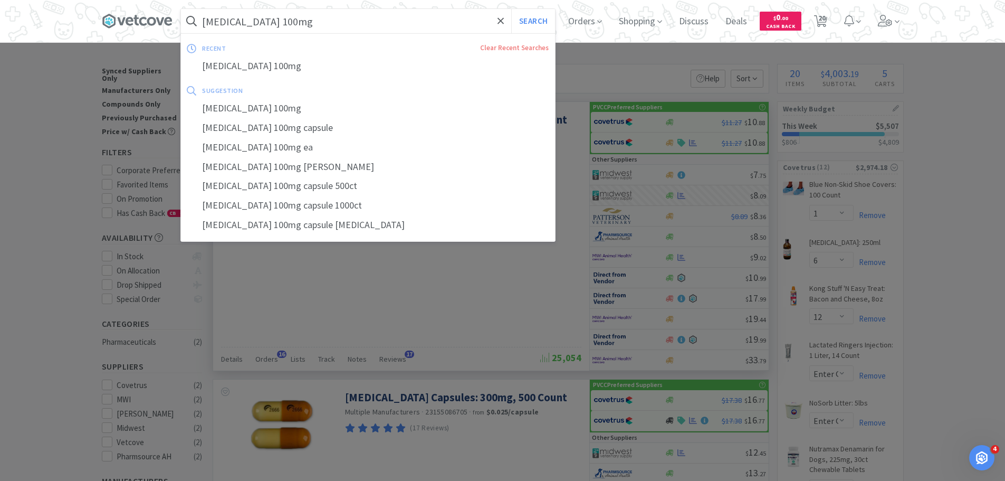
click at [380, 24] on input "gabapentin 100mg" at bounding box center [368, 21] width 374 height 24
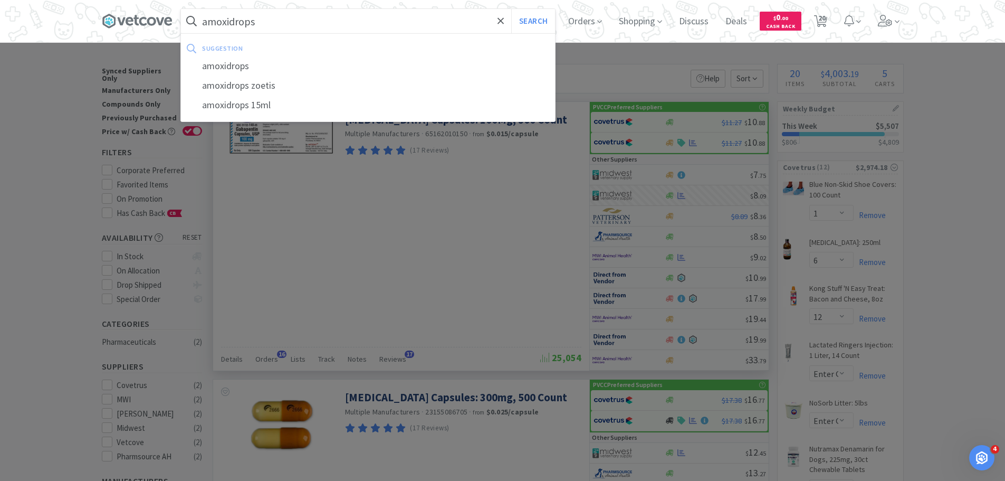
type input "amoxidrops"
click at [511, 9] on button "Search" at bounding box center [533, 21] width 44 height 24
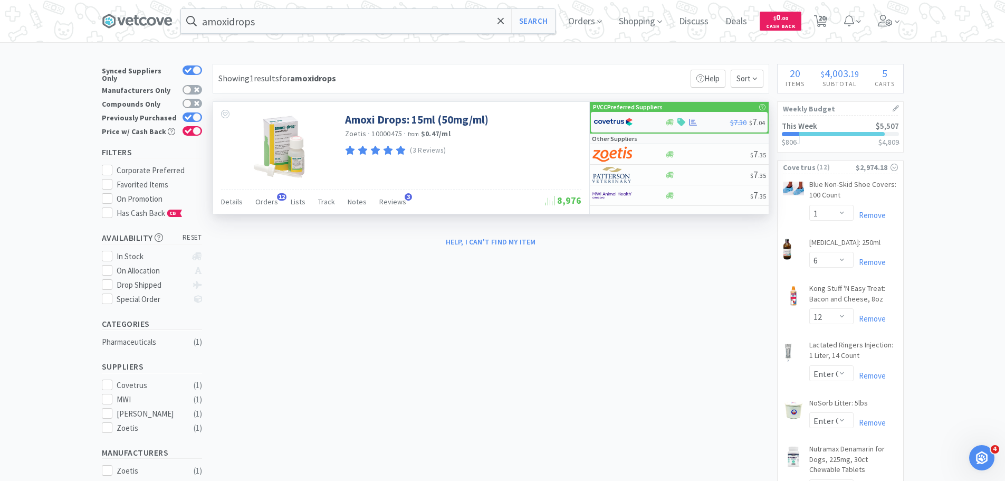
click at [620, 122] on img at bounding box center [614, 122] width 40 height 16
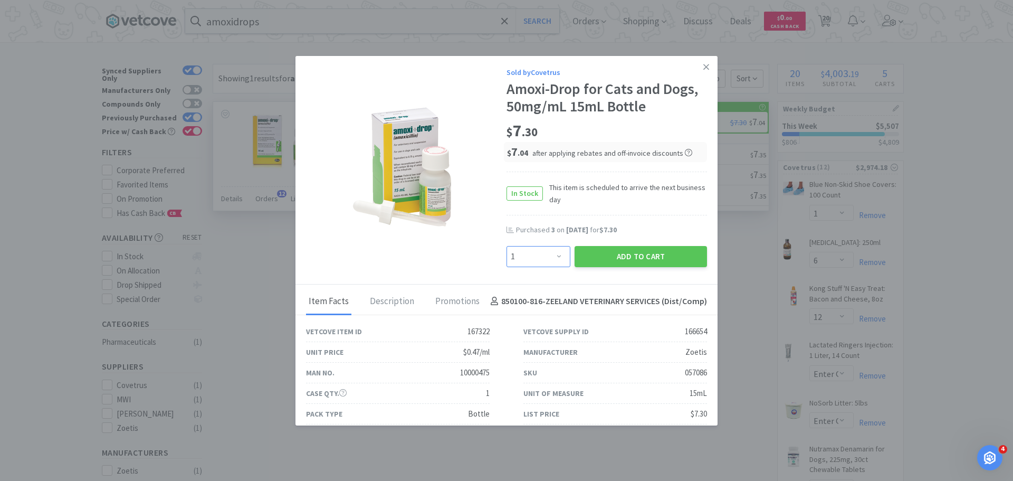
click at [540, 259] on select "Enter Quantity 1 2 3 4 5 6 7 8 9 10 11 12 13 14 15 16 17 18 19 20 Enter Quantity" at bounding box center [538, 256] width 64 height 21
select select "3"
click at [506, 246] on select "Enter Quantity 1 2 3 4 5 6 7 8 9 10 11 12 13 14 15 16 17 18 19 20 Enter Quantity" at bounding box center [538, 256] width 64 height 21
click at [598, 253] on button "Add to Cart" at bounding box center [641, 256] width 132 height 21
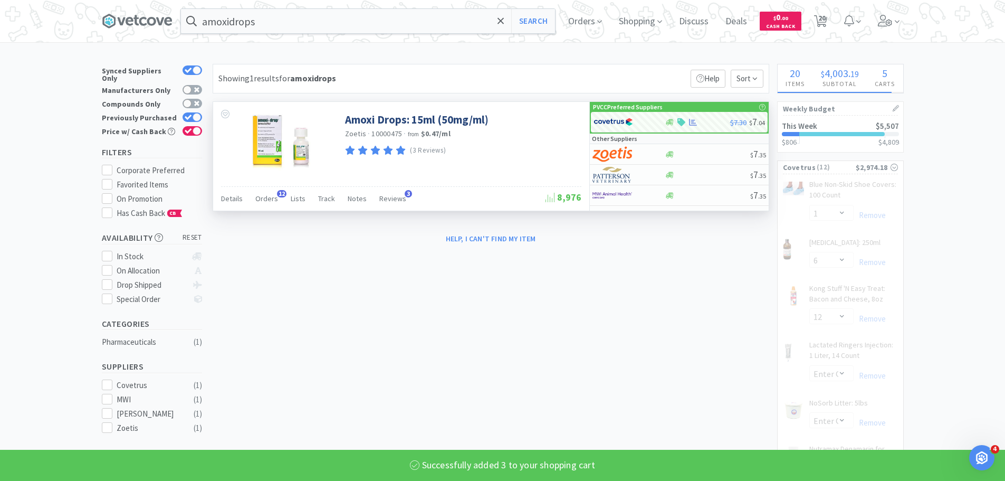
select select "3"
select select "1"
select select "6"
select select "12"
select select "1"
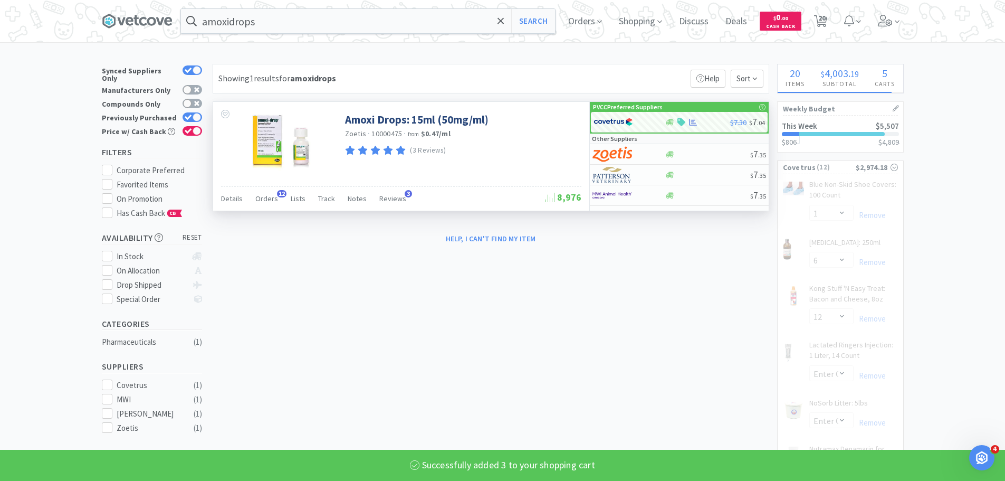
select select "2"
select select "3"
select select "12"
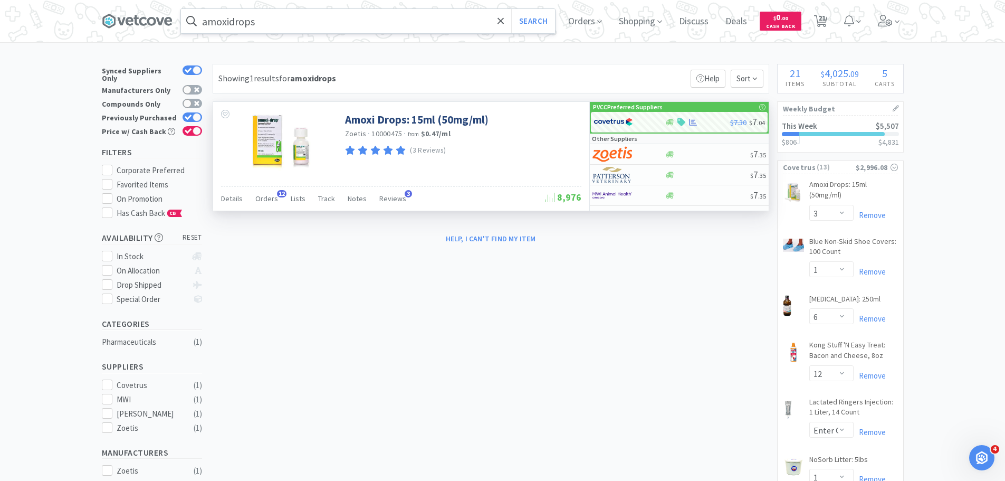
click at [326, 14] on input "amoxidrops" at bounding box center [368, 21] width 374 height 24
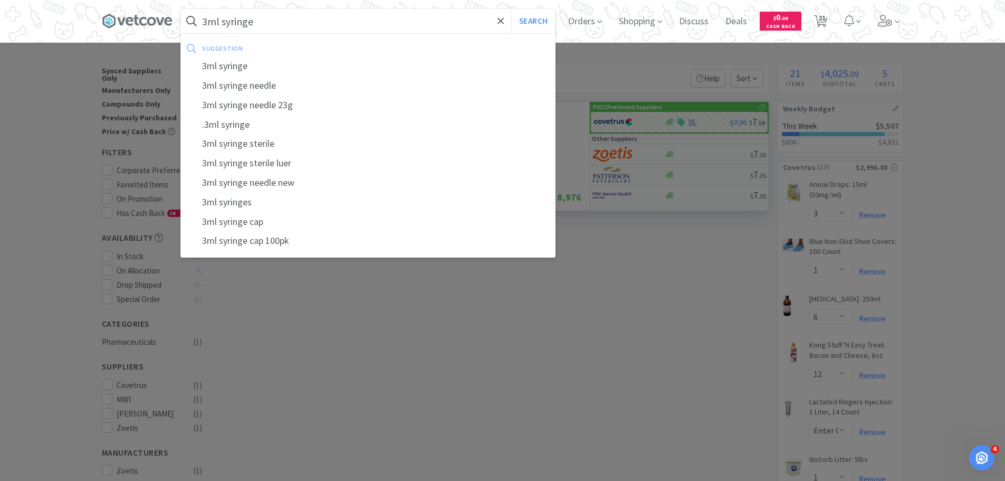
type input "3ml syringe"
click at [511, 9] on button "Search" at bounding box center [533, 21] width 44 height 24
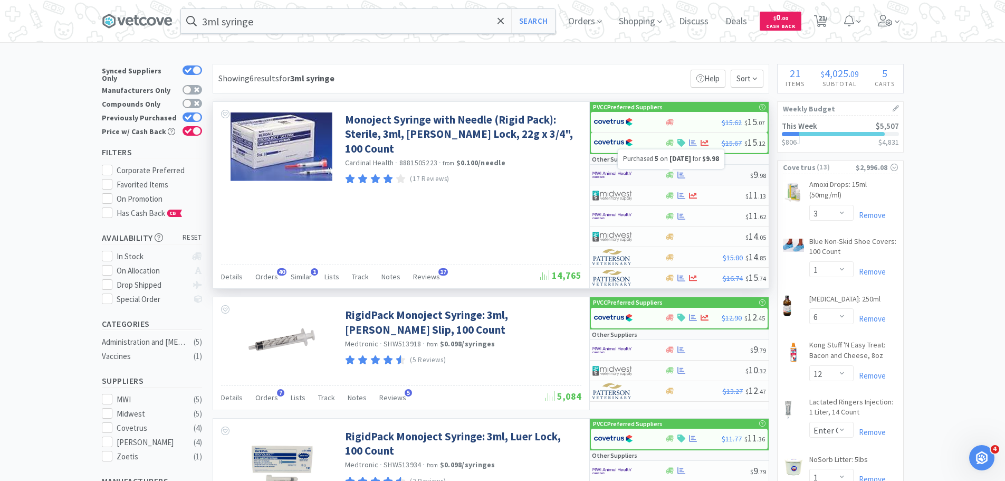
click at [678, 174] on icon at bounding box center [681, 174] width 8 height 7
select select "1"
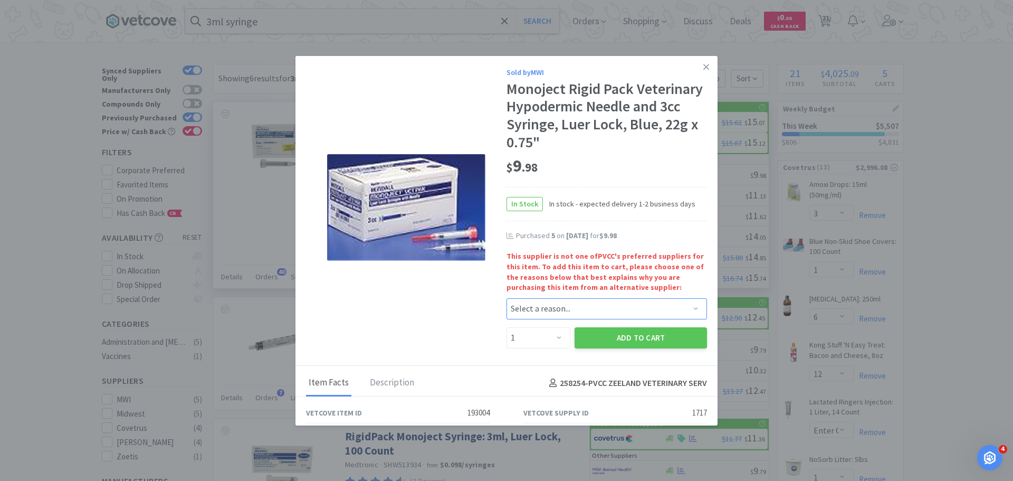
click at [541, 314] on select "Select a reason... Availability - This item is out of stock at the preferred su…" at bounding box center [606, 308] width 200 height 21
select select "pricing"
click at [506, 298] on select "Select a reason... Availability - This item is out of stock at the preferred su…" at bounding box center [606, 308] width 200 height 21
drag, startPoint x: 547, startPoint y: 339, endPoint x: 547, endPoint y: 328, distance: 11.1
click at [547, 339] on select "Enter Quantity 1 2 3 4 5 6 7 8 9 10 11 12 13 14 15 16 17 18 19 20 Enter Quantity" at bounding box center [538, 337] width 64 height 21
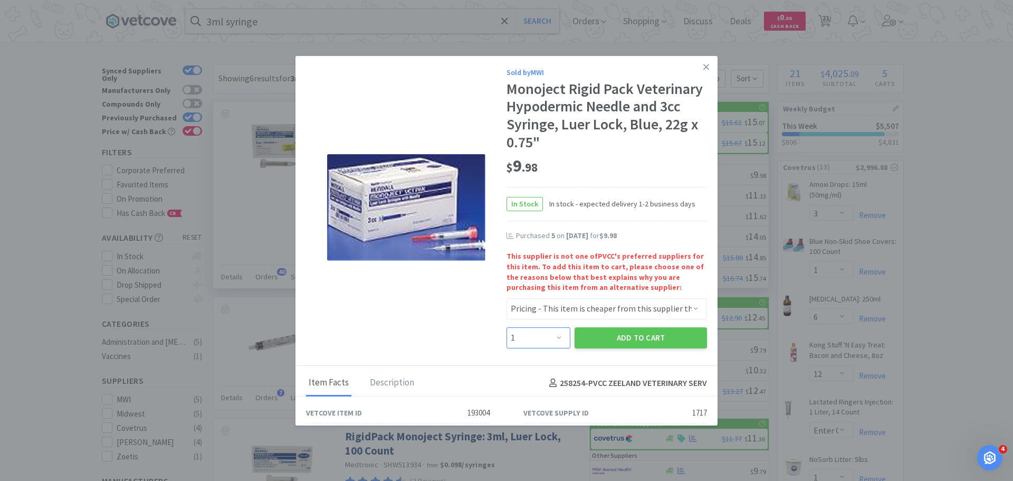
select select "5"
click at [506, 327] on select "Enter Quantity 1 2 3 4 5 6 7 8 9 10 11 12 13 14 15 16 17 18 19 20 Enter Quantity" at bounding box center [538, 337] width 64 height 21
click at [590, 337] on button "Add to Cart" at bounding box center [641, 337] width 132 height 21
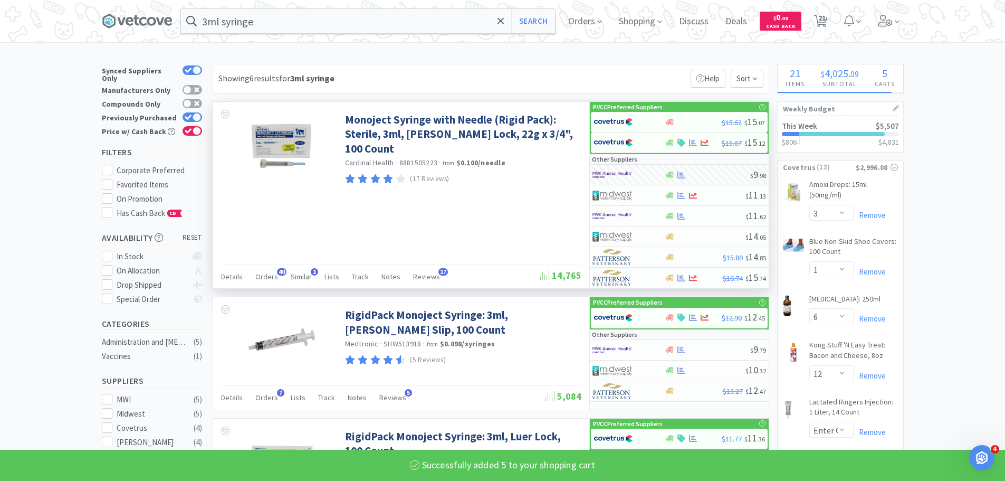
select select "5"
select select "1"
select select "2"
select select "3"
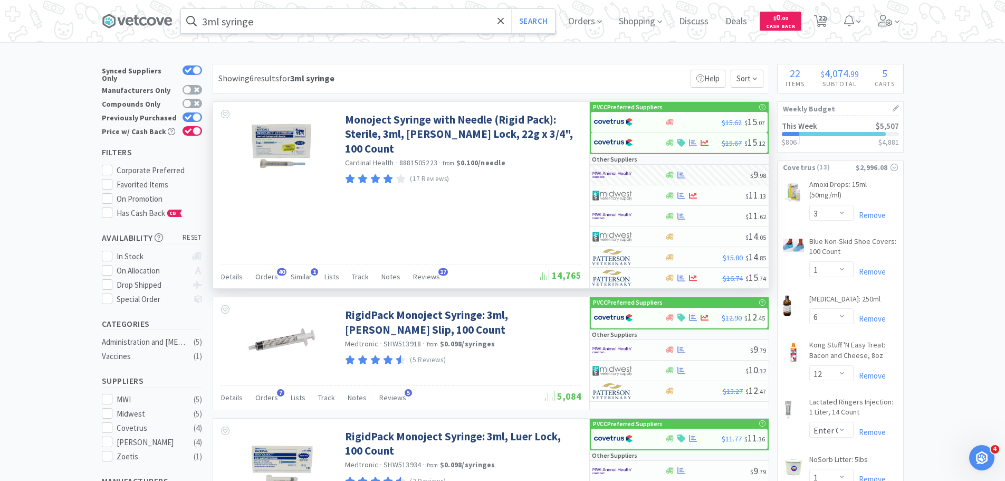
click at [298, 20] on input "3ml syringe" at bounding box center [368, 21] width 374 height 24
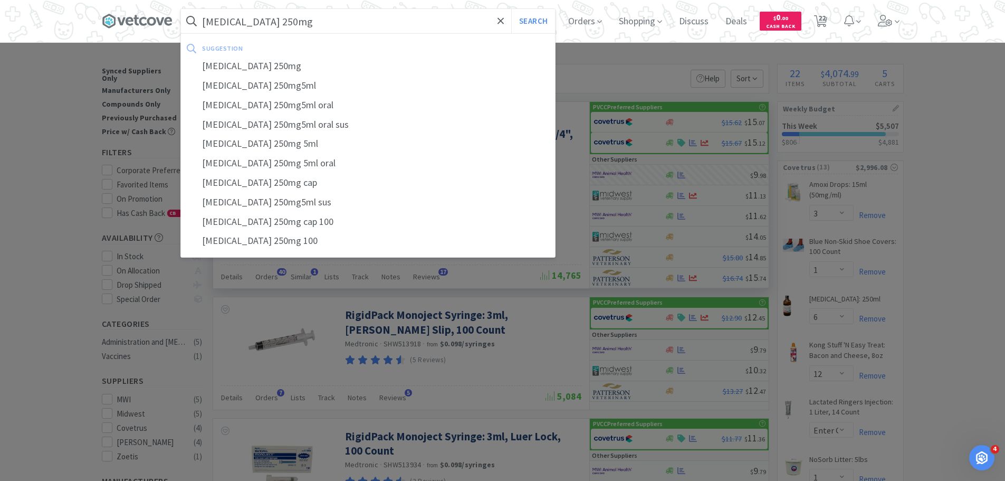
type input "cephalexin 250mg"
click at [511, 9] on button "Search" at bounding box center [533, 21] width 44 height 24
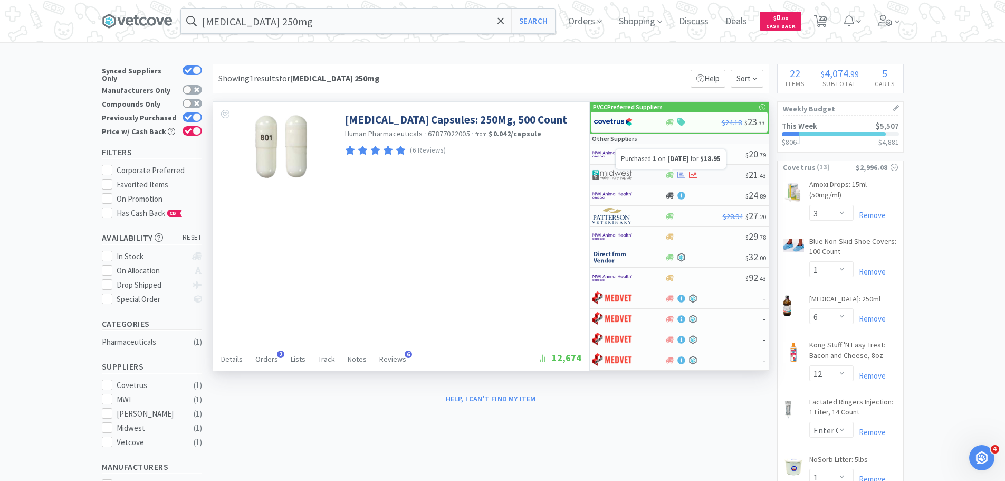
click at [679, 174] on icon at bounding box center [681, 175] width 8 height 8
select select "1"
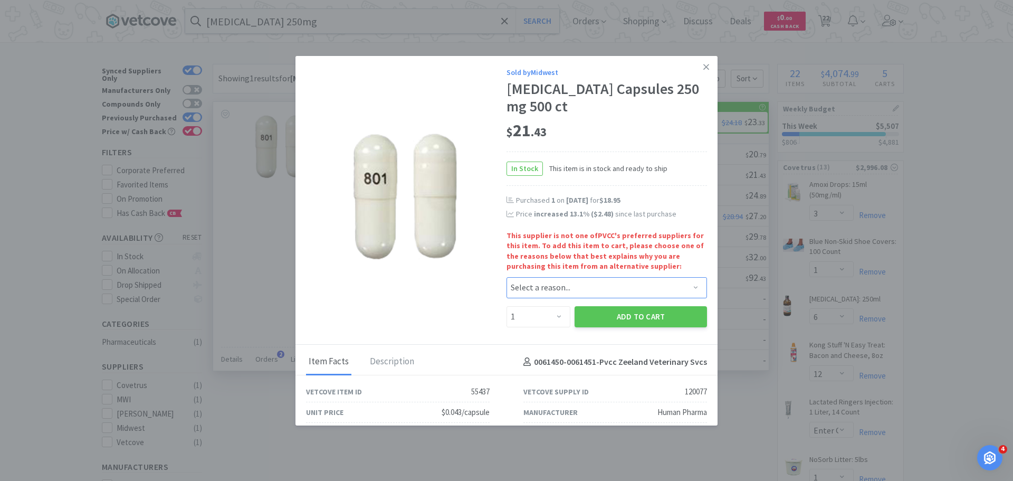
click at [582, 286] on select "Select a reason... Availability - This item is out of stock at the preferred su…" at bounding box center [606, 287] width 200 height 21
select select "pricing"
click at [506, 277] on select "Select a reason... Availability - This item is out of stock at the preferred su…" at bounding box center [606, 287] width 200 height 21
click at [587, 321] on button "Add to Cart" at bounding box center [641, 316] width 132 height 21
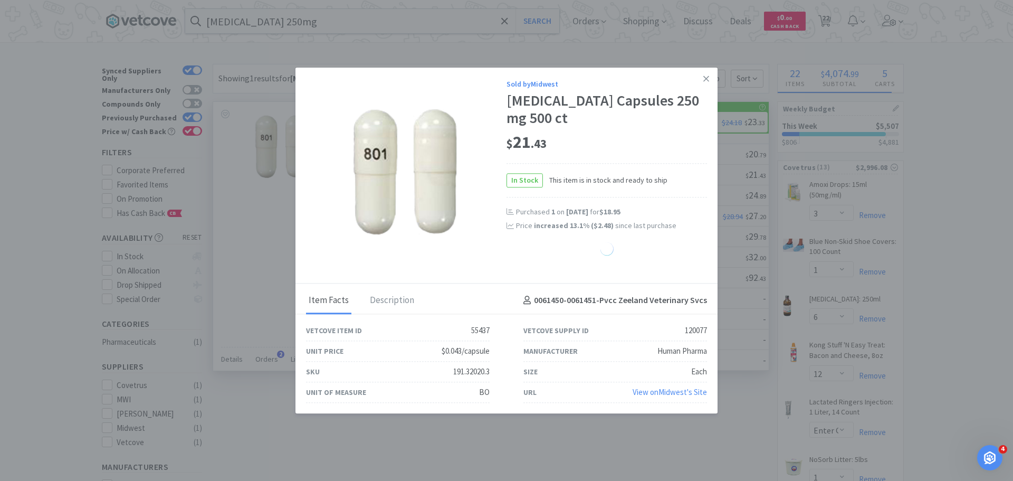
select select "1"
select select "6"
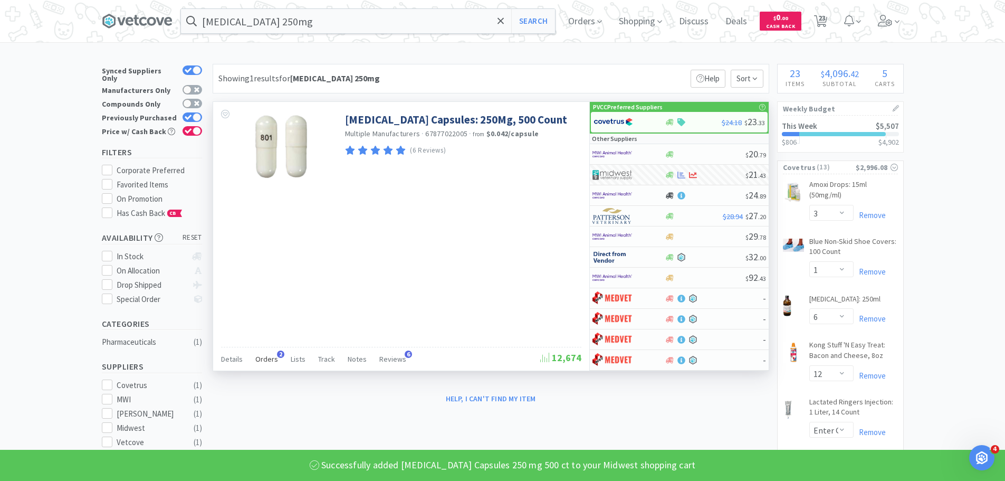
click at [264, 364] on div "Orders 2" at bounding box center [266, 360] width 23 height 20
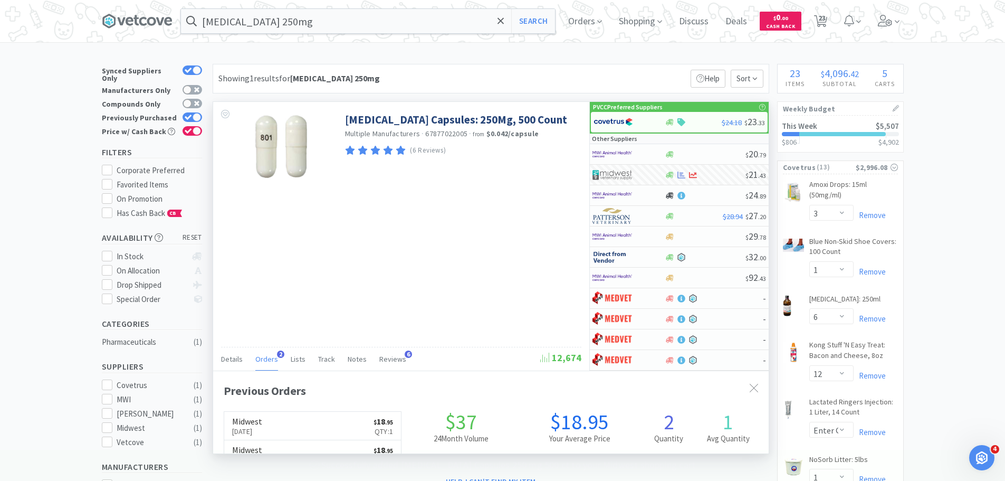
scroll to position [273, 556]
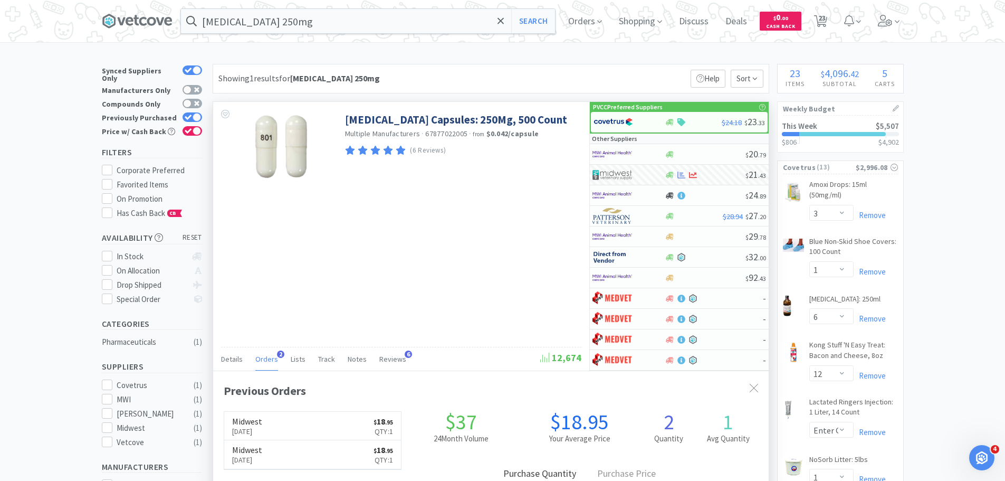
click at [264, 364] on div "Orders 2" at bounding box center [266, 360] width 23 height 20
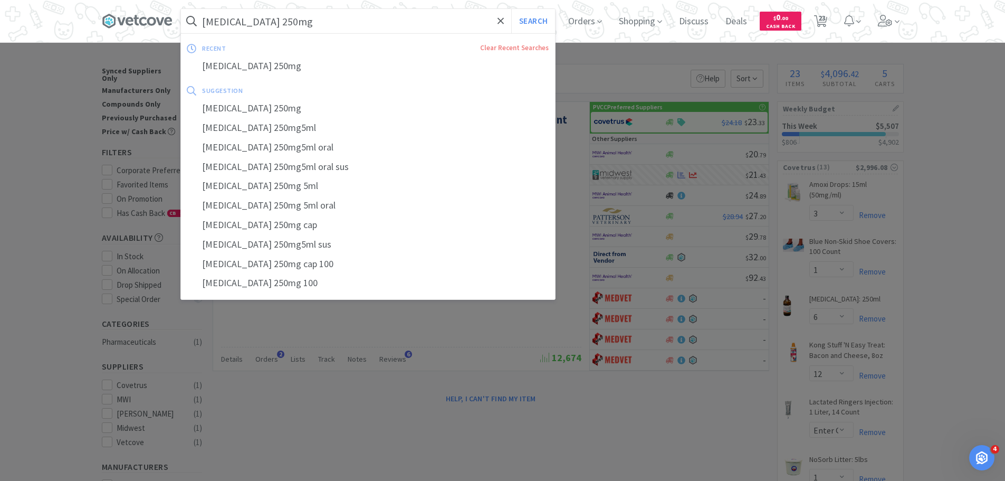
click at [329, 18] on input "cephalexin 250mg" at bounding box center [368, 21] width 374 height 24
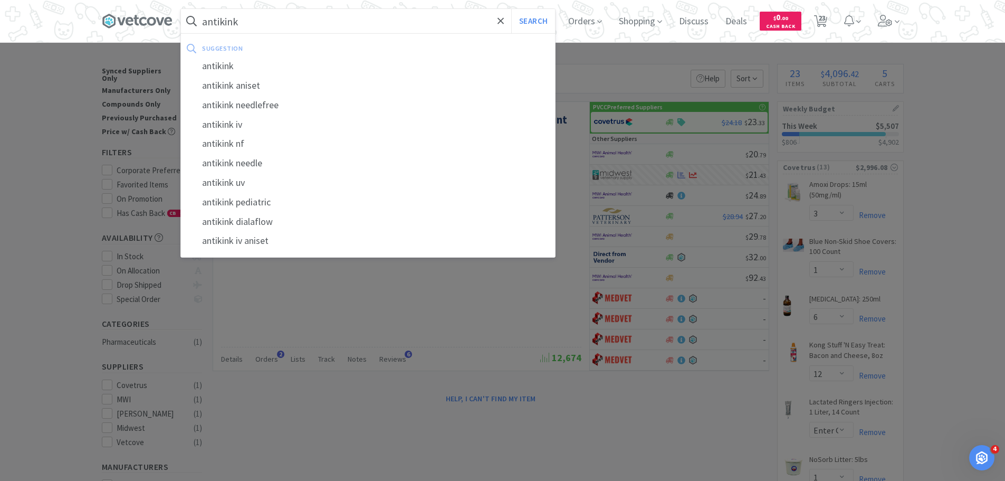
type input "antikink"
click at [511, 9] on button "Search" at bounding box center [533, 21] width 44 height 24
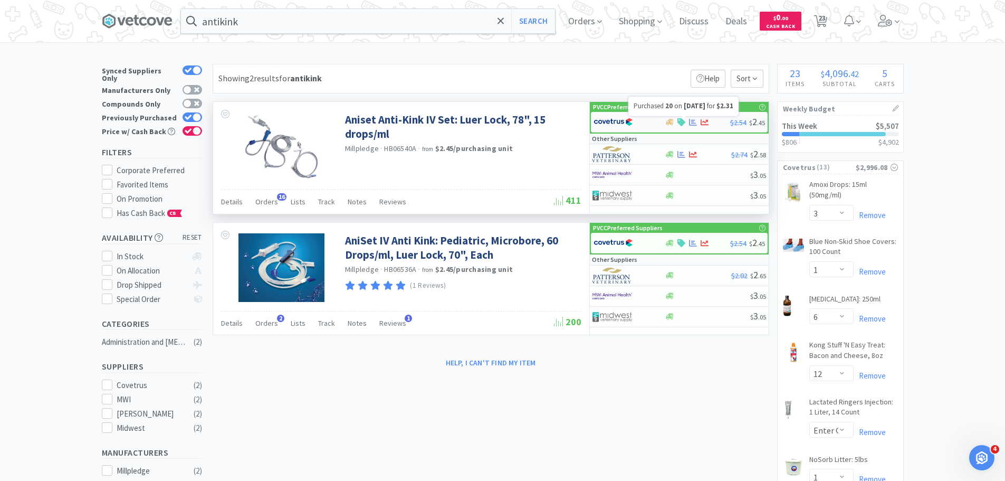
click at [690, 123] on icon at bounding box center [693, 122] width 8 height 7
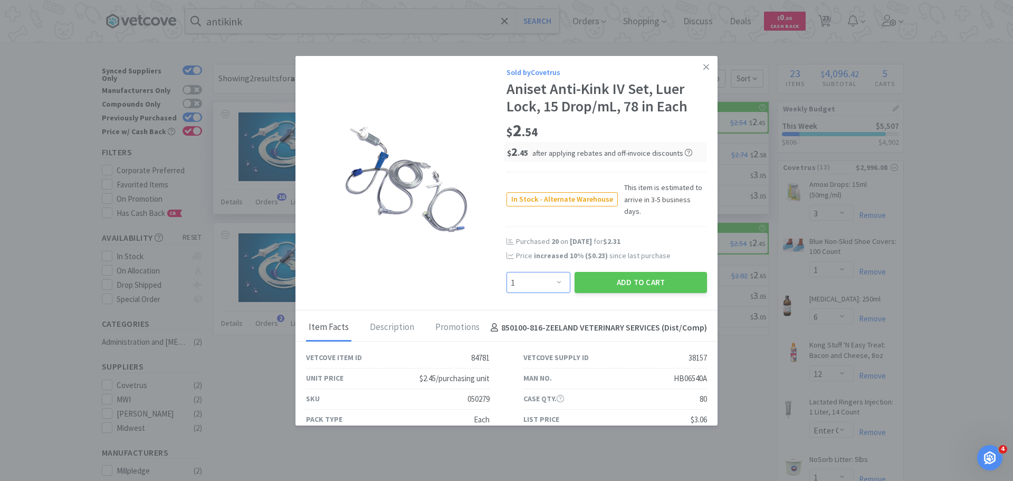
click at [553, 272] on select "Enter Quantity 1 2 3 4 5 6 7 8 9 10 11 12 13 14 15 16 17 18 19 20 Enter Quantity" at bounding box center [538, 282] width 64 height 21
select select "20"
click at [506, 272] on select "Enter Quantity 1 2 3 4 5 6 7 8 9 10 11 12 13 14 15 16 17 18 19 20 Enter Quantity" at bounding box center [538, 282] width 64 height 21
click at [624, 272] on button "Add to Cart" at bounding box center [641, 282] width 132 height 21
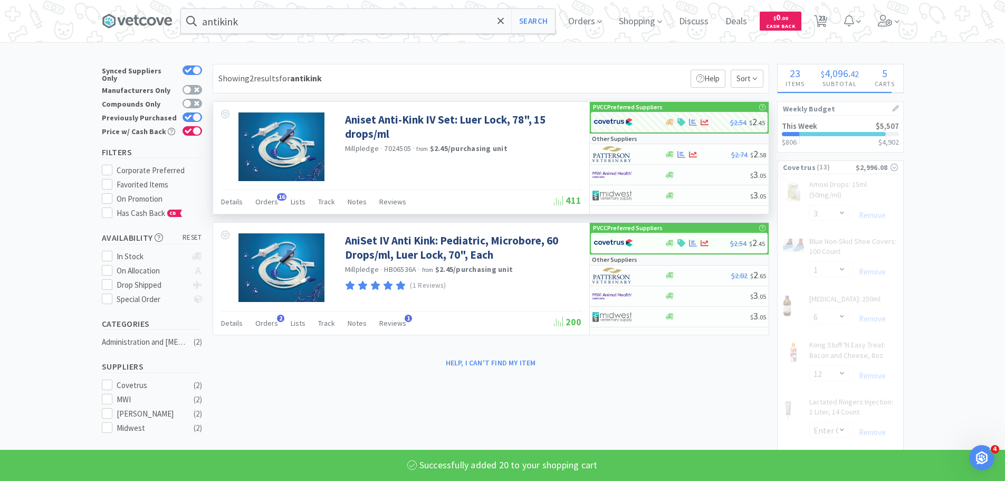
select select "20"
select select "1"
select select "6"
select select "12"
select select "1"
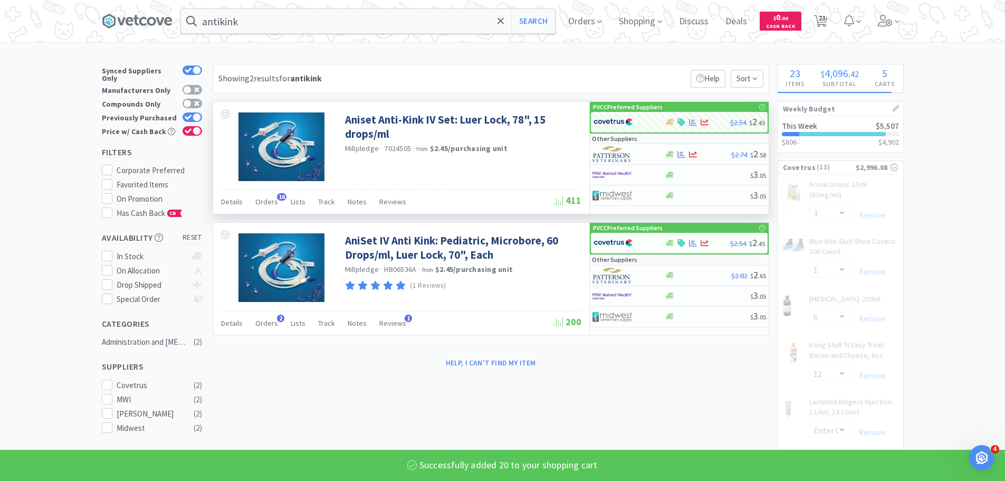
select select "2"
select select "3"
select select "12"
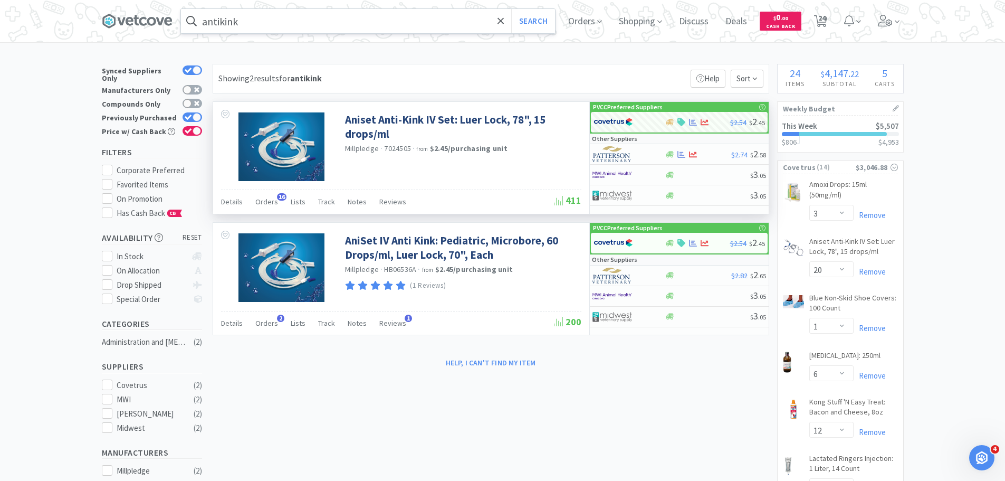
click at [355, 17] on input "antikink" at bounding box center [368, 21] width 374 height 24
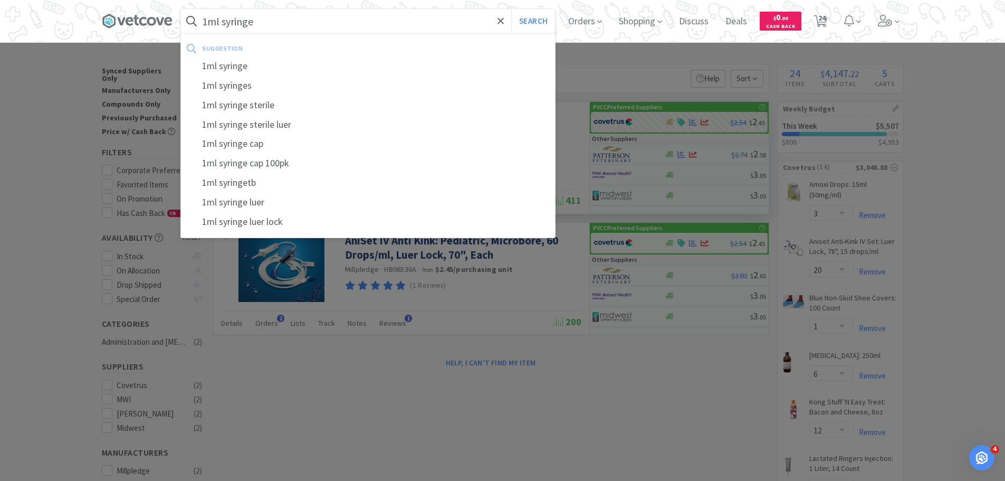
type input "1ml syringe"
click at [511, 9] on button "Search" at bounding box center [533, 21] width 44 height 24
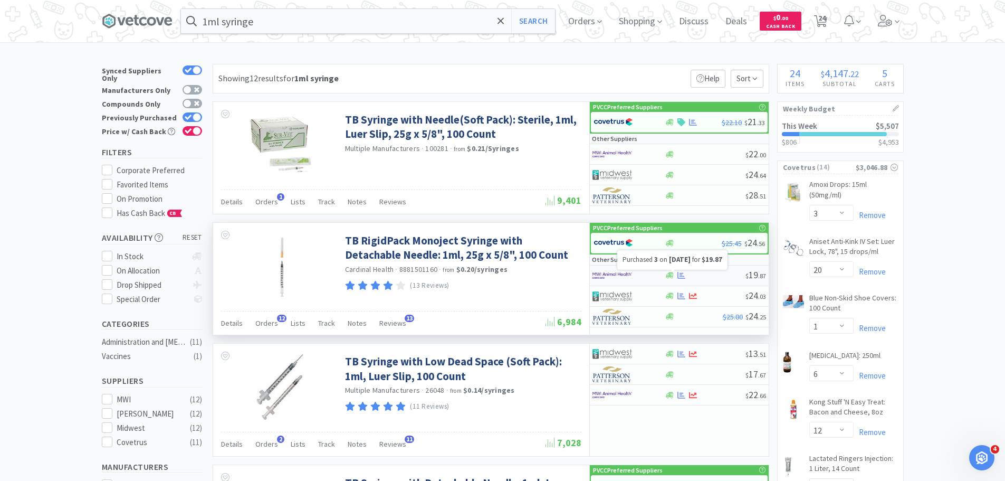
click at [682, 274] on icon at bounding box center [681, 275] width 8 height 7
select select "1"
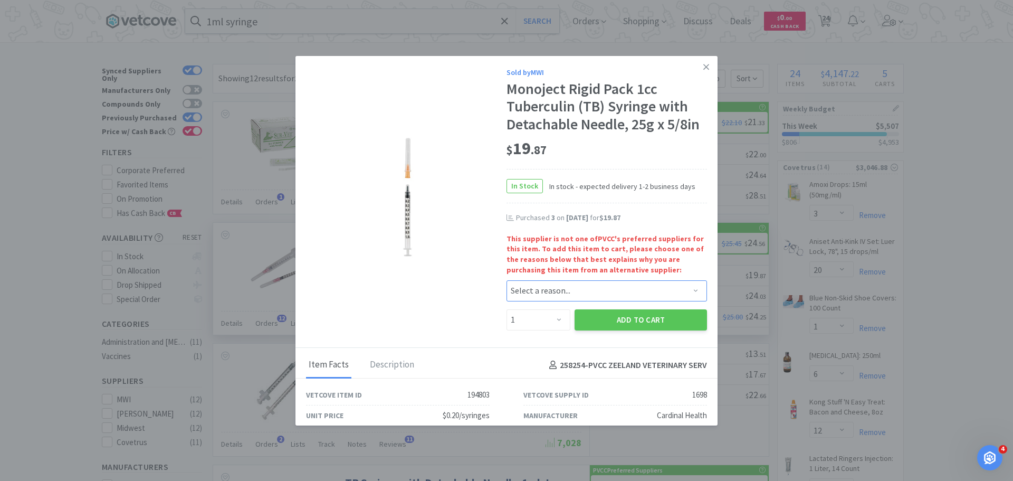
drag, startPoint x: 560, startPoint y: 296, endPoint x: 557, endPoint y: 301, distance: 5.7
click at [560, 296] on select "Select a reason... Availability - This item is out of stock at the preferred su…" at bounding box center [606, 290] width 200 height 21
select select "pricing"
click at [506, 280] on select "Select a reason... Availability - This item is out of stock at the preferred su…" at bounding box center [606, 290] width 200 height 21
click at [546, 329] on select "Enter Quantity 1 2 3 4 5 6 7 8 9 10 11 12 13 14 15 16 17 18 19 20 Enter Quantity" at bounding box center [538, 319] width 64 height 21
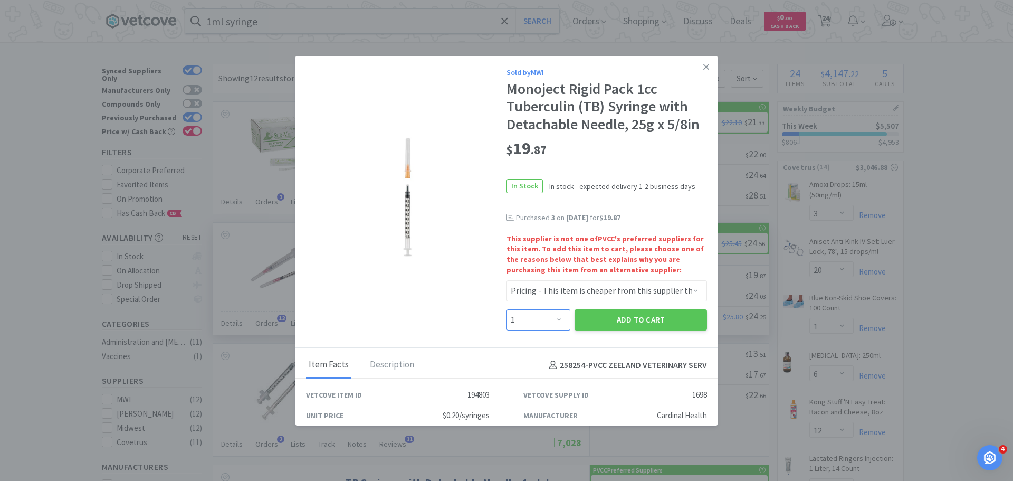
select select "3"
click at [506, 309] on select "Enter Quantity 1 2 3 4 5 6 7 8 9 10 11 12 13 14 15 16 17 18 19 20 Enter Quantity" at bounding box center [538, 319] width 64 height 21
click at [607, 314] on button "Add to Cart" at bounding box center [641, 319] width 132 height 21
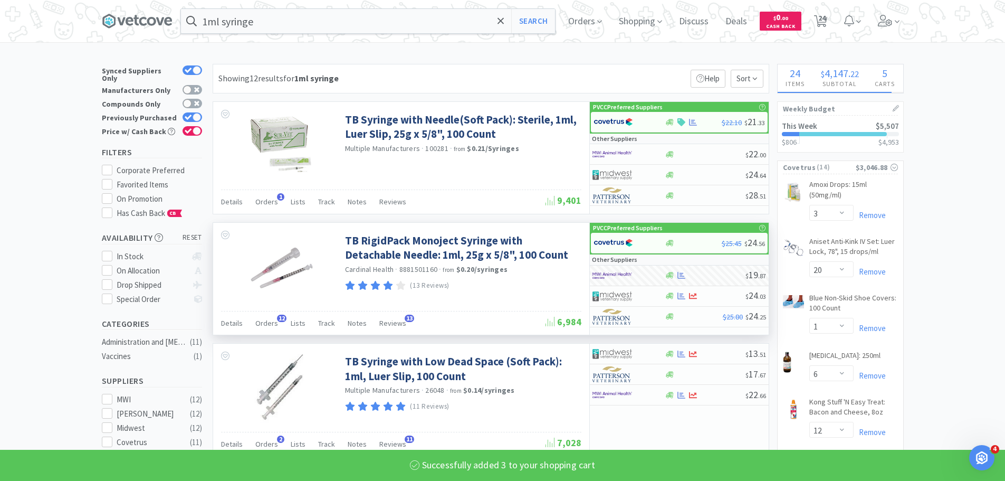
select select "3"
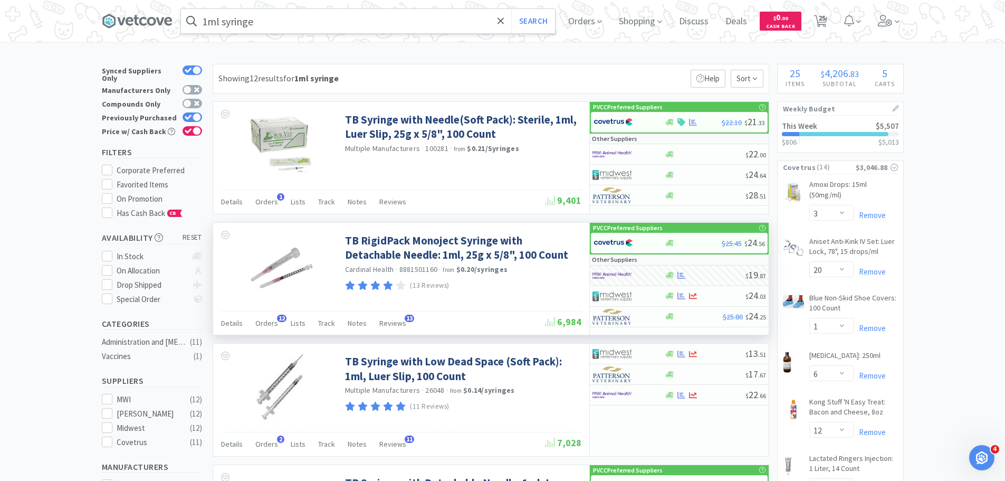
click at [323, 25] on input "1ml syringe" at bounding box center [368, 21] width 374 height 24
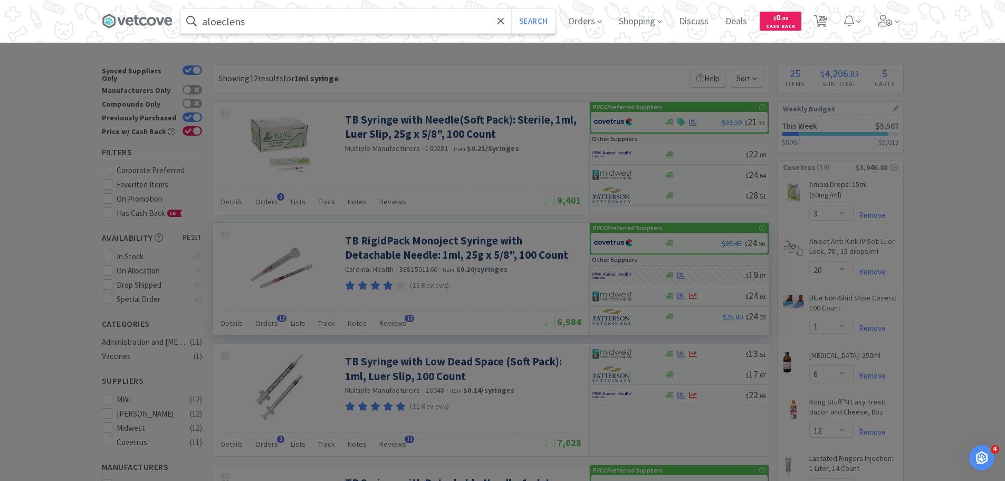
type input "aloeclens"
click at [511, 9] on button "Search" at bounding box center [533, 21] width 44 height 24
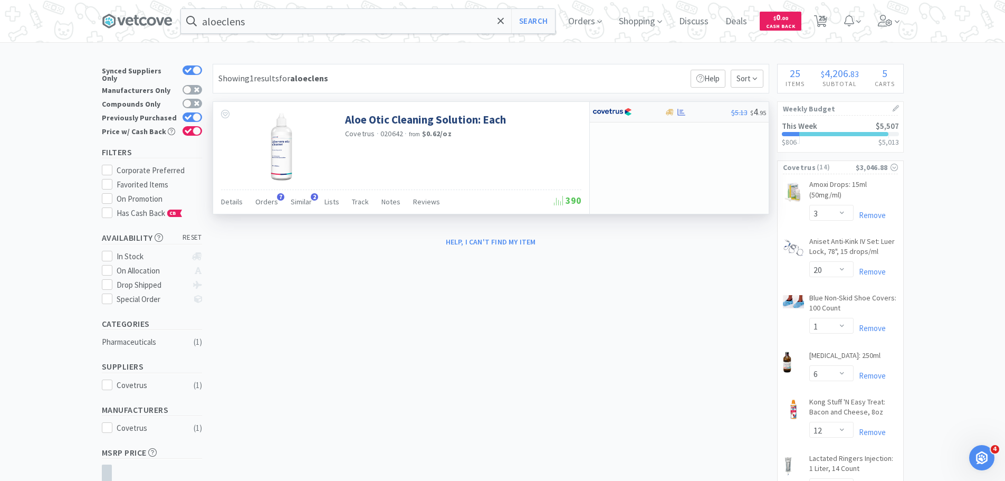
click at [682, 117] on div "$5.13 $ 4 . 95" at bounding box center [679, 112] width 179 height 21
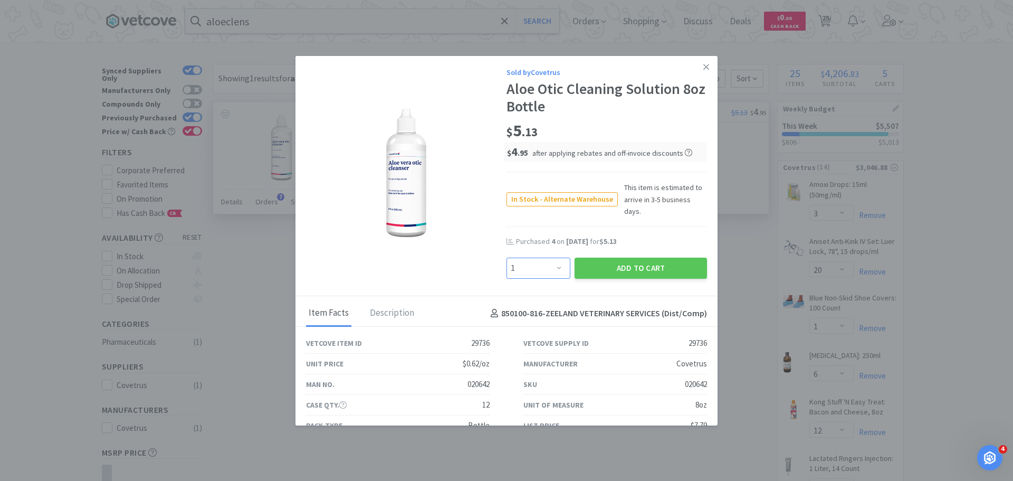
click at [550, 257] on select "Enter Quantity 1 2 3 4 5 6 7 8 9 10 11 12 13 14 15 16 17 18 19 20 Enter Quantity" at bounding box center [538, 267] width 64 height 21
click at [506, 257] on select "Enter Quantity 1 2 3 4 5 6 7 8 9 10 11 12 13 14 15 16 17 18 19 20 Enter Quantity" at bounding box center [538, 267] width 64 height 21
click at [529, 267] on div "Enter Quantity 1 2 3 4 5 6 7 8 9 10 11 12 13 14 15 16 17 18 19 20 Enter Quantity" at bounding box center [538, 267] width 68 height 25
click at [530, 260] on select "Enter Quantity 1 2 3 4 5 6 7 8 9 10 11 12 13 14 15 16 17 18 19 20 Enter Quantity" at bounding box center [538, 267] width 64 height 21
select select "3"
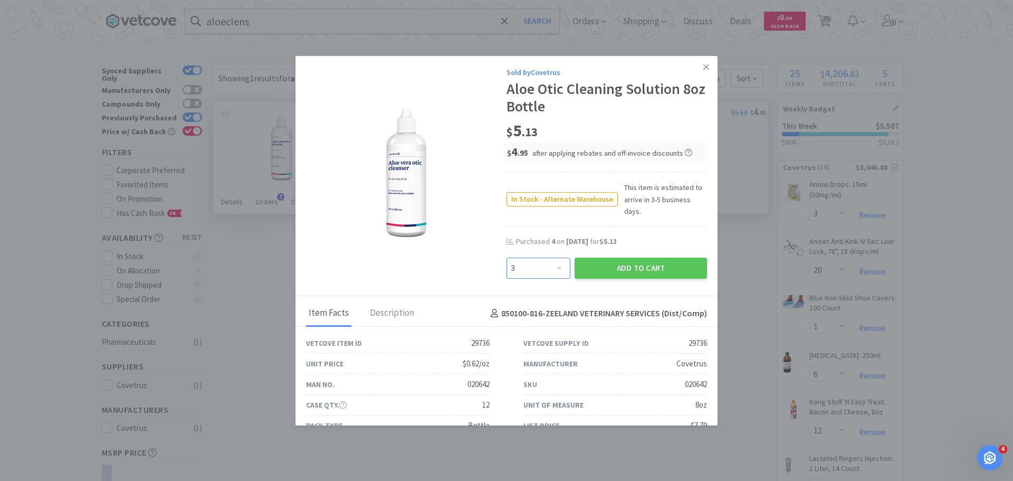
click at [506, 257] on select "Enter Quantity 1 2 3 4 5 6 7 8 9 10 11 12 13 14 15 16 17 18 19 20 Enter Quantity" at bounding box center [538, 267] width 64 height 21
click at [655, 259] on button "Add to Cart" at bounding box center [641, 267] width 132 height 21
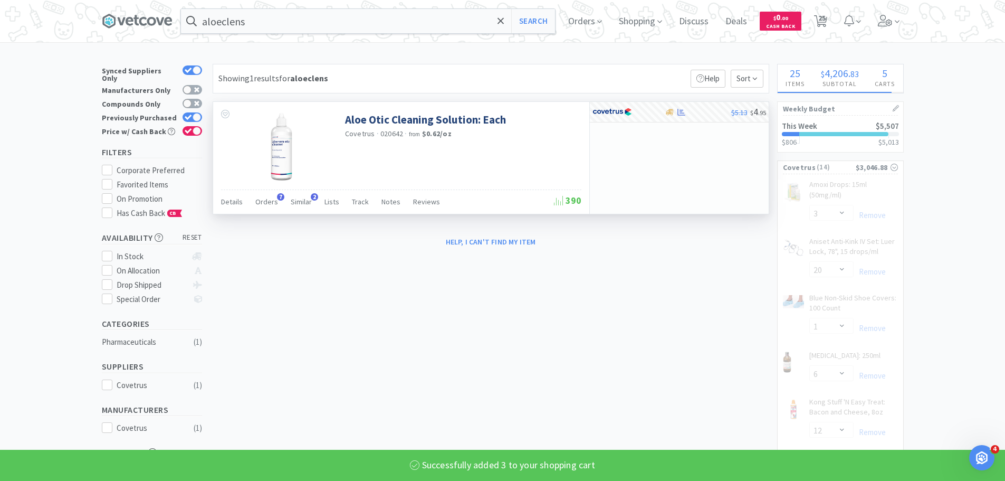
select select "3"
select select "20"
select select "1"
select select "6"
select select "12"
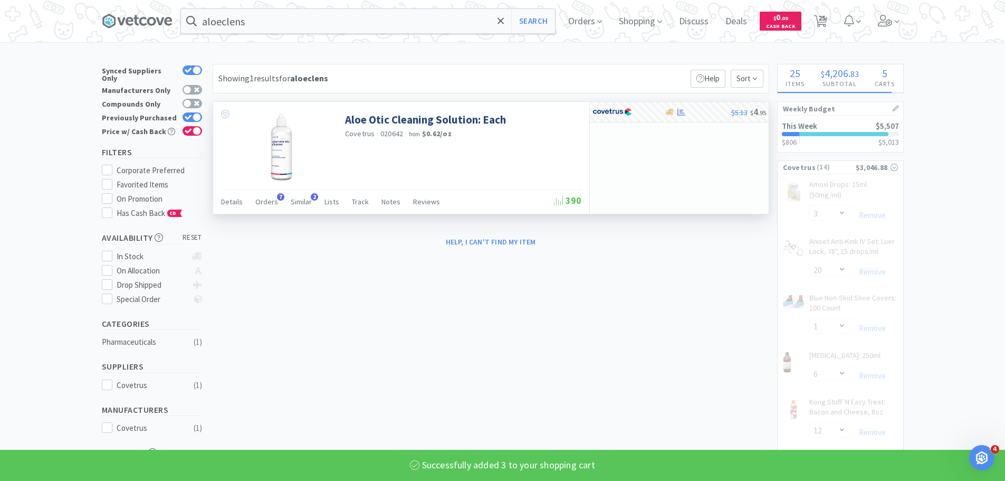
select select "1"
select select "2"
select select "3"
select select "12"
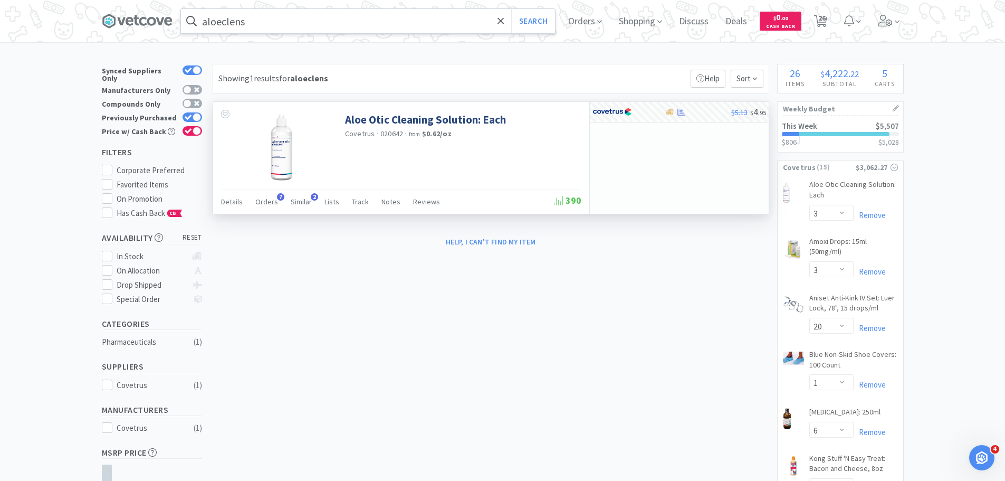
click at [256, 28] on input "aloeclens" at bounding box center [368, 21] width 374 height 24
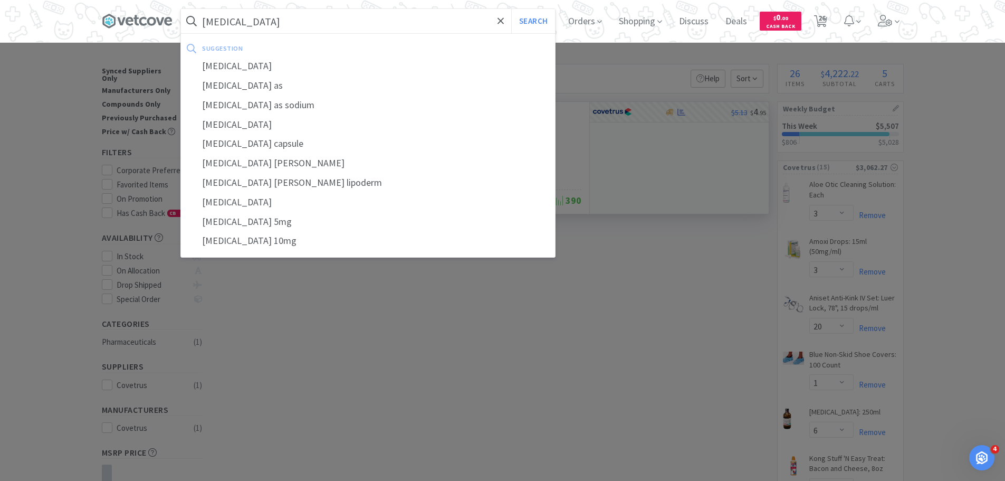
type input "prednisolone"
click at [511, 9] on button "Search" at bounding box center [533, 21] width 44 height 24
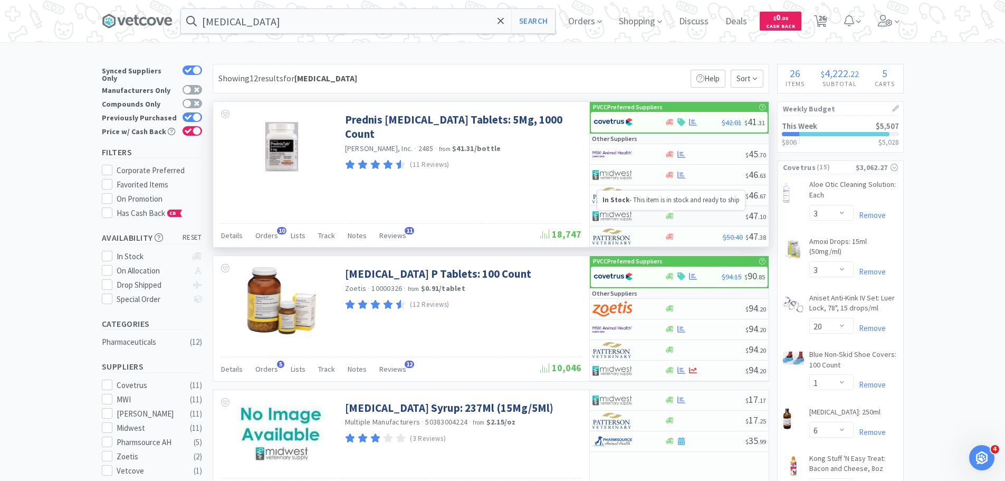
click at [670, 214] on icon at bounding box center [670, 216] width 8 height 6
select select "1"
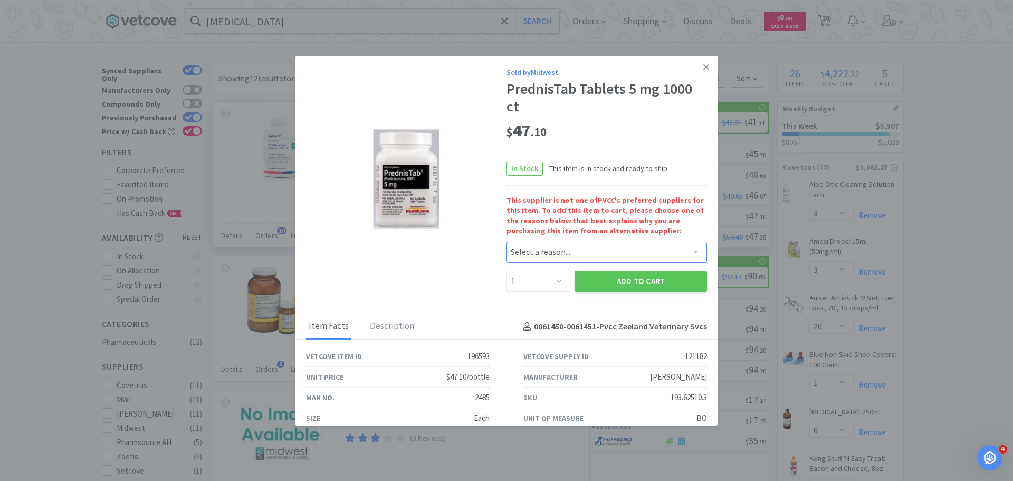
click at [660, 251] on select "Select a reason... Availability - This item is out of stock at the preferred su…" at bounding box center [606, 252] width 200 height 21
select select "availability"
click at [506, 242] on select "Select a reason... Availability - This item is out of stock at the preferred su…" at bounding box center [606, 252] width 200 height 21
click at [643, 280] on button "Add to Cart" at bounding box center [641, 281] width 132 height 21
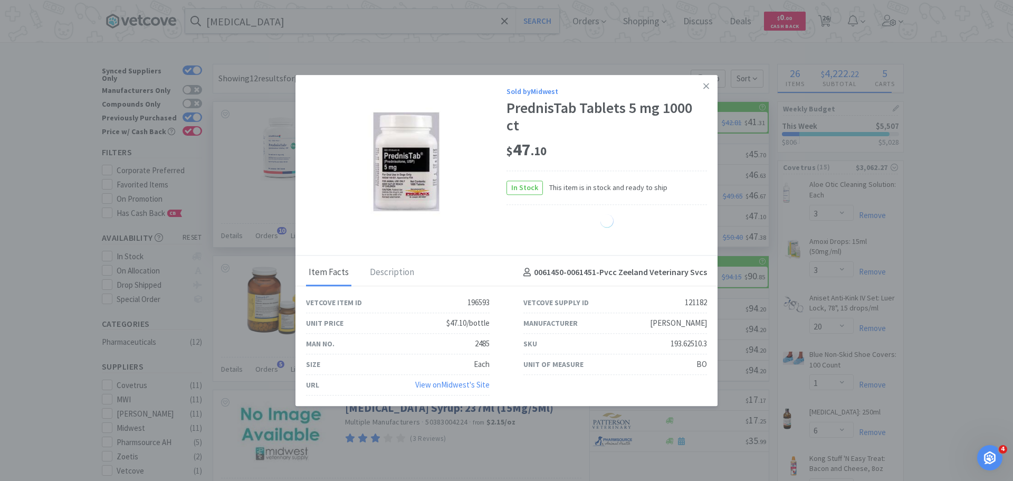
select select "1"
select select "6"
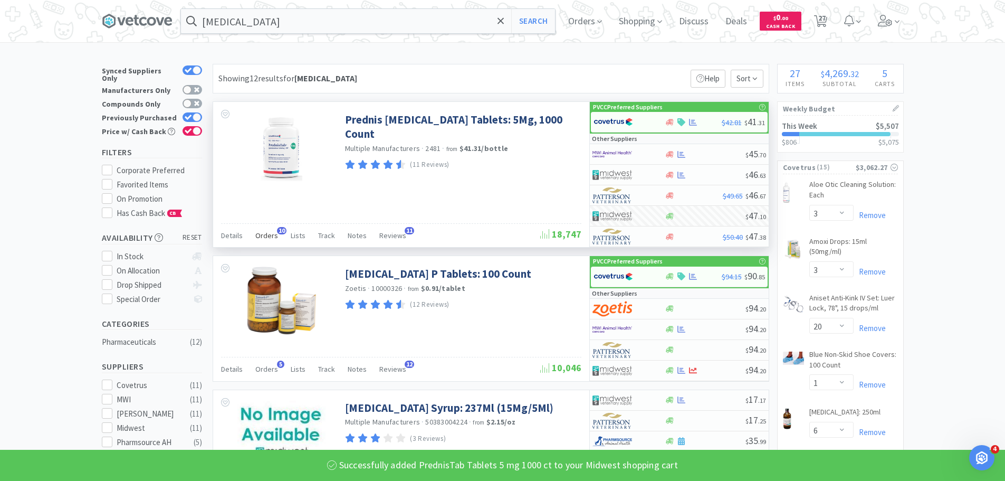
click at [274, 230] on div "Orders 10" at bounding box center [266, 237] width 23 height 20
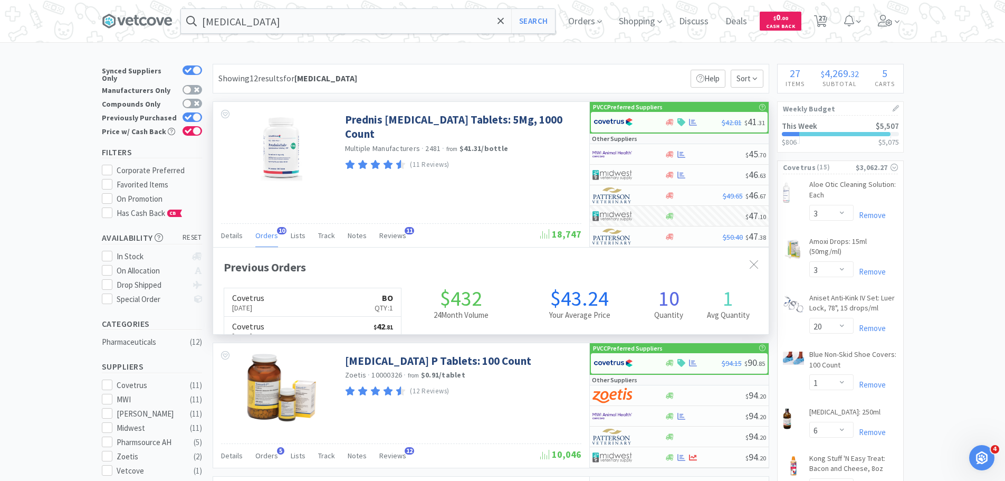
scroll to position [283, 556]
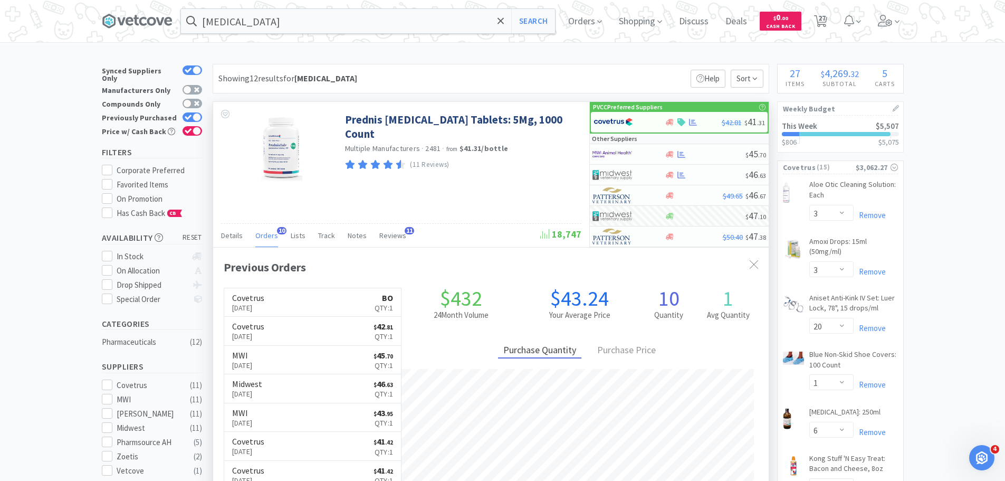
click at [274, 230] on div "Orders 10" at bounding box center [266, 237] width 23 height 20
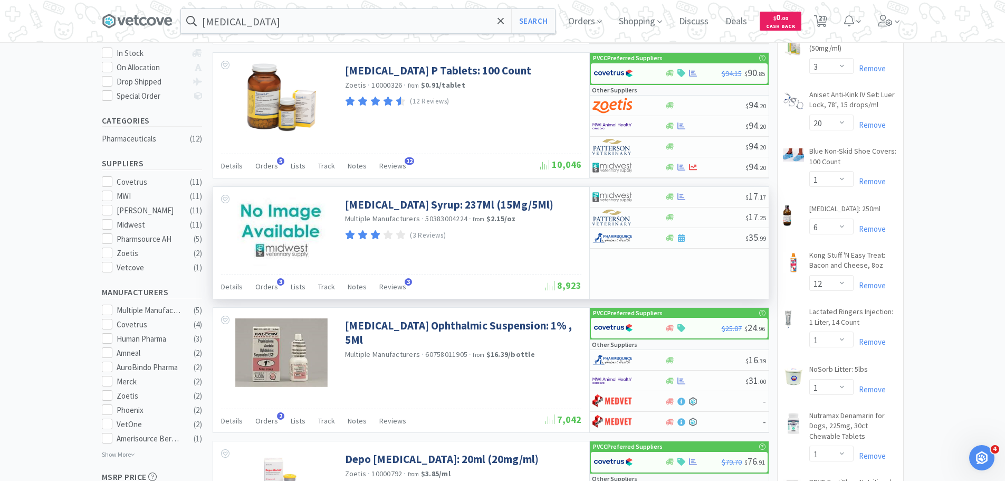
scroll to position [158, 0]
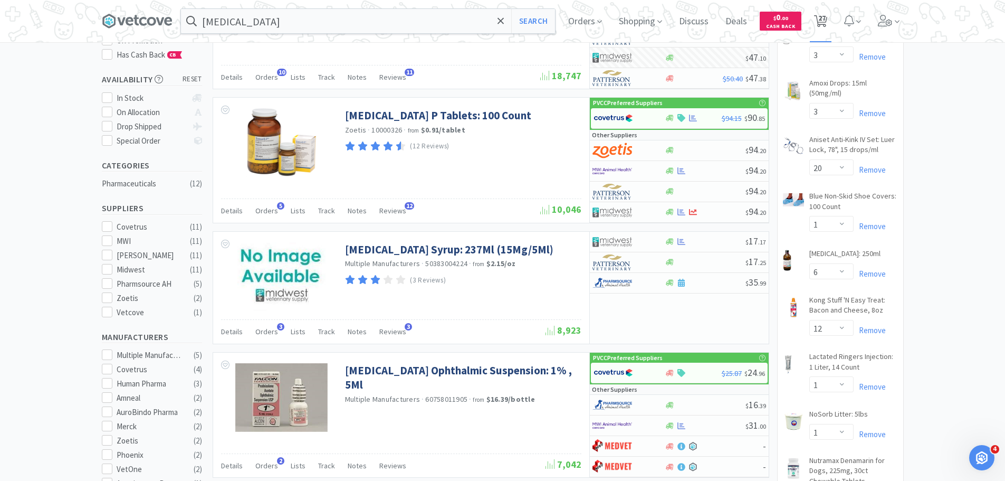
click at [827, 14] on span "27" at bounding box center [820, 21] width 13 height 15
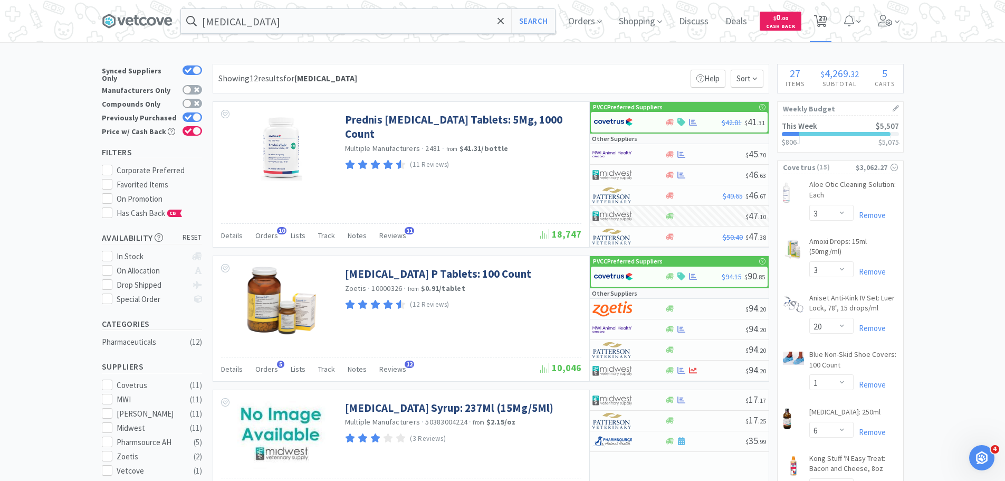
select select "2"
select select "3"
select select "20"
select select "1"
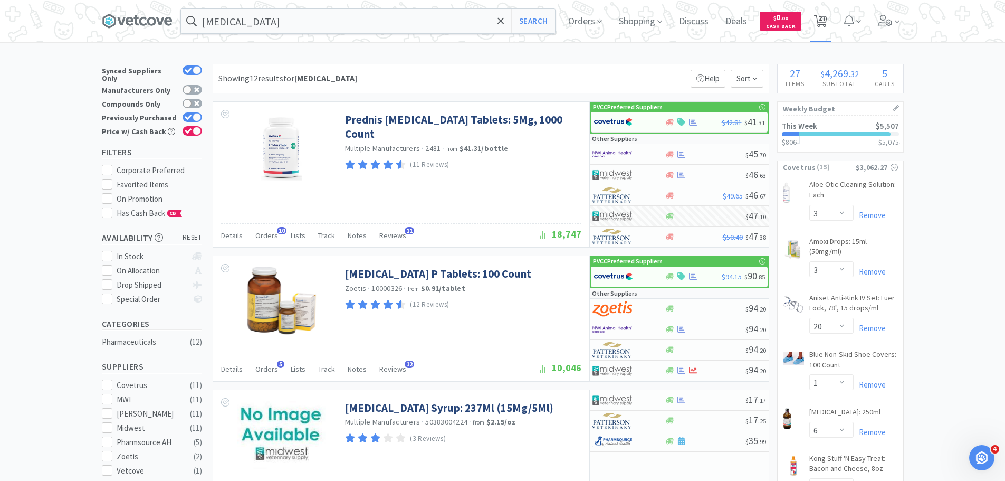
select select "6"
select select "12"
select select "1"
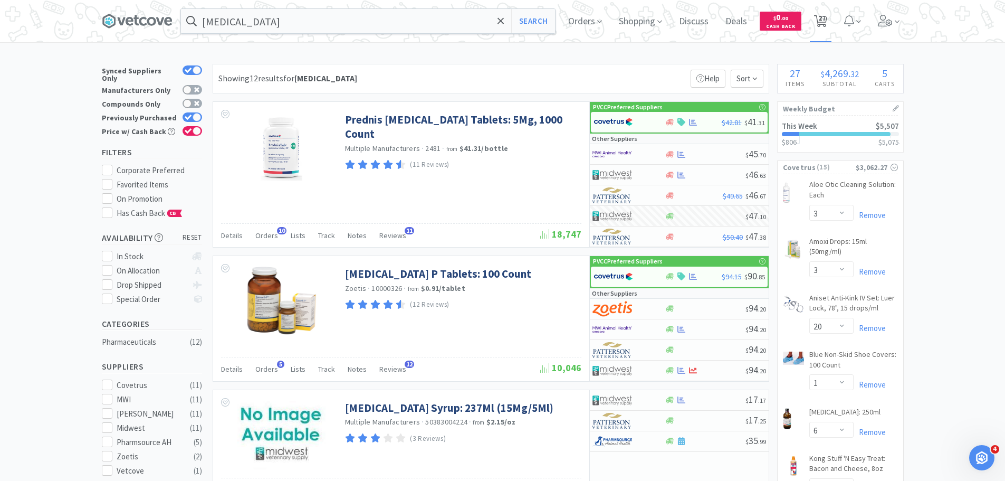
select select "1"
select select "2"
select select "3"
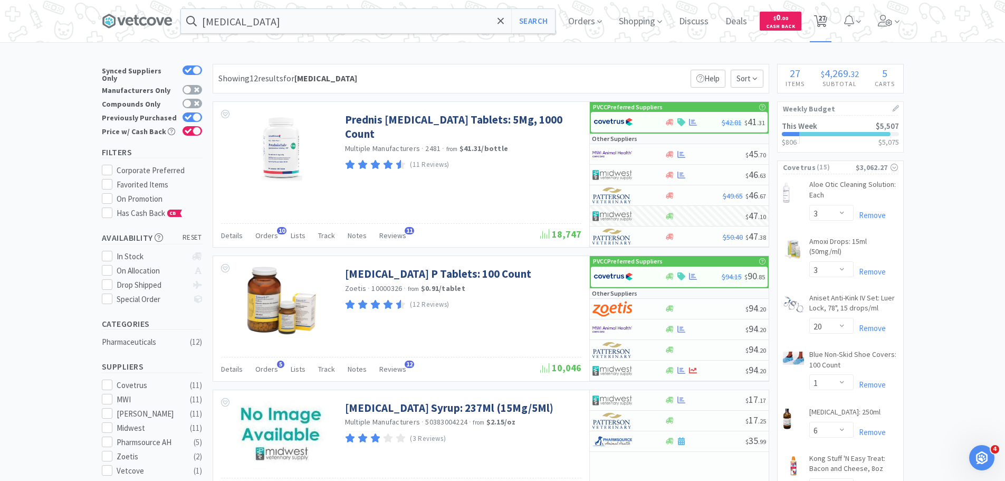
select select "12"
select select "1"
select select "5"
select select "1"
select select "2"
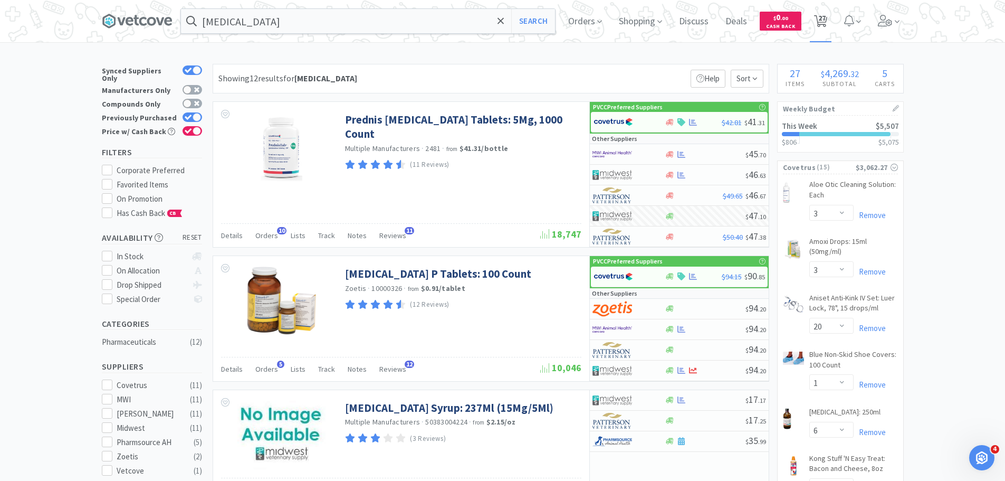
select select "3"
select select "1"
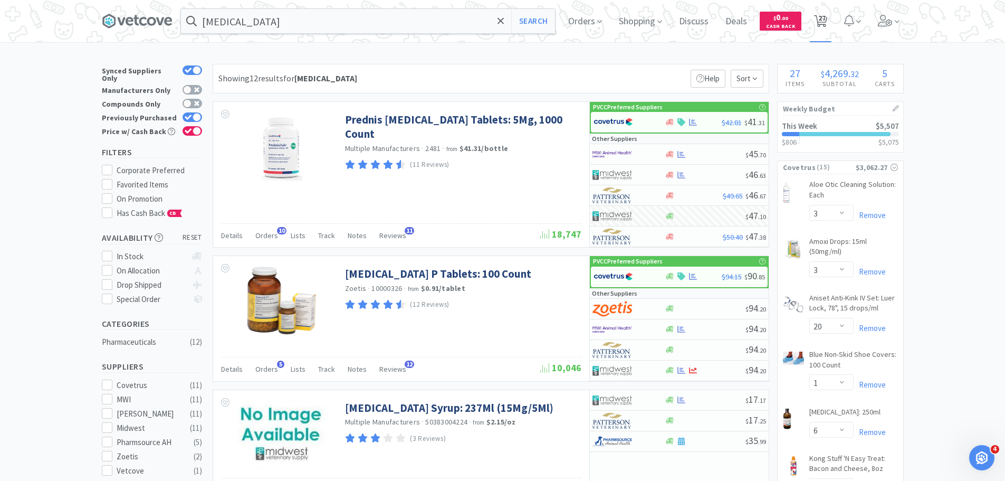
select select "1"
select select "6"
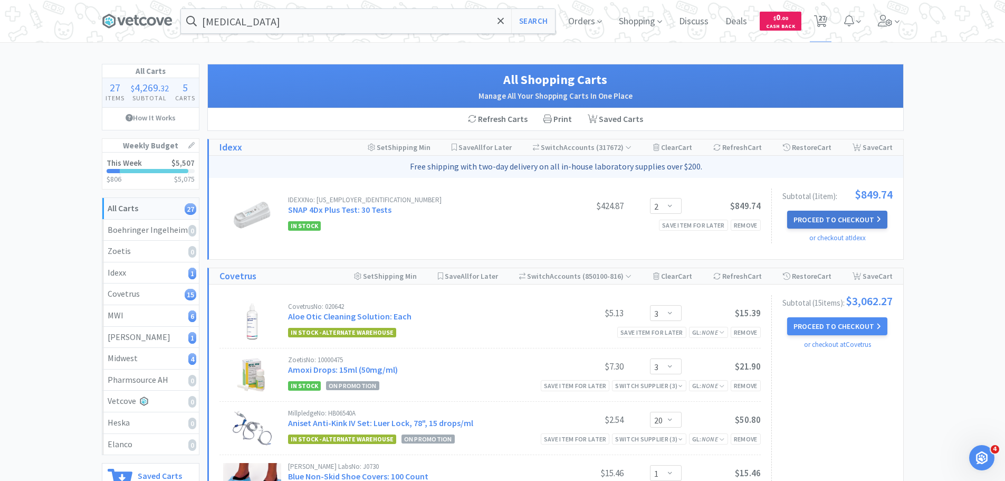
click at [862, 217] on button "Proceed to Checkout" at bounding box center [837, 220] width 100 height 18
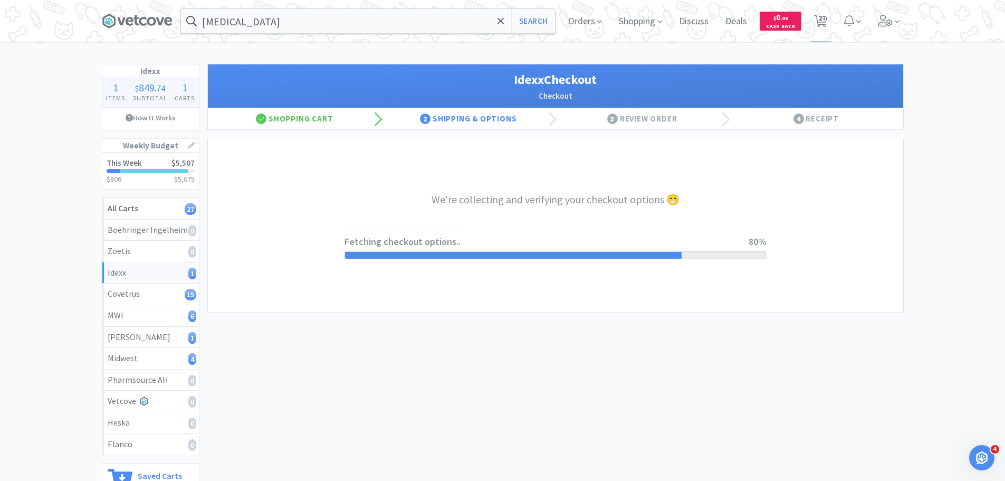
select select "904"
select select "003"
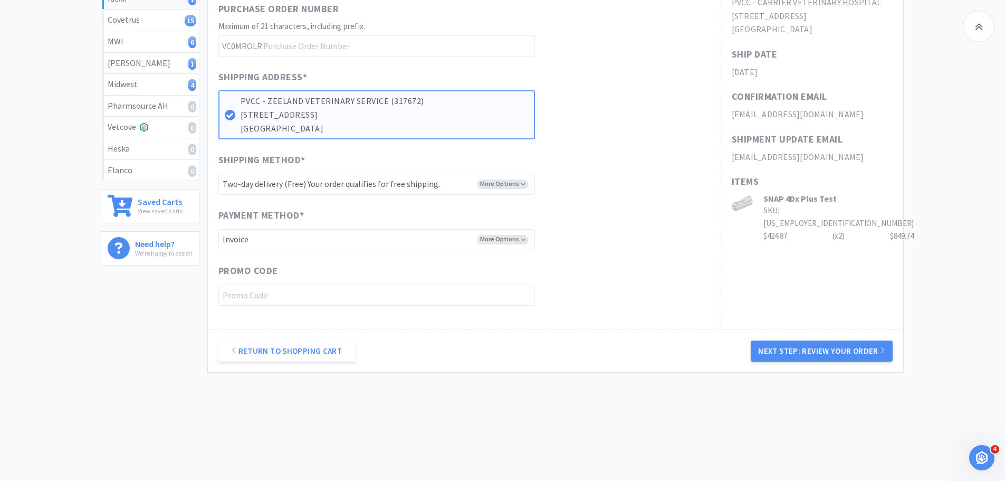
click at [817, 349] on button "Next Step: Review Your Order" at bounding box center [821, 350] width 141 height 21
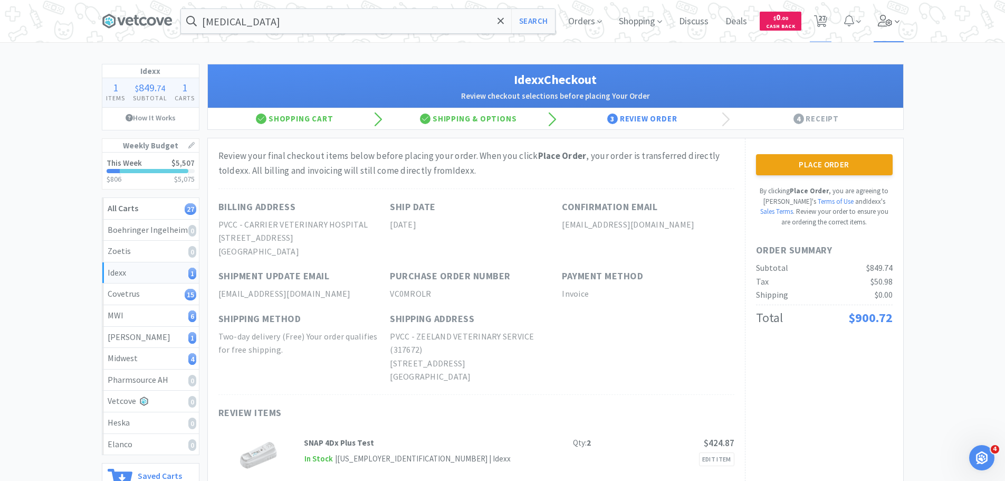
click at [893, 18] on span at bounding box center [889, 21] width 30 height 42
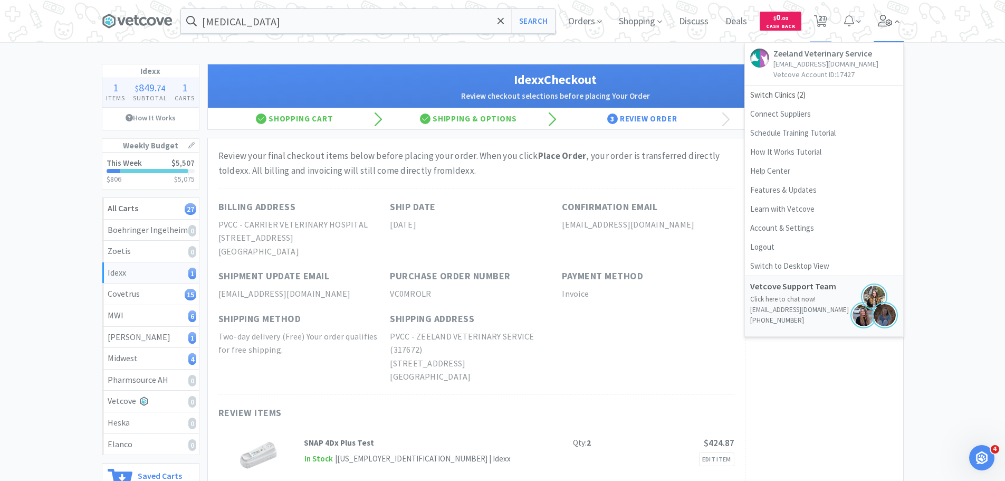
click at [893, 18] on span at bounding box center [889, 21] width 30 height 42
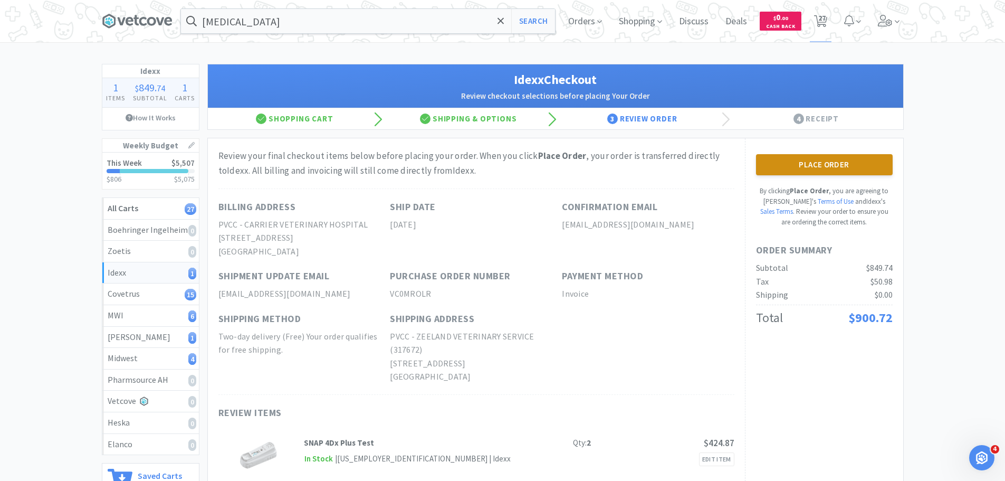
click at [832, 159] on button "Place Order" at bounding box center [824, 164] width 137 height 21
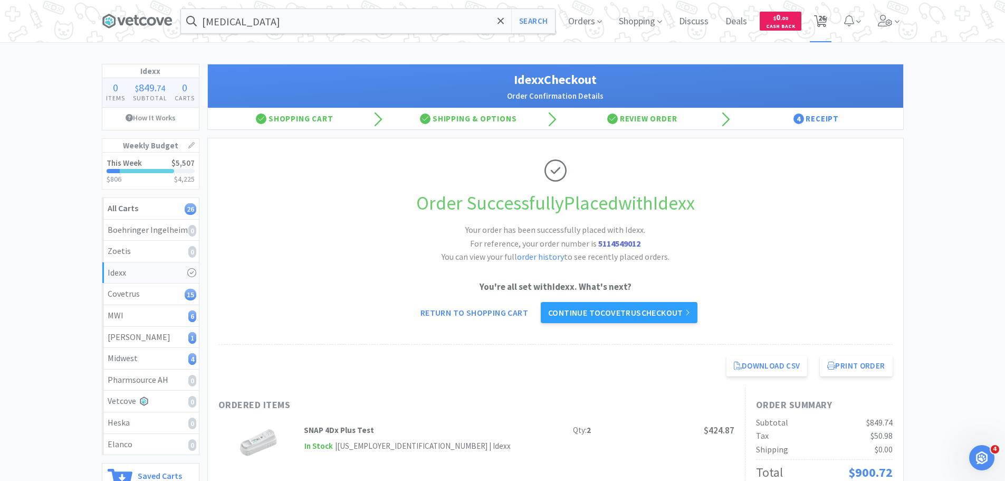
click at [825, 20] on span "26" at bounding box center [821, 18] width 7 height 42
select select "3"
select select "20"
select select "1"
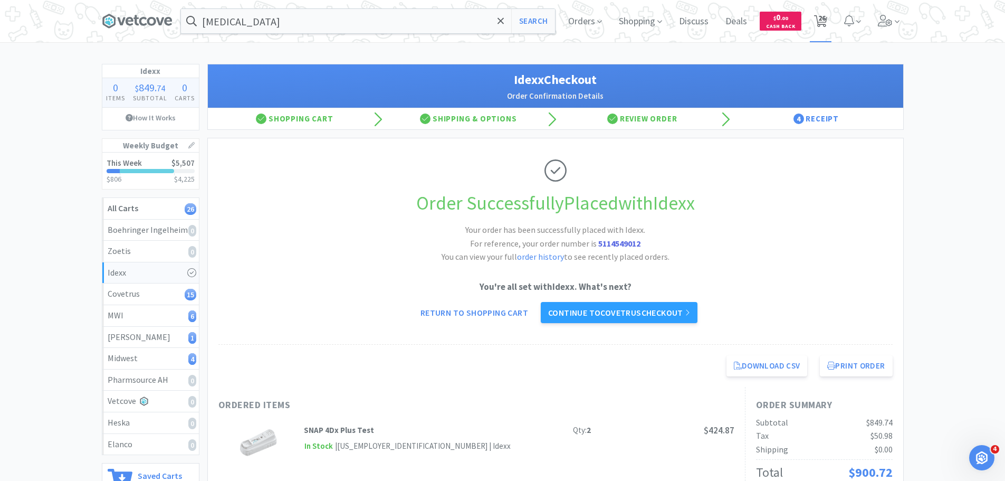
select select "6"
select select "12"
select select "1"
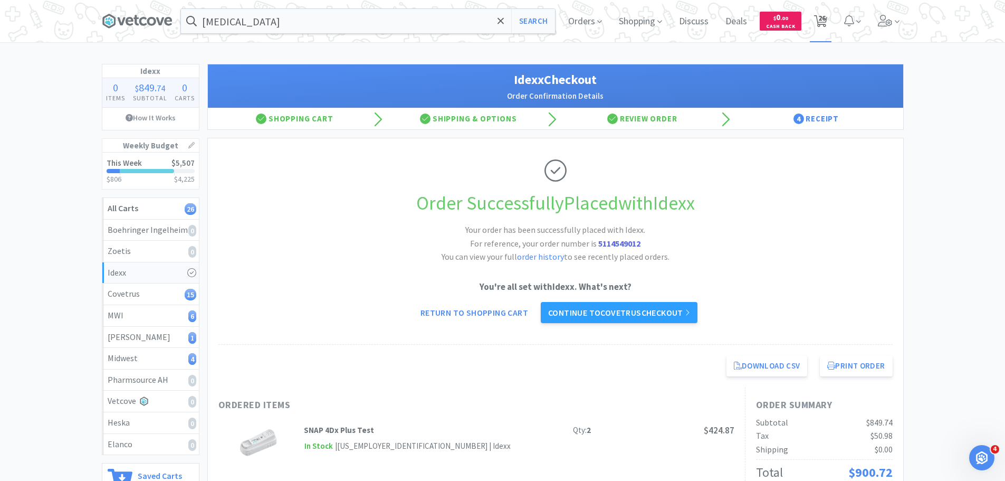
select select "1"
select select "2"
select select "3"
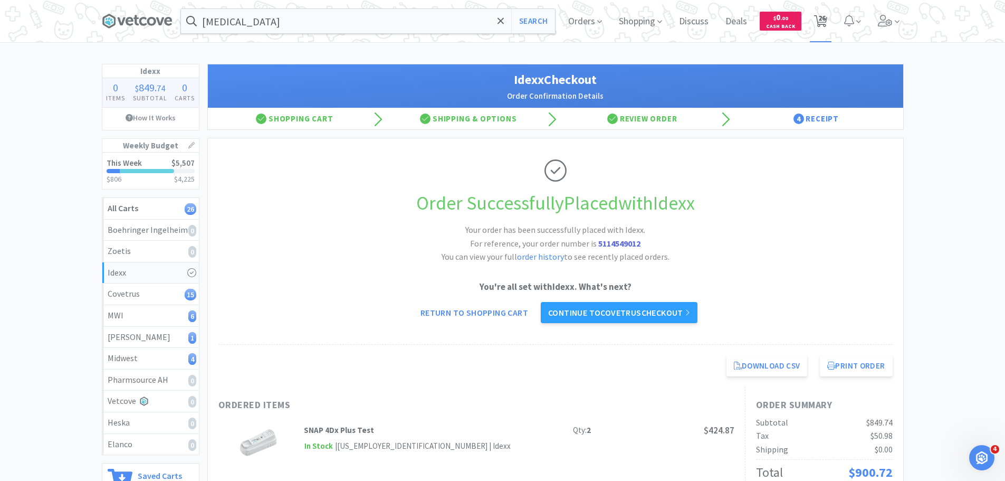
select select "12"
select select "1"
select select "5"
select select "1"
select select "2"
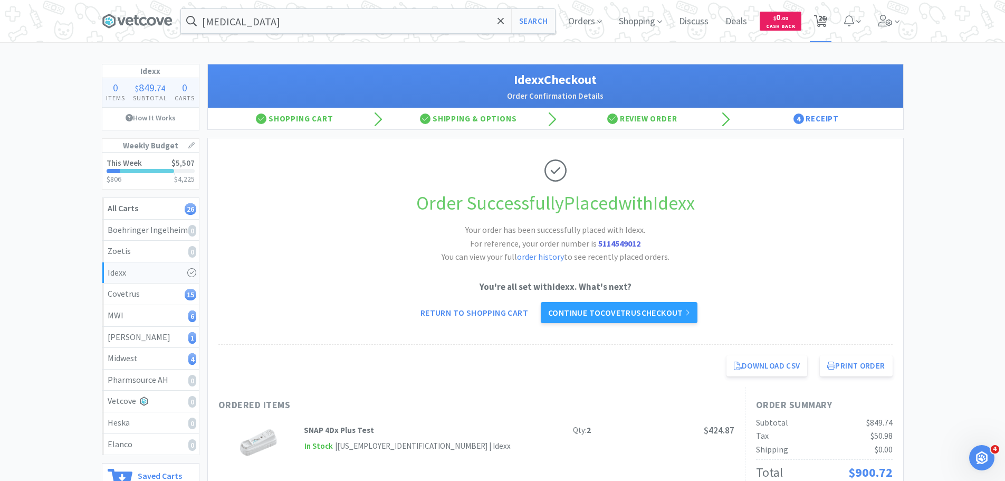
select select "3"
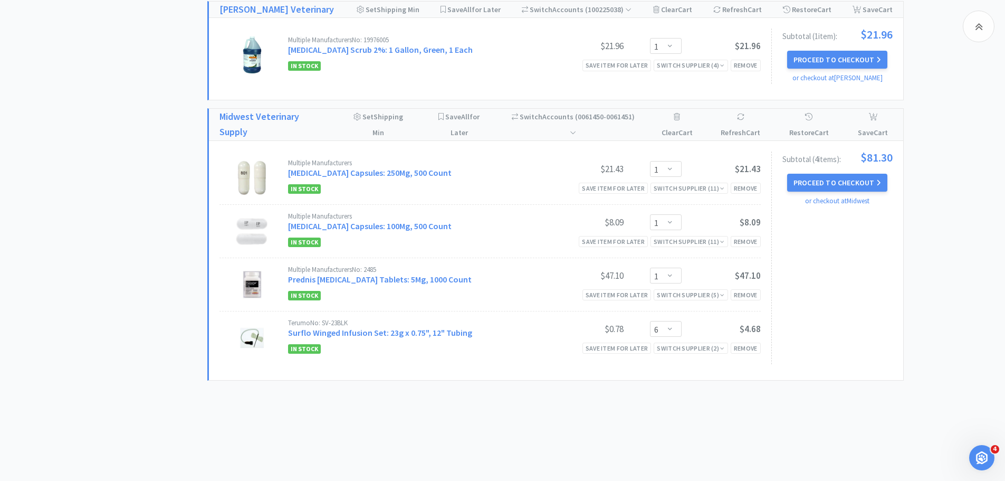
scroll to position [1622, 0]
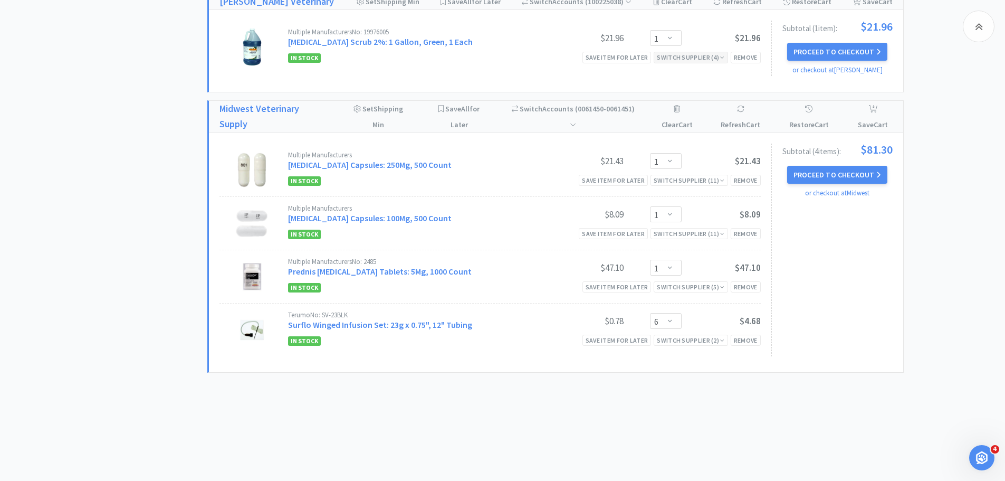
click at [701, 56] on div "Switch Supplier ( 4 )" at bounding box center [691, 57] width 68 height 10
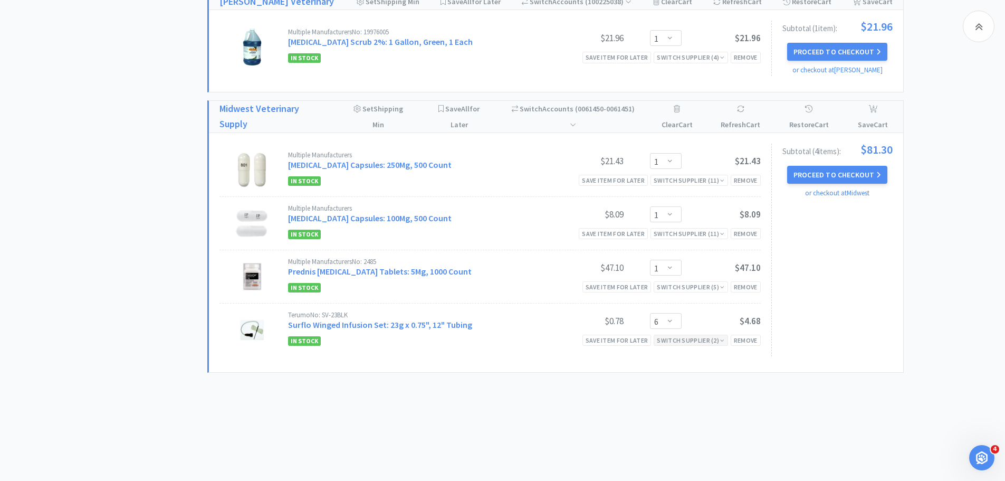
click at [677, 339] on div "Switch Supplier ( 2 )" at bounding box center [691, 340] width 68 height 10
click at [693, 287] on div "Switch Supplier ( 5 )" at bounding box center [691, 287] width 68 height 10
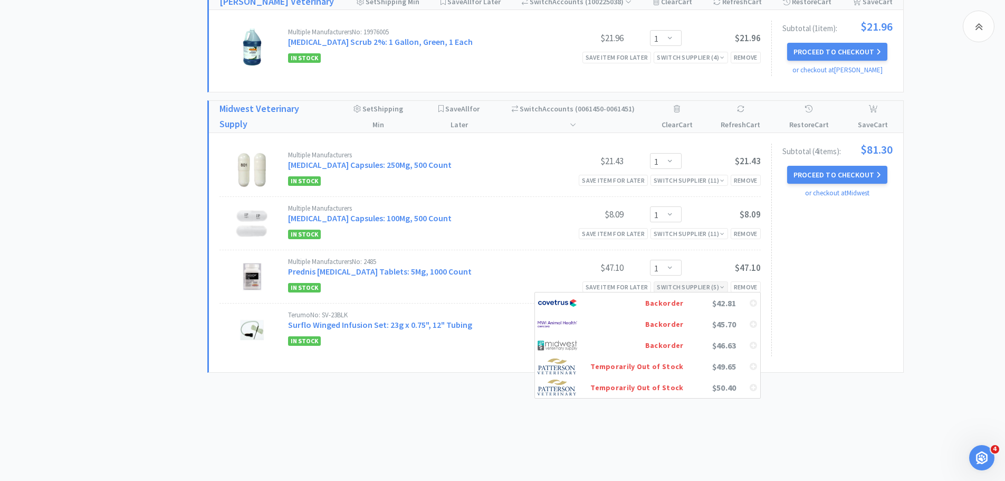
click at [693, 287] on div "Switch Supplier ( 5 )" at bounding box center [691, 287] width 68 height 10
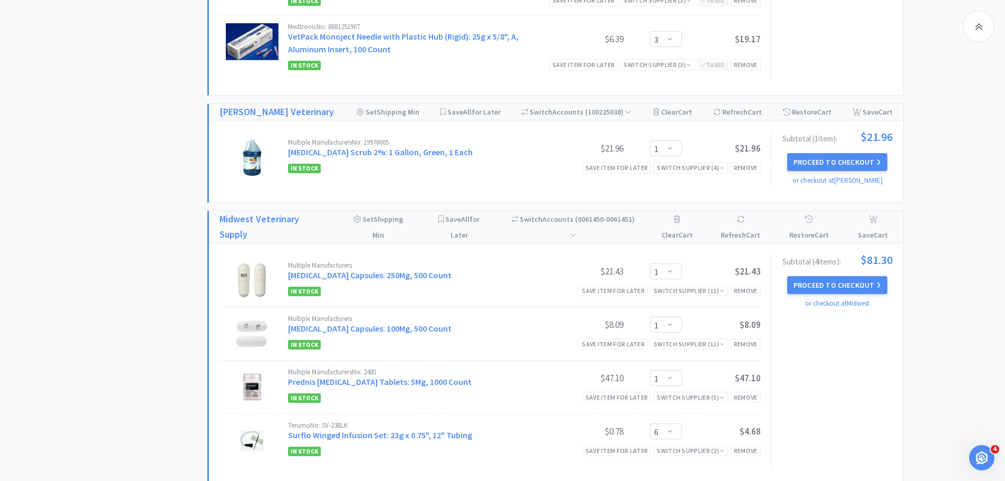
scroll to position [1411, 0]
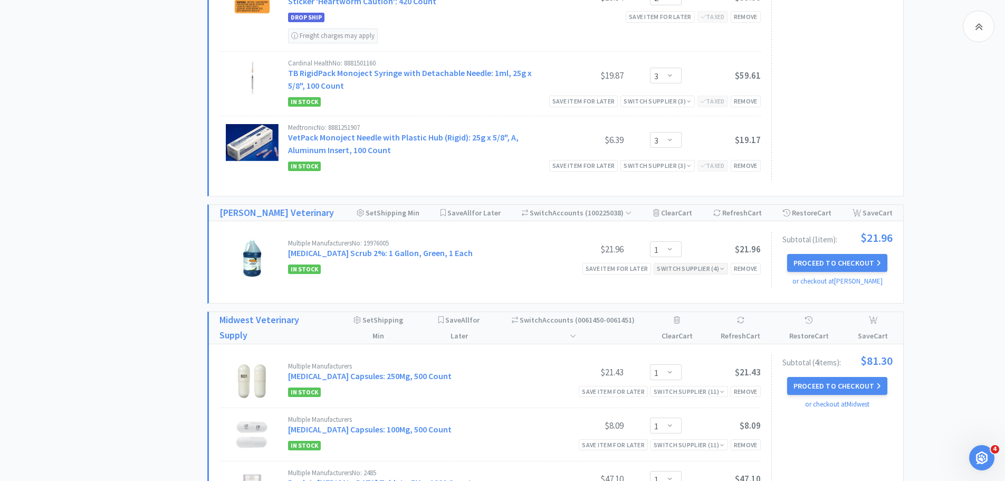
click at [669, 266] on div "Switch Supplier ( 4 )" at bounding box center [691, 268] width 68 height 10
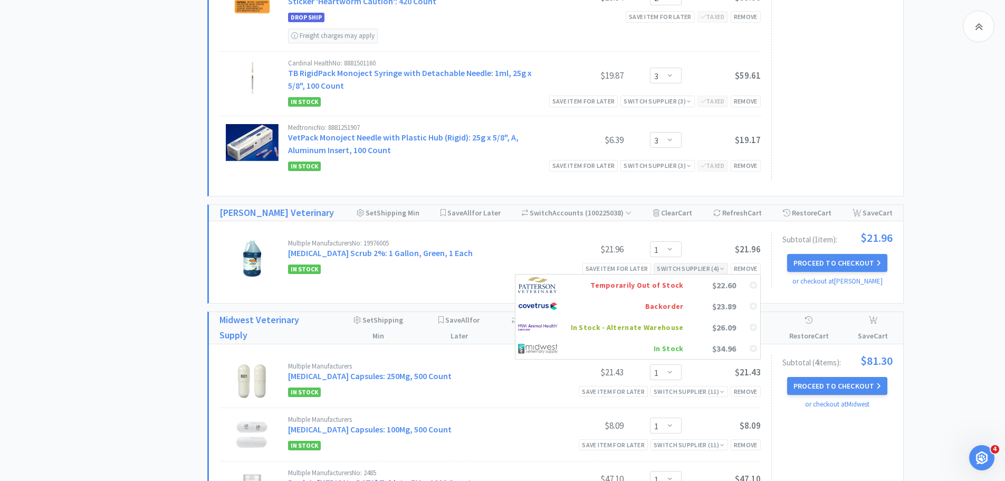
click at [669, 266] on div "Switch Supplier ( 4 )" at bounding box center [691, 268] width 68 height 10
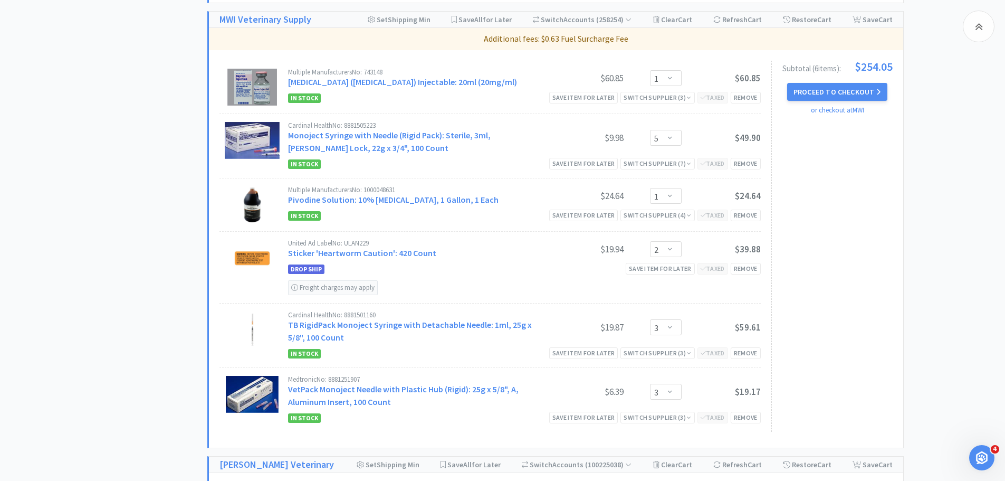
scroll to position [1147, 0]
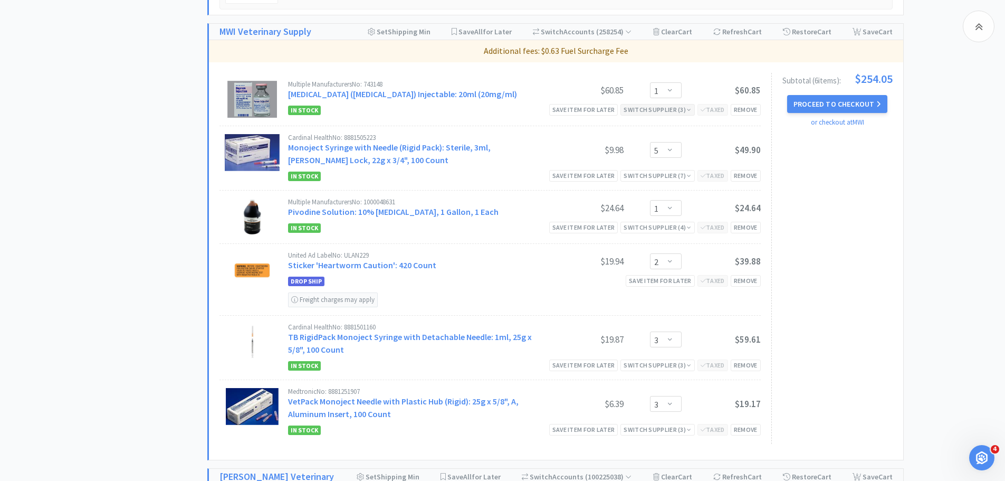
click at [685, 109] on div "Switch Supplier ( 3 )" at bounding box center [658, 109] width 68 height 10
click at [676, 110] on div "Switch Supplier ( 3 )" at bounding box center [658, 109] width 68 height 10
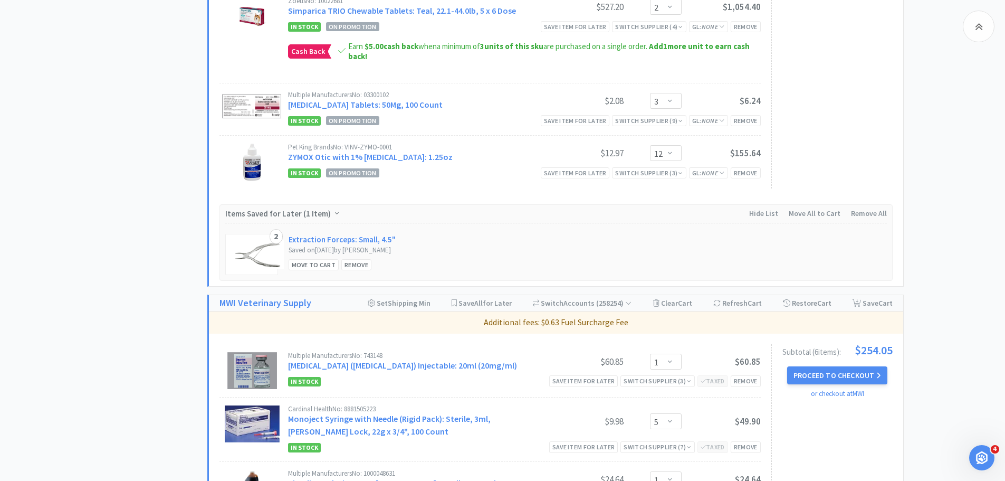
scroll to position [830, 0]
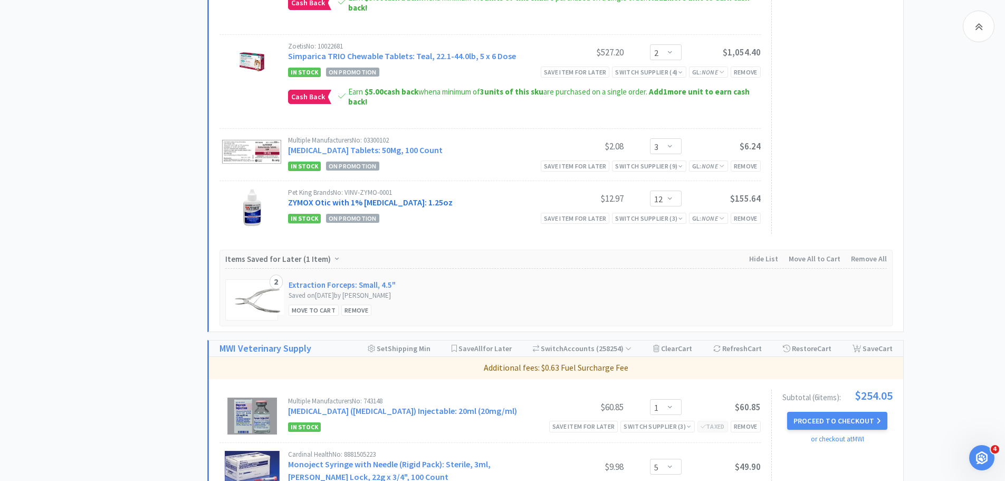
click at [429, 202] on link "ZYMOX Otic with 1% Hydrocortisone: 1.25oz" at bounding box center [370, 202] width 165 height 11
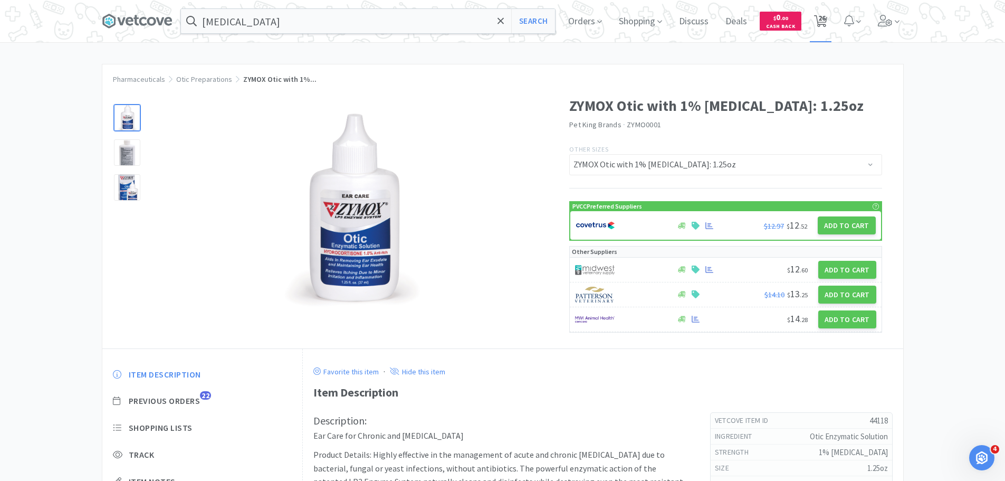
click at [824, 21] on span "26" at bounding box center [821, 18] width 7 height 42
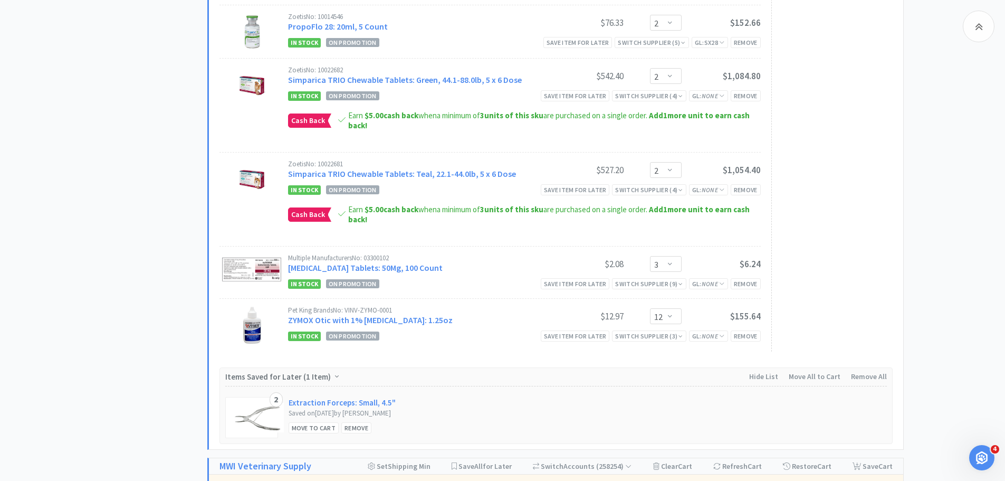
scroll to position [791, 0]
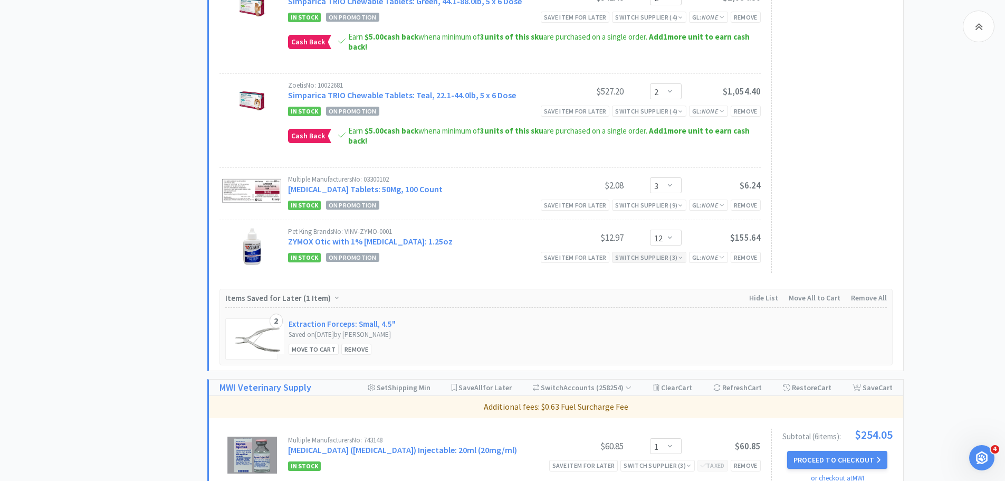
click at [641, 257] on div "Switch Supplier ( 3 )" at bounding box center [649, 257] width 68 height 10
click at [630, 278] on div "In Stock" at bounding box center [645, 273] width 78 height 16
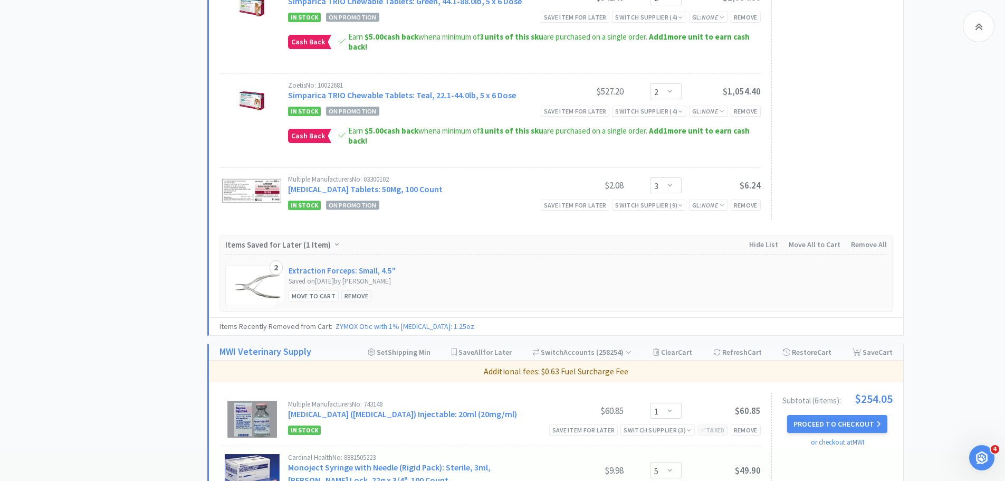
click at [352, 293] on div "Remove" at bounding box center [356, 295] width 30 height 11
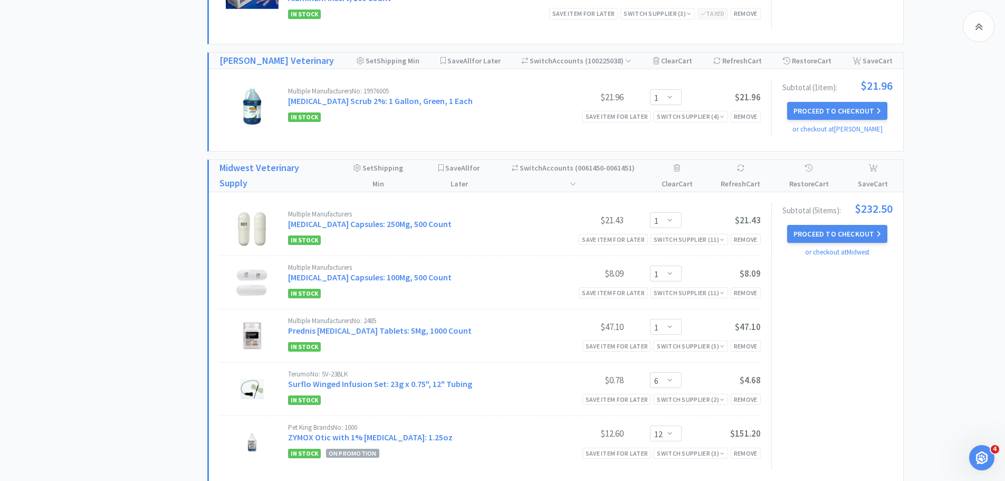
scroll to position [1477, 0]
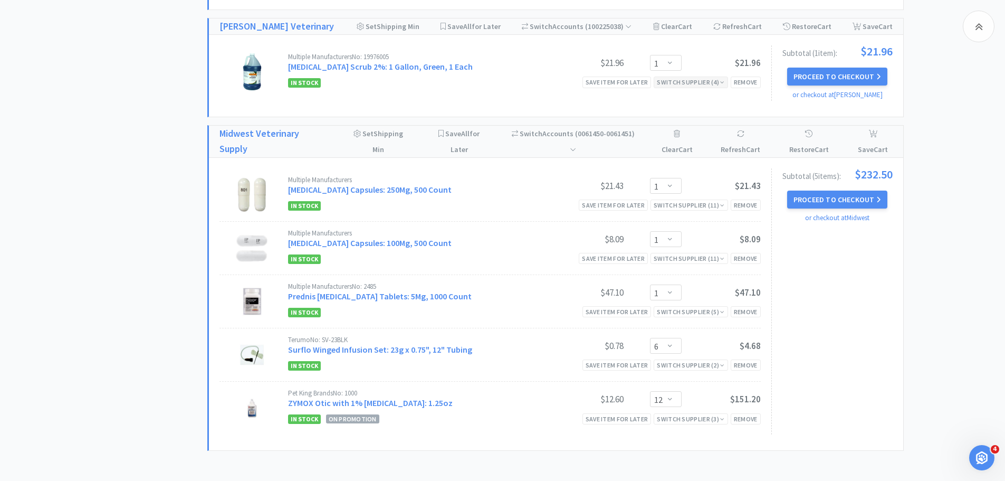
click at [701, 82] on div "Switch Supplier ( 4 )" at bounding box center [691, 82] width 68 height 10
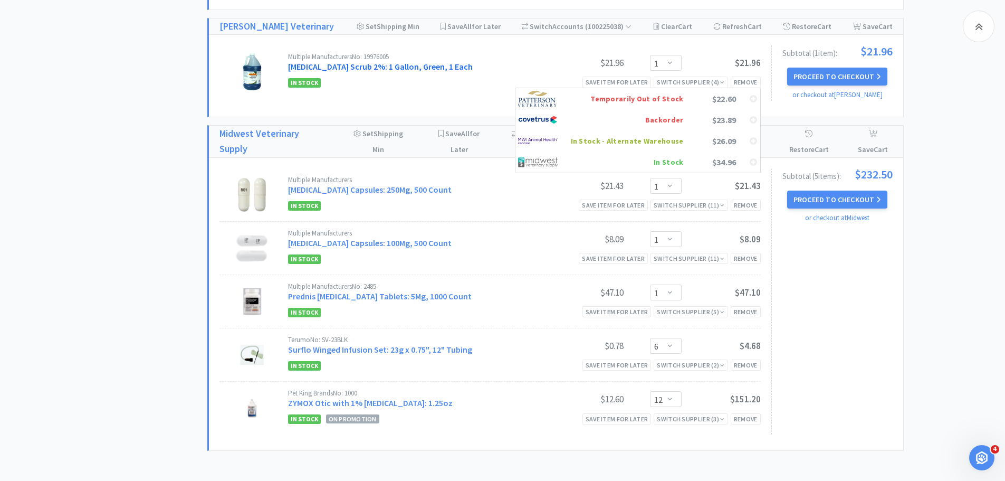
click at [443, 69] on link "Chlorhexidine Scrub 2%: 1 Gallon, Green, 1 Each" at bounding box center [380, 66] width 185 height 11
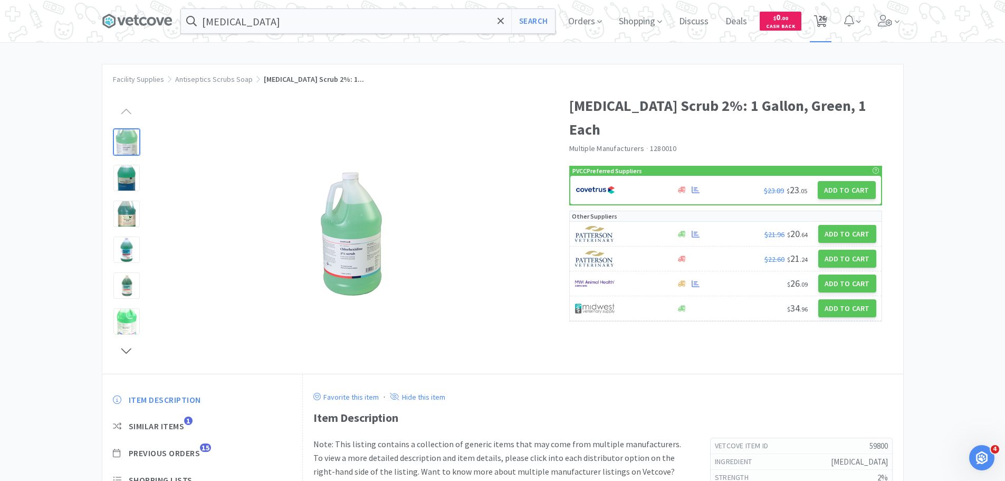
click at [822, 21] on span "26" at bounding box center [821, 18] width 7 height 42
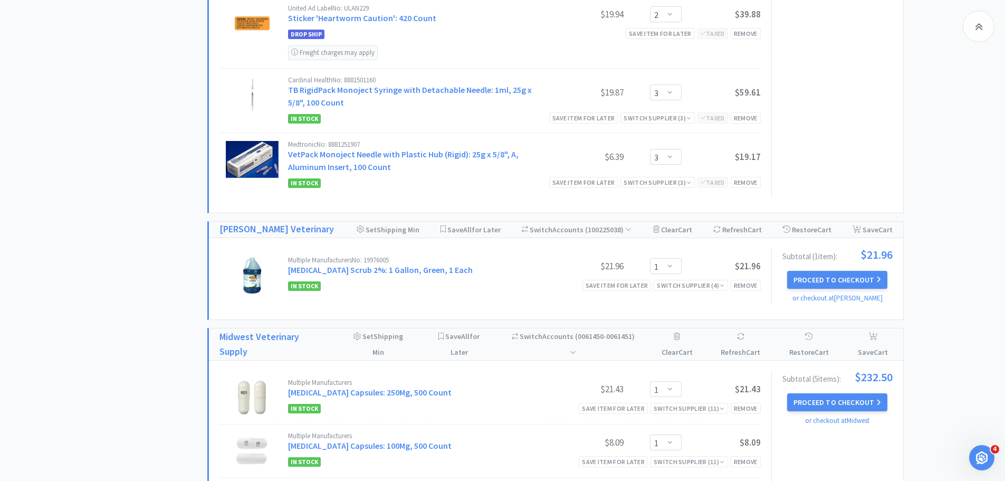
scroll to position [1319, 0]
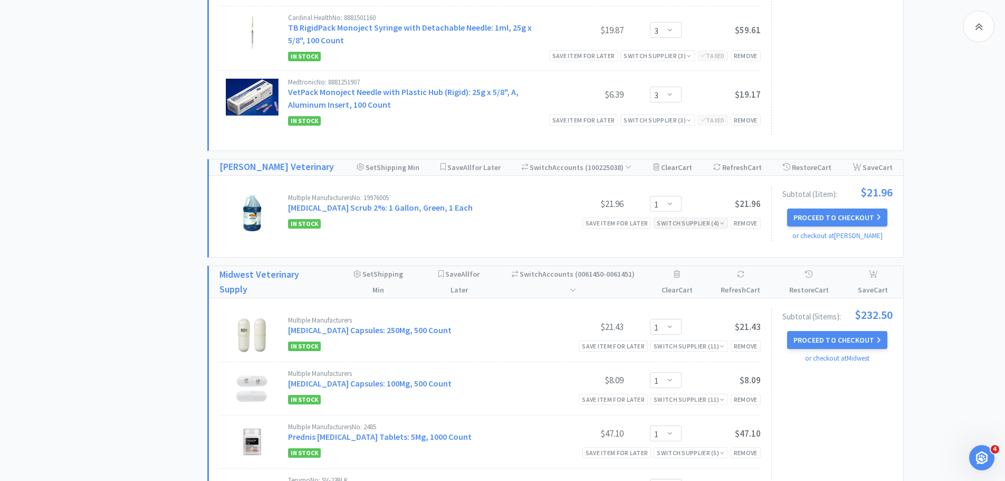
click at [684, 222] on div "Switch Supplier ( 4 )" at bounding box center [691, 223] width 68 height 10
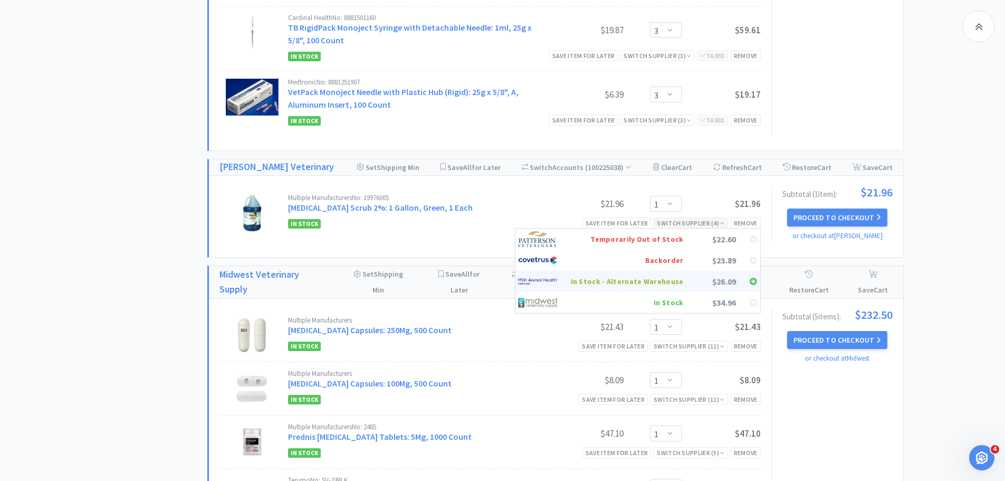
click at [621, 282] on div "In Stock - Alternate Warehouse" at bounding box center [627, 281] width 113 height 16
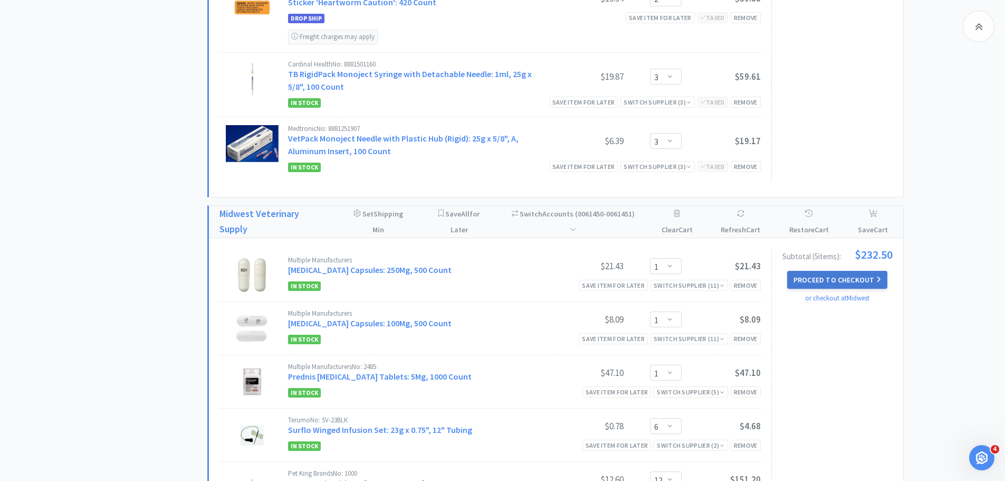
click at [840, 283] on button "Proceed to Checkout" at bounding box center [837, 280] width 100 height 18
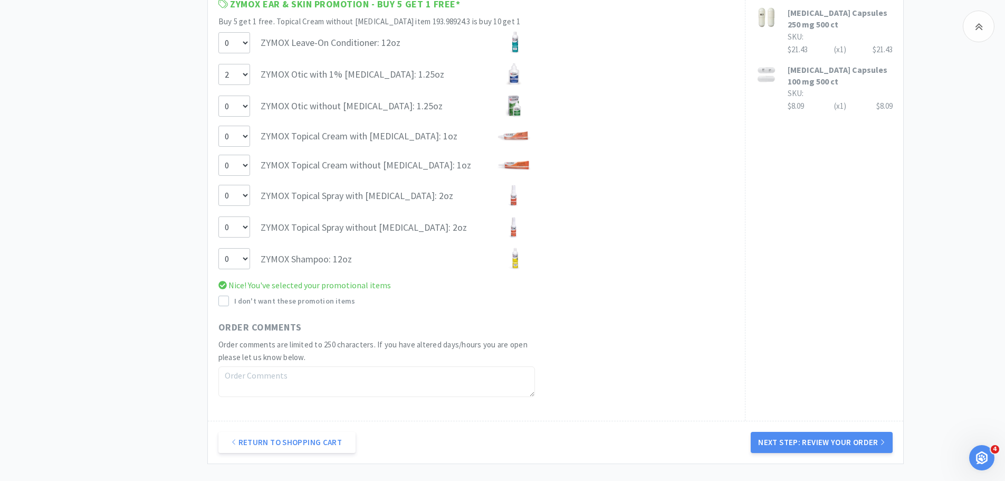
scroll to position [686, 0]
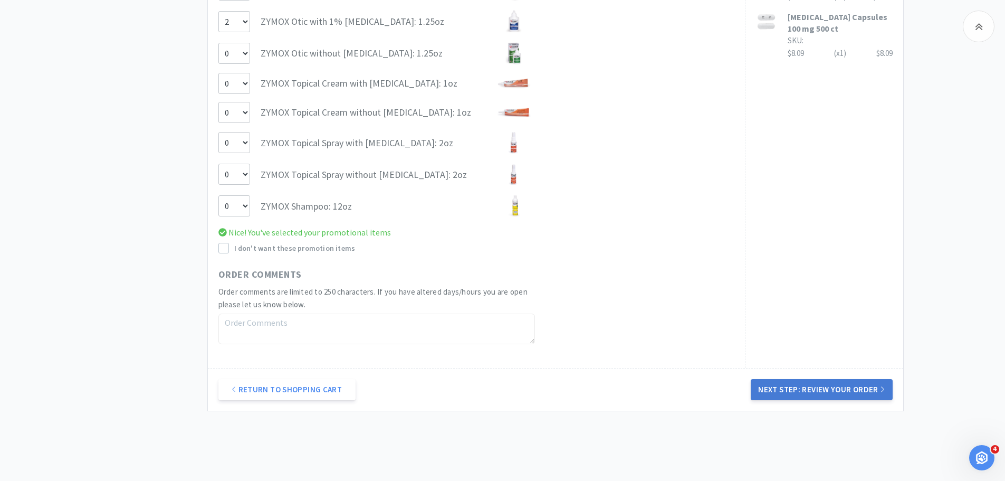
click at [768, 389] on button "Next Step: Review Your Order" at bounding box center [821, 389] width 141 height 21
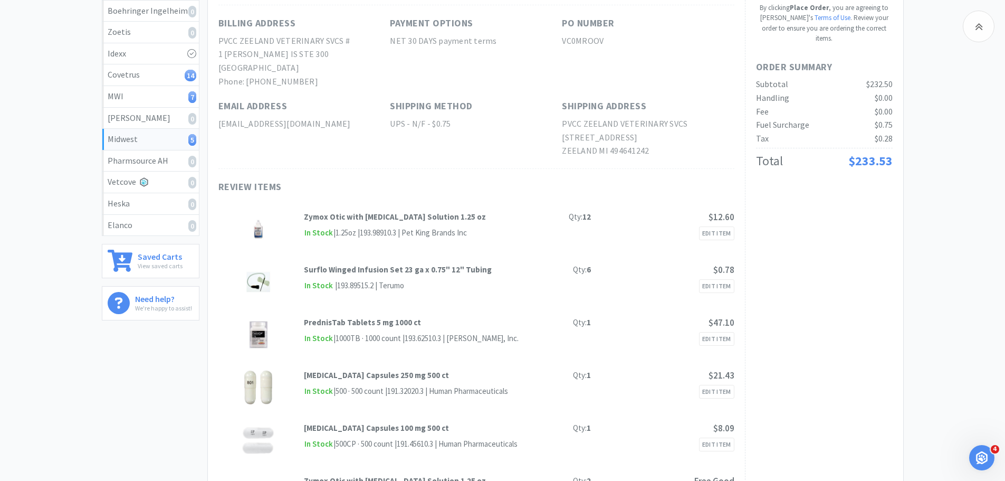
scroll to position [106, 0]
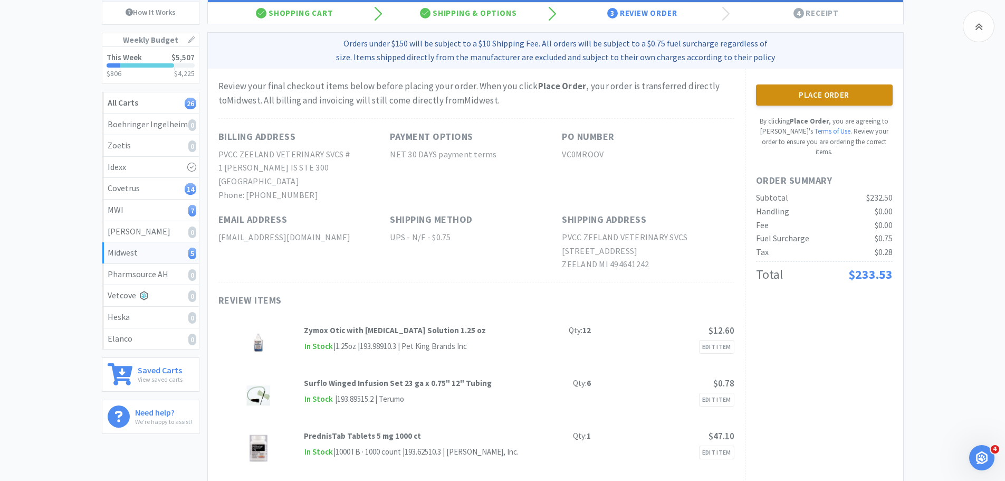
click at [833, 94] on button "Place Order" at bounding box center [824, 94] width 137 height 21
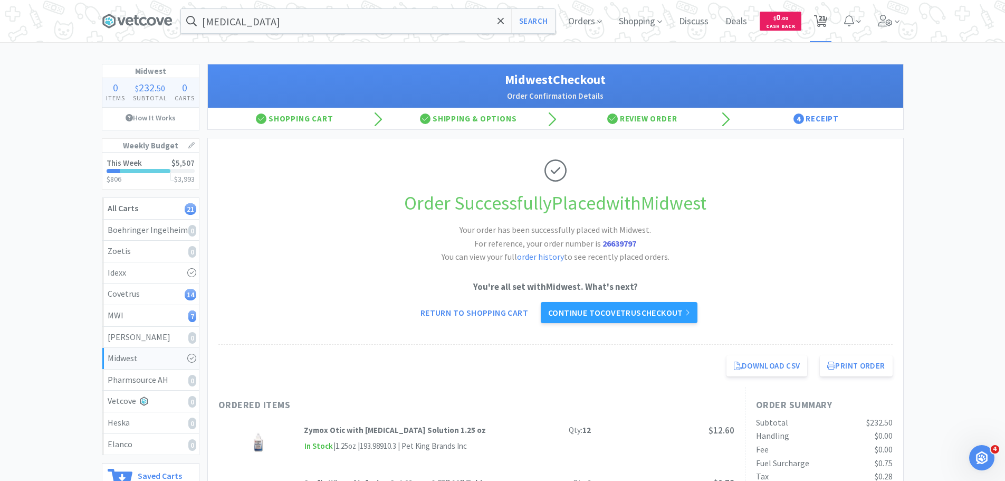
click at [822, 17] on span "21" at bounding box center [821, 18] width 7 height 42
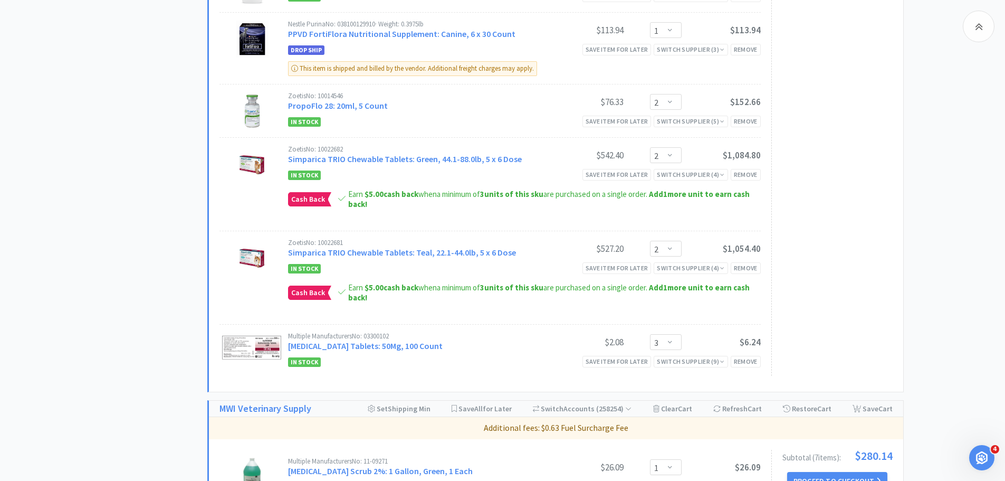
scroll to position [950, 0]
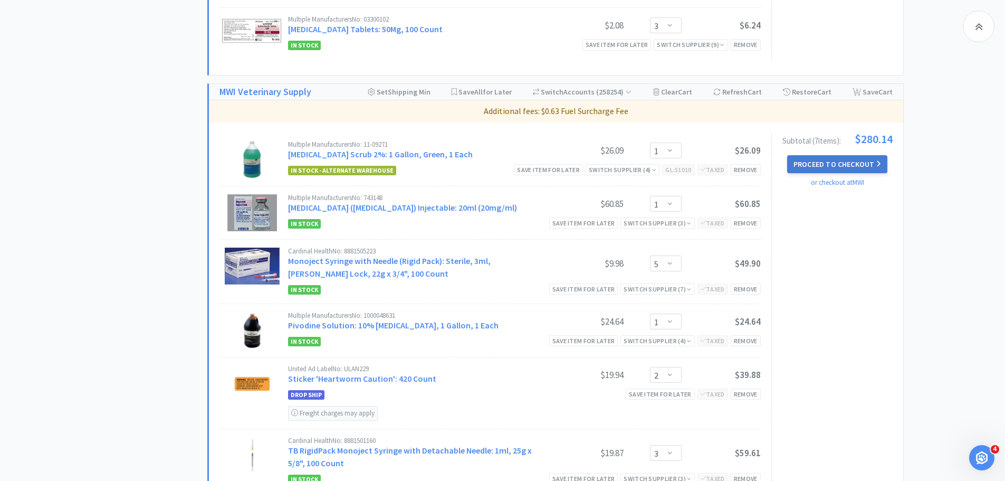
click at [857, 164] on button "Proceed to Checkout" at bounding box center [837, 164] width 100 height 18
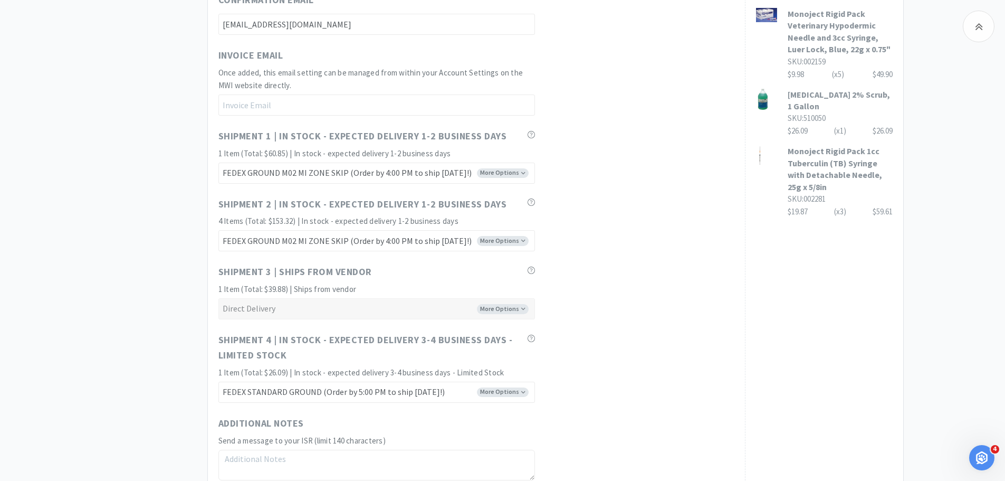
scroll to position [824, 0]
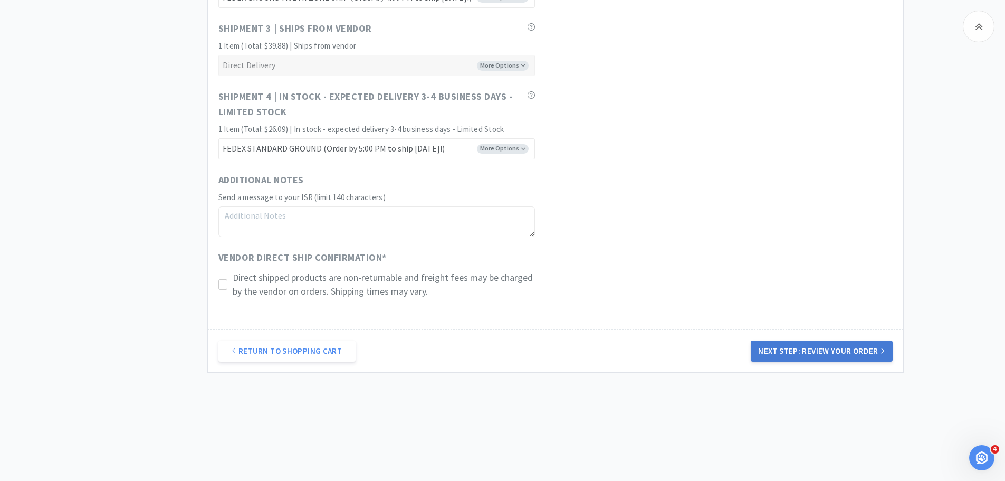
click at [787, 352] on button "Next Step: Review Your Order" at bounding box center [821, 350] width 141 height 21
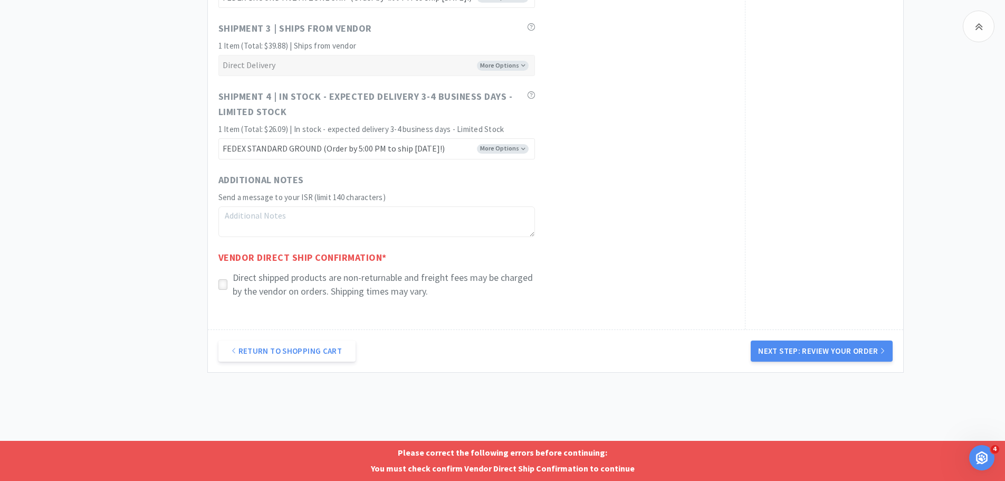
click at [226, 282] on icon at bounding box center [223, 285] width 8 height 8
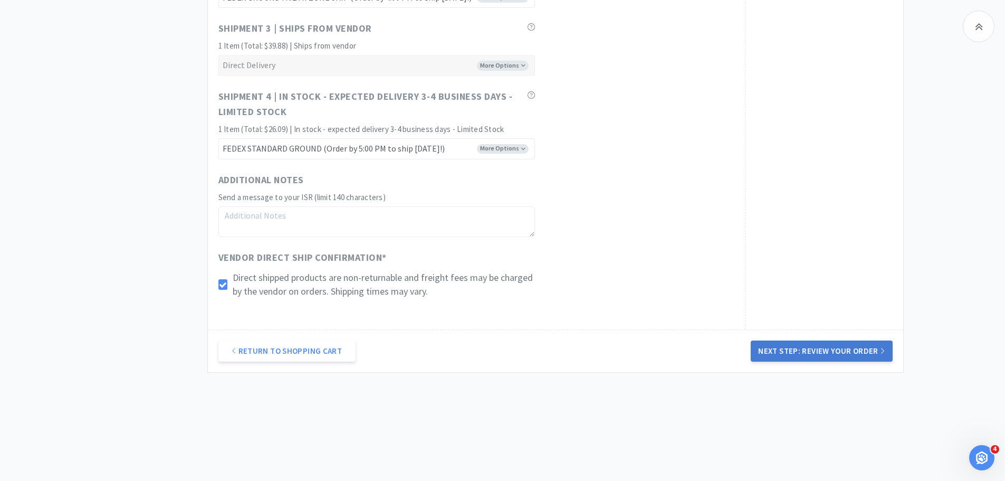
click at [838, 348] on button "Next Step: Review Your Order" at bounding box center [821, 350] width 141 height 21
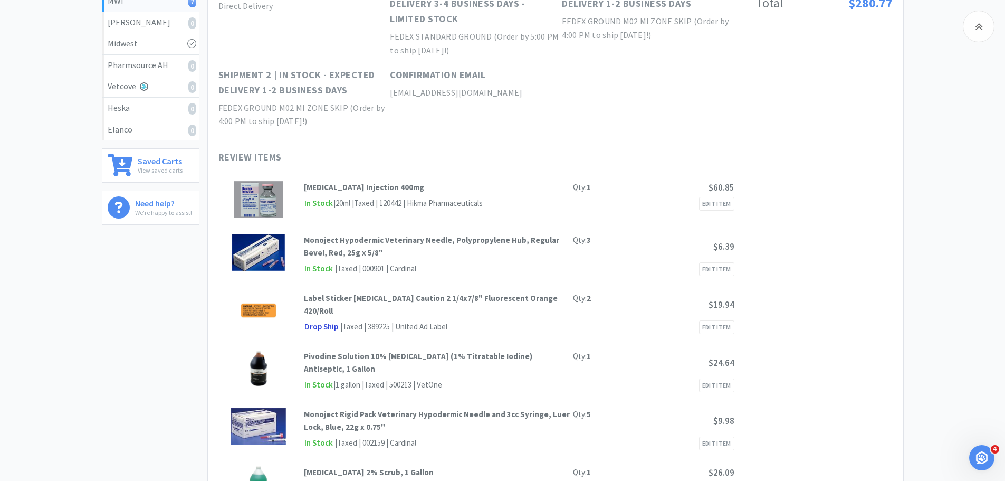
scroll to position [106, 0]
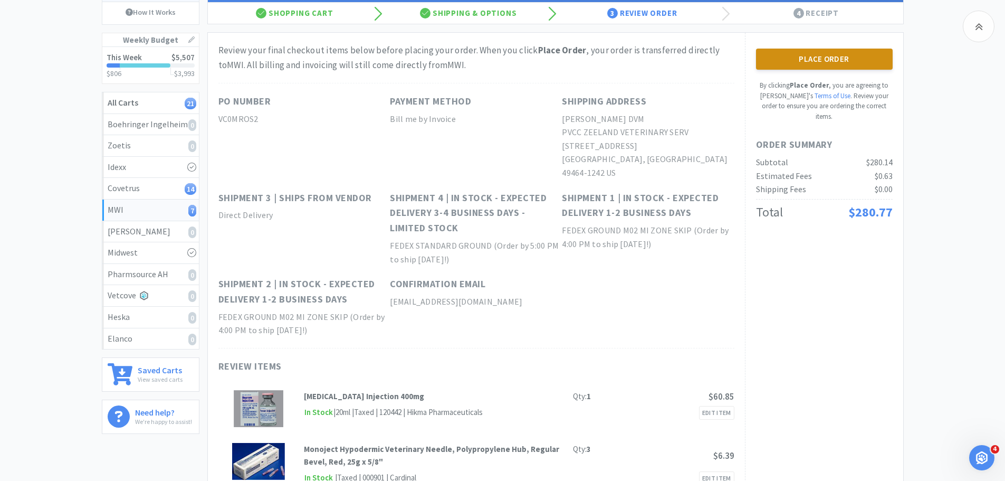
click at [843, 56] on button "Place Order" at bounding box center [824, 59] width 137 height 21
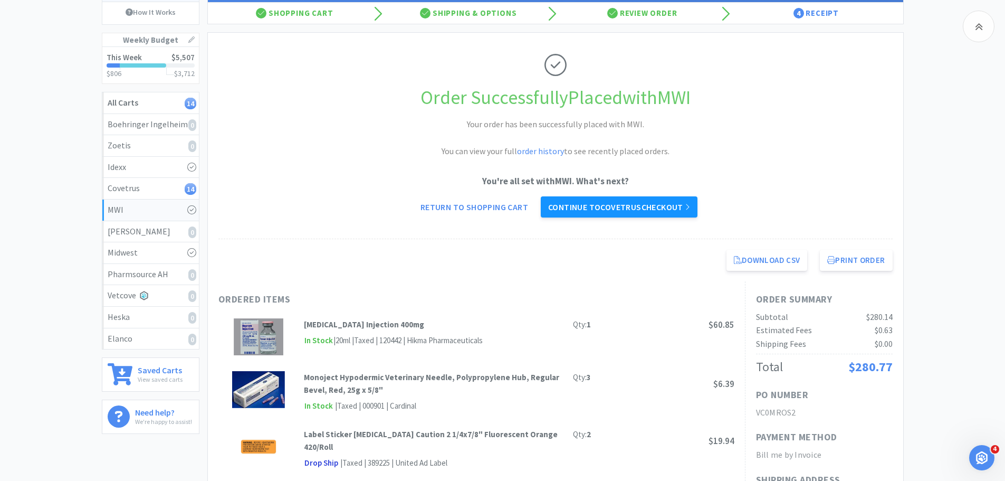
click at [633, 202] on link "Continue to Covetrus checkout" at bounding box center [619, 206] width 157 height 21
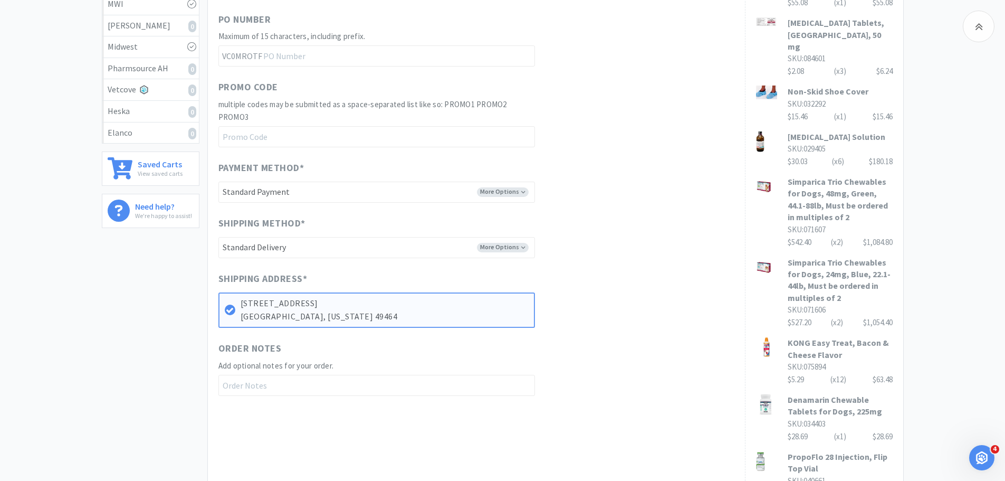
scroll to position [575, 0]
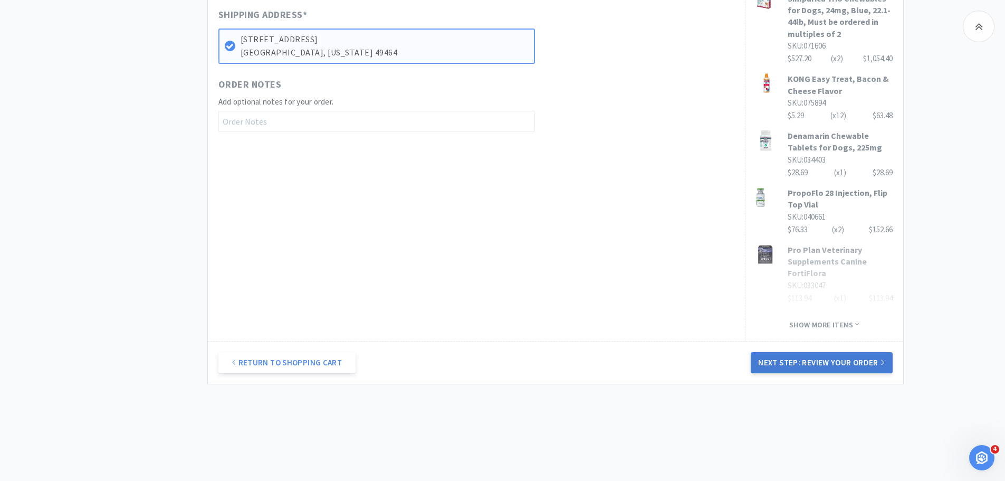
click at [779, 352] on button "Next Step: Review Your Order" at bounding box center [821, 362] width 141 height 21
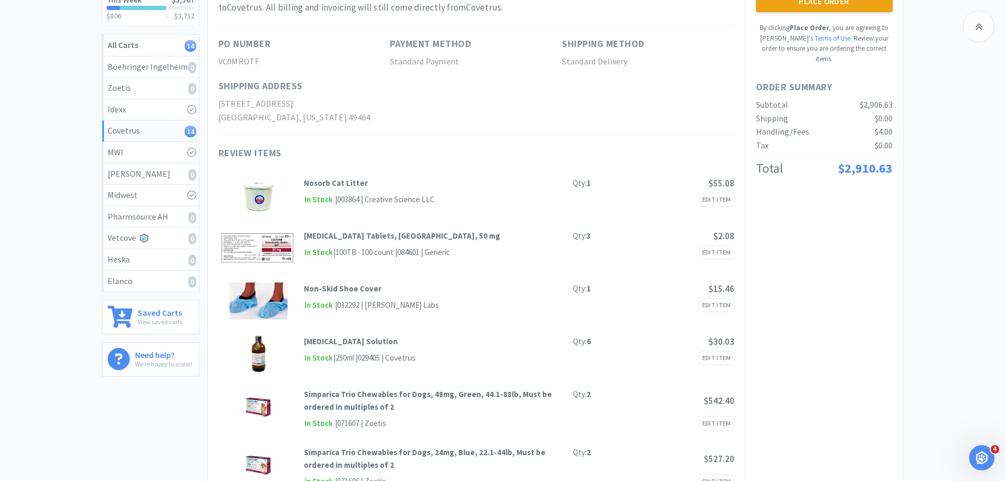
scroll to position [158, 0]
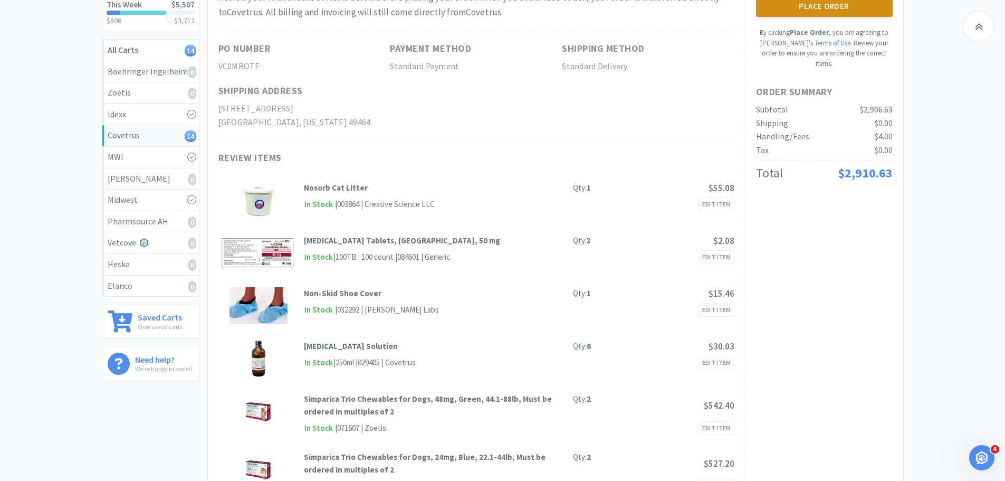
click at [773, 13] on button "Place Order" at bounding box center [824, 6] width 137 height 21
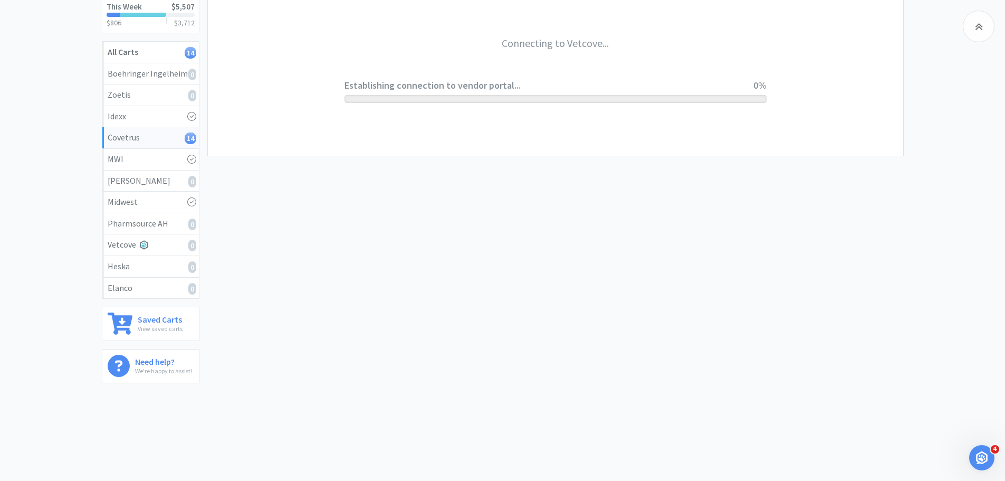
scroll to position [156, 0]
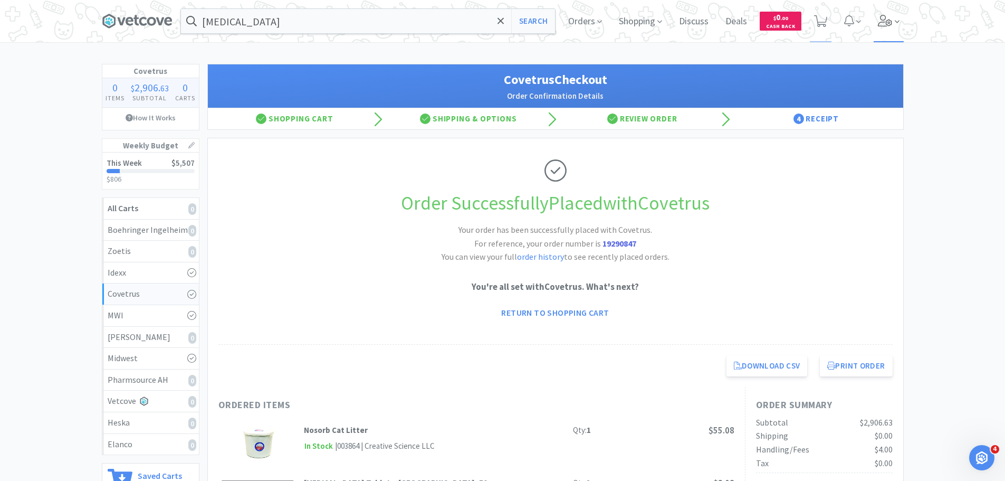
click at [889, 23] on icon at bounding box center [885, 21] width 15 height 12
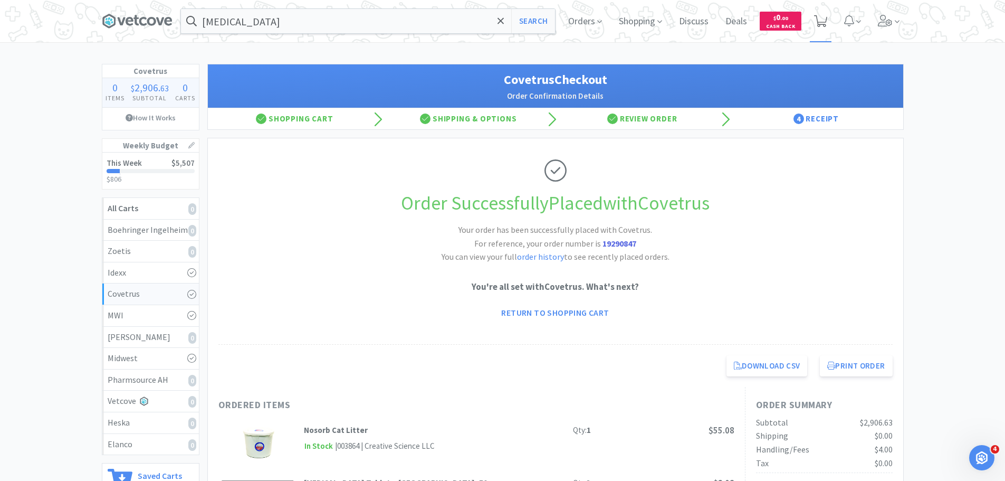
click at [819, 17] on icon at bounding box center [820, 21] width 13 height 12
